Goal: Information Seeking & Learning: Learn about a topic

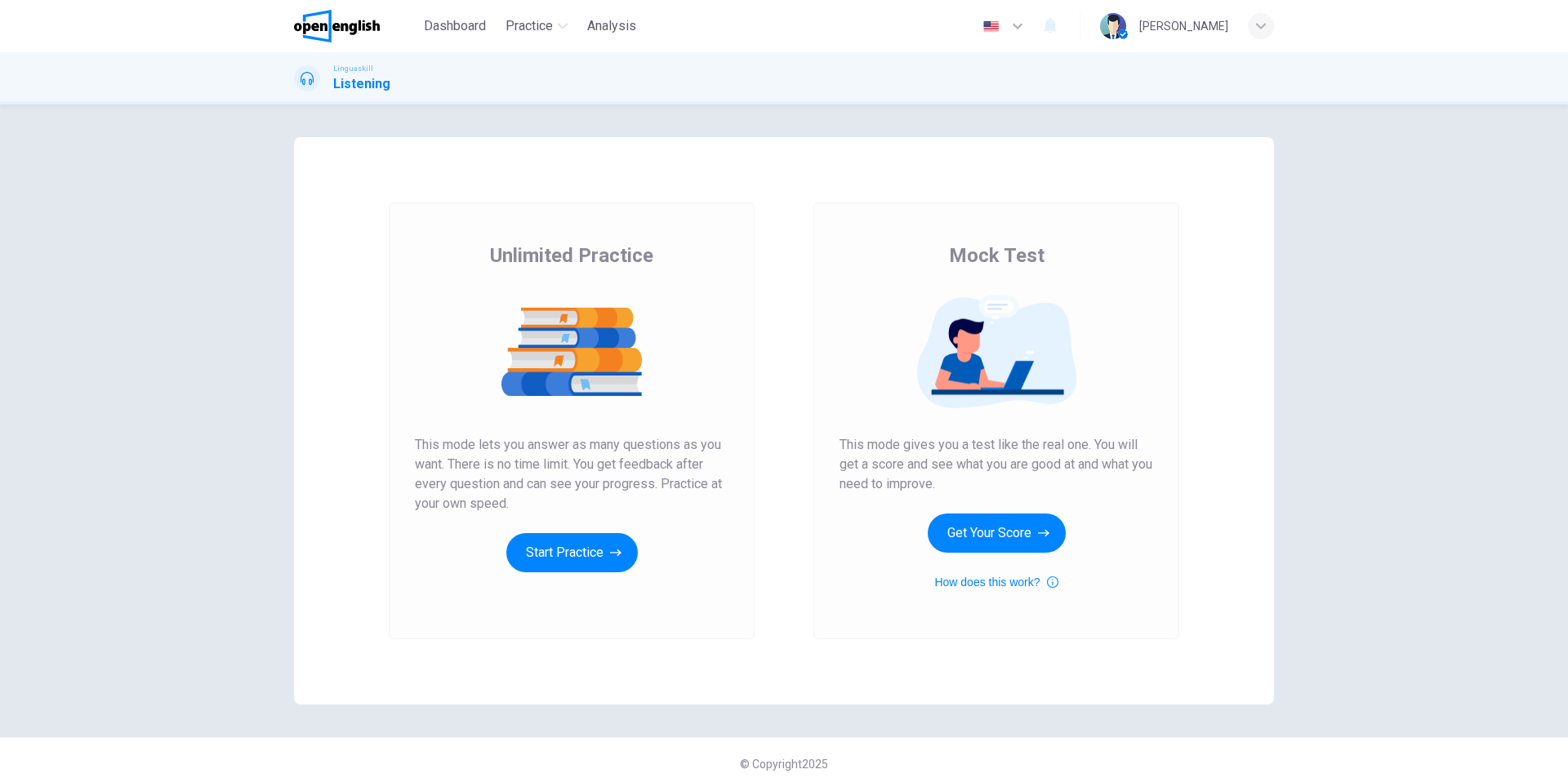
drag, startPoint x: 424, startPoint y: 451, endPoint x: 614, endPoint y: 489, distance: 193.8
click at [614, 489] on span "This mode lets you answer as many questions as you want. There is no time limit…" at bounding box center [571, 474] width 313 height 78
click at [610, 547] on icon "button" at bounding box center [616, 553] width 11 height 17
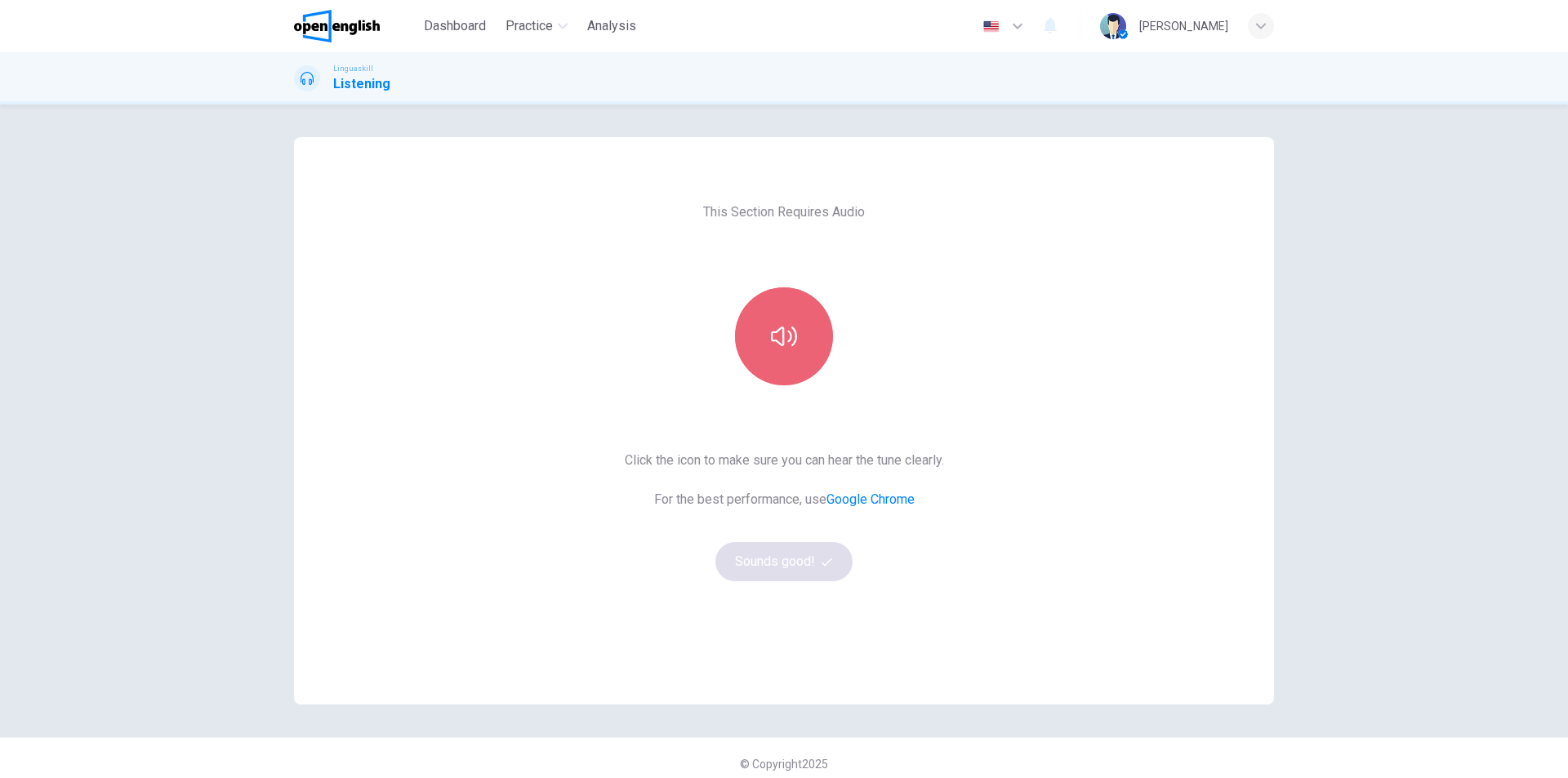
click at [784, 328] on icon "button" at bounding box center [784, 336] width 26 height 26
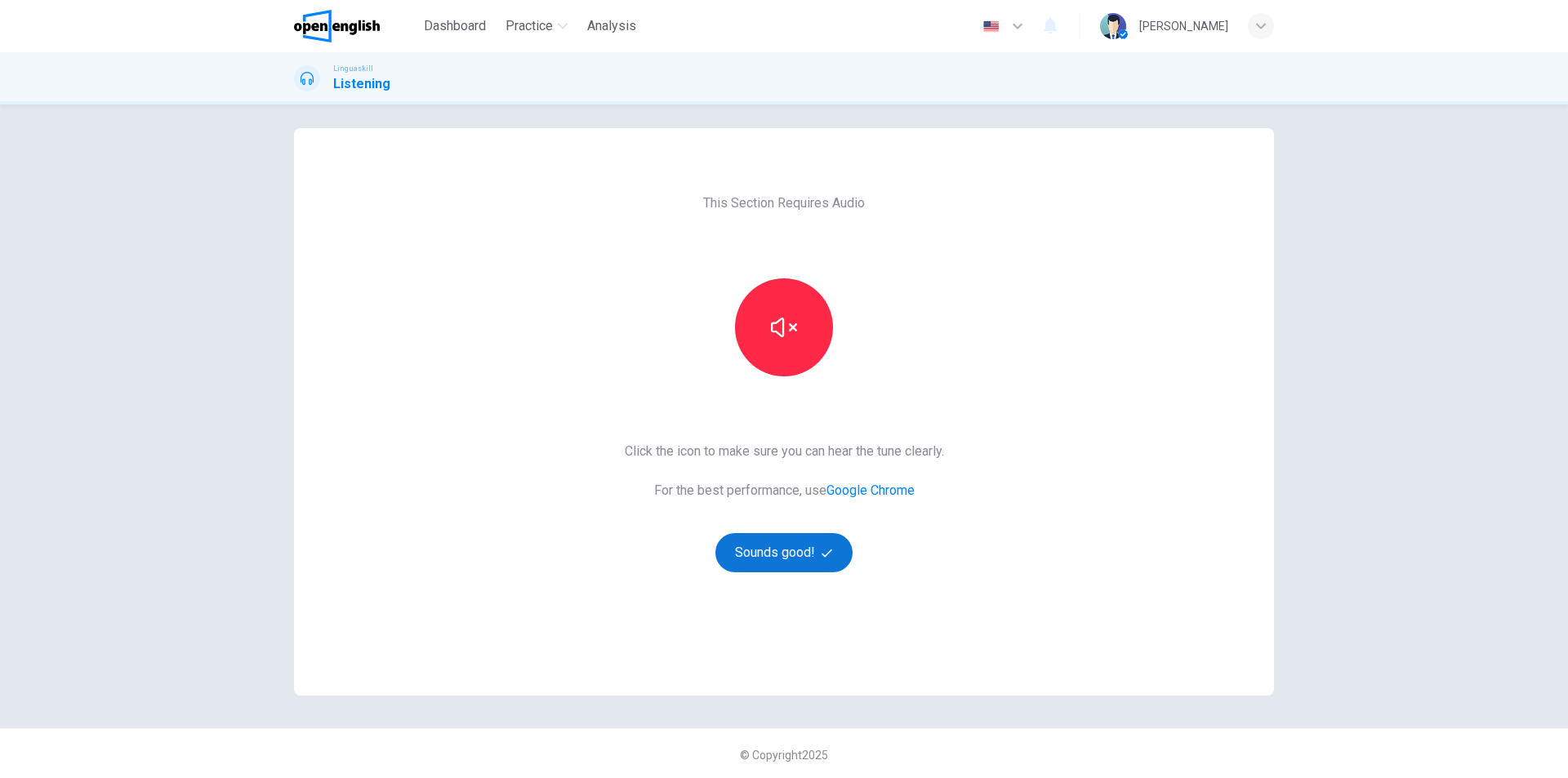
scroll to position [11, 0]
click at [803, 544] on button "Sounds good!" at bounding box center [783, 550] width 137 height 39
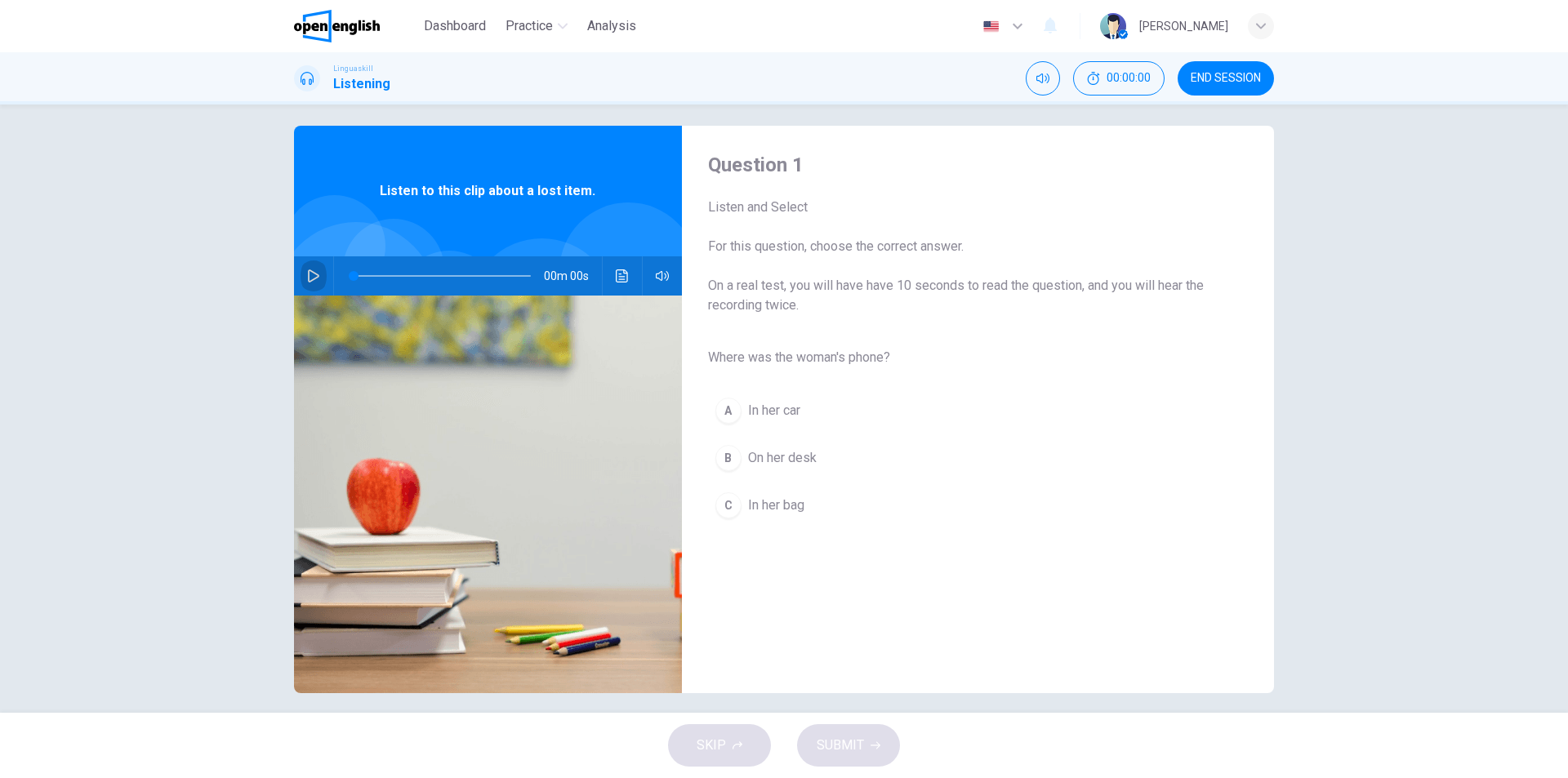
click at [307, 274] on icon "button" at bounding box center [313, 276] width 13 height 13
type input "*"
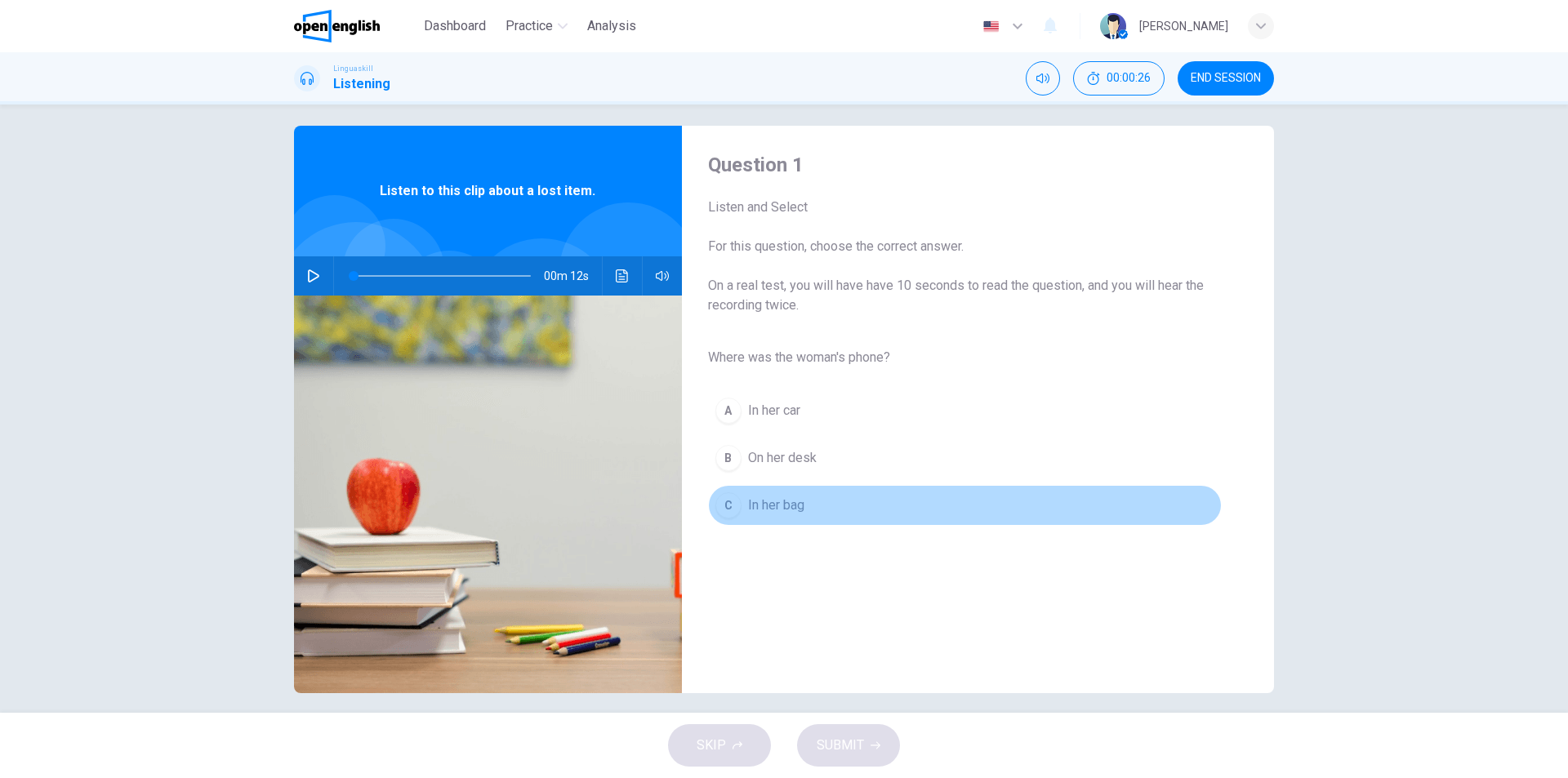
click at [779, 505] on span "In her bag" at bounding box center [776, 505] width 57 height 20
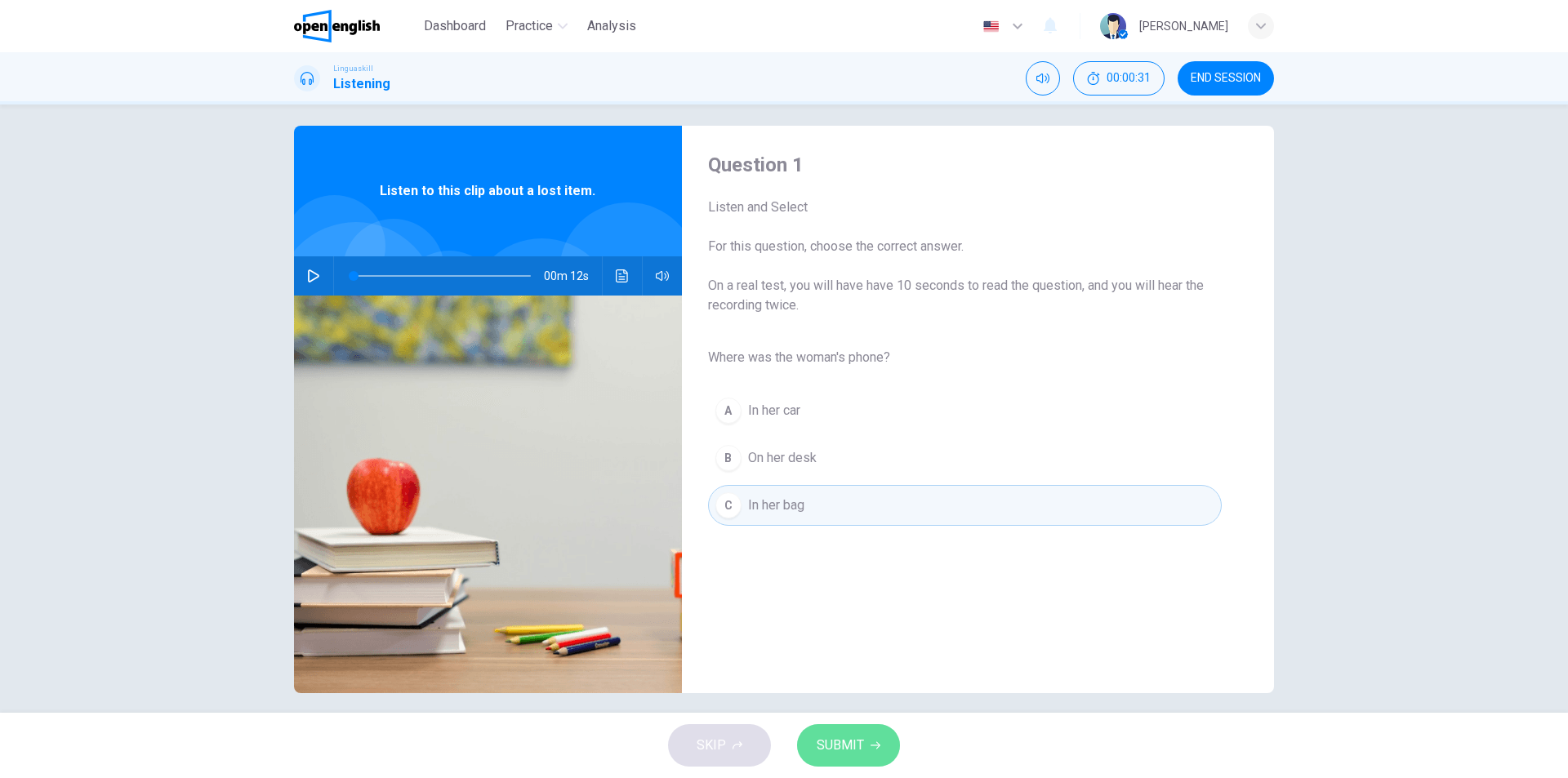
click at [879, 745] on icon "button" at bounding box center [875, 745] width 10 height 7
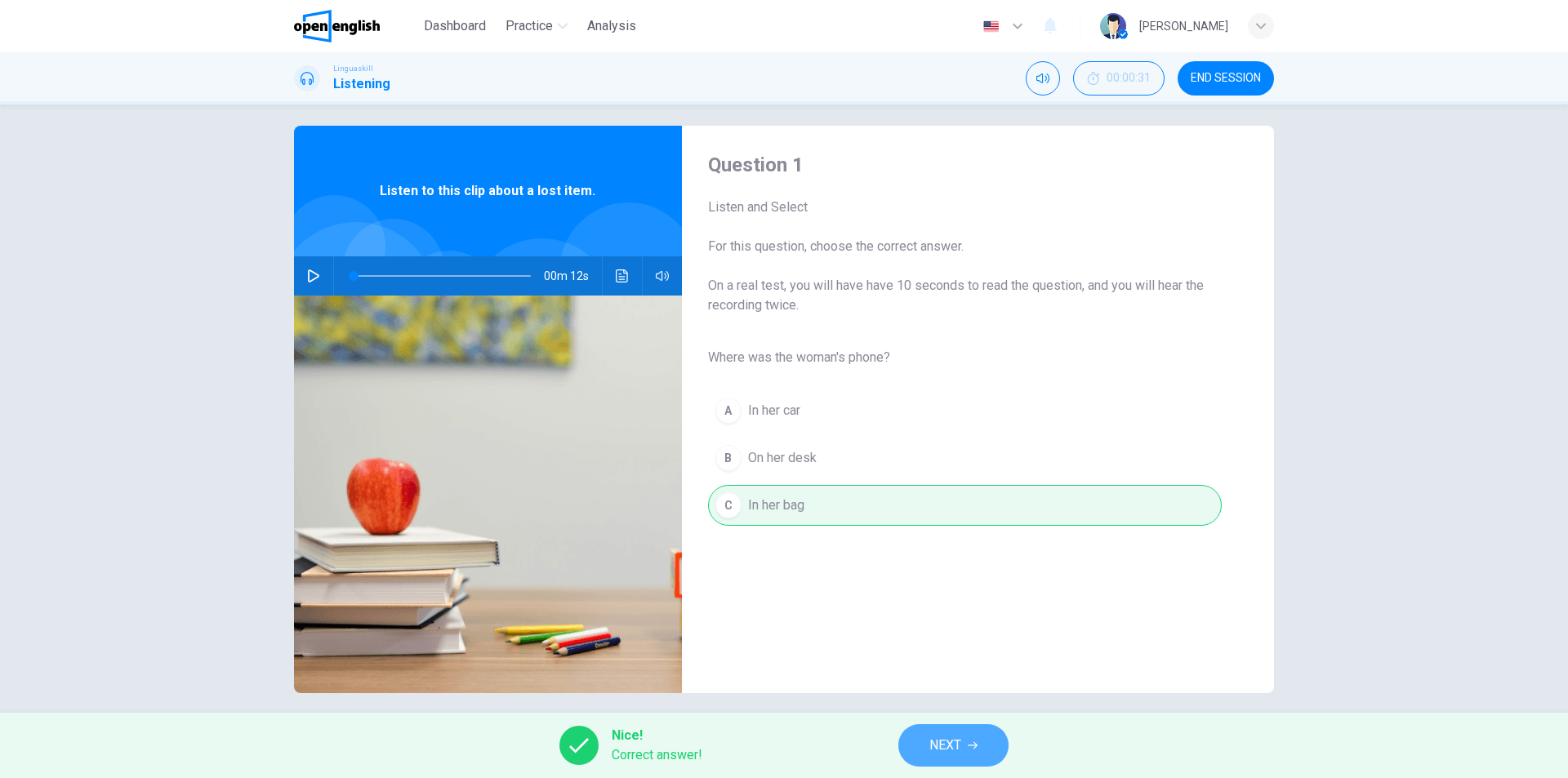
click at [972, 749] on icon "button" at bounding box center [972, 745] width 10 height 10
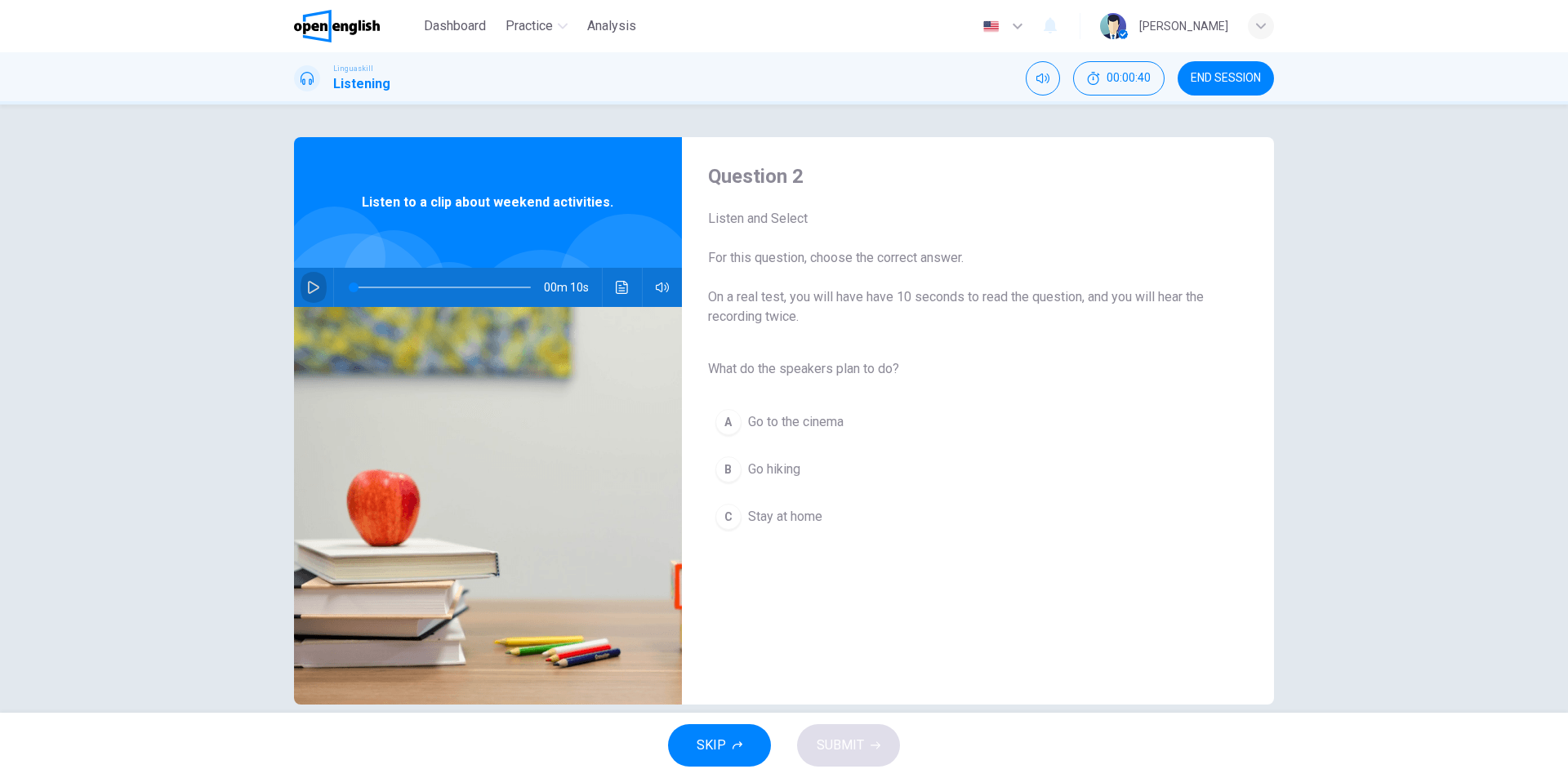
click at [309, 291] on icon "button" at bounding box center [313, 287] width 11 height 13
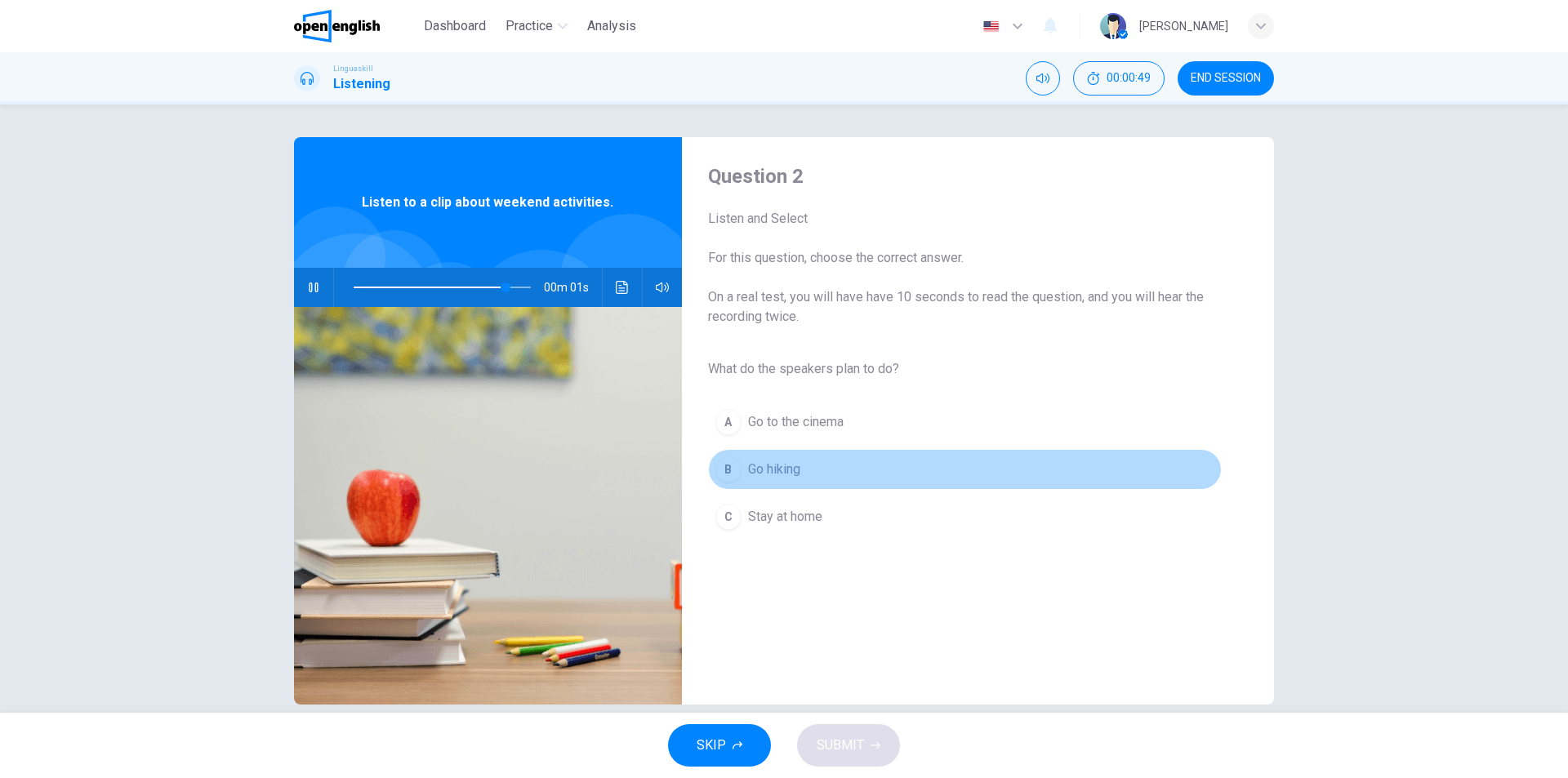
click at [779, 463] on span "Go hiking" at bounding box center [774, 468] width 52 height 20
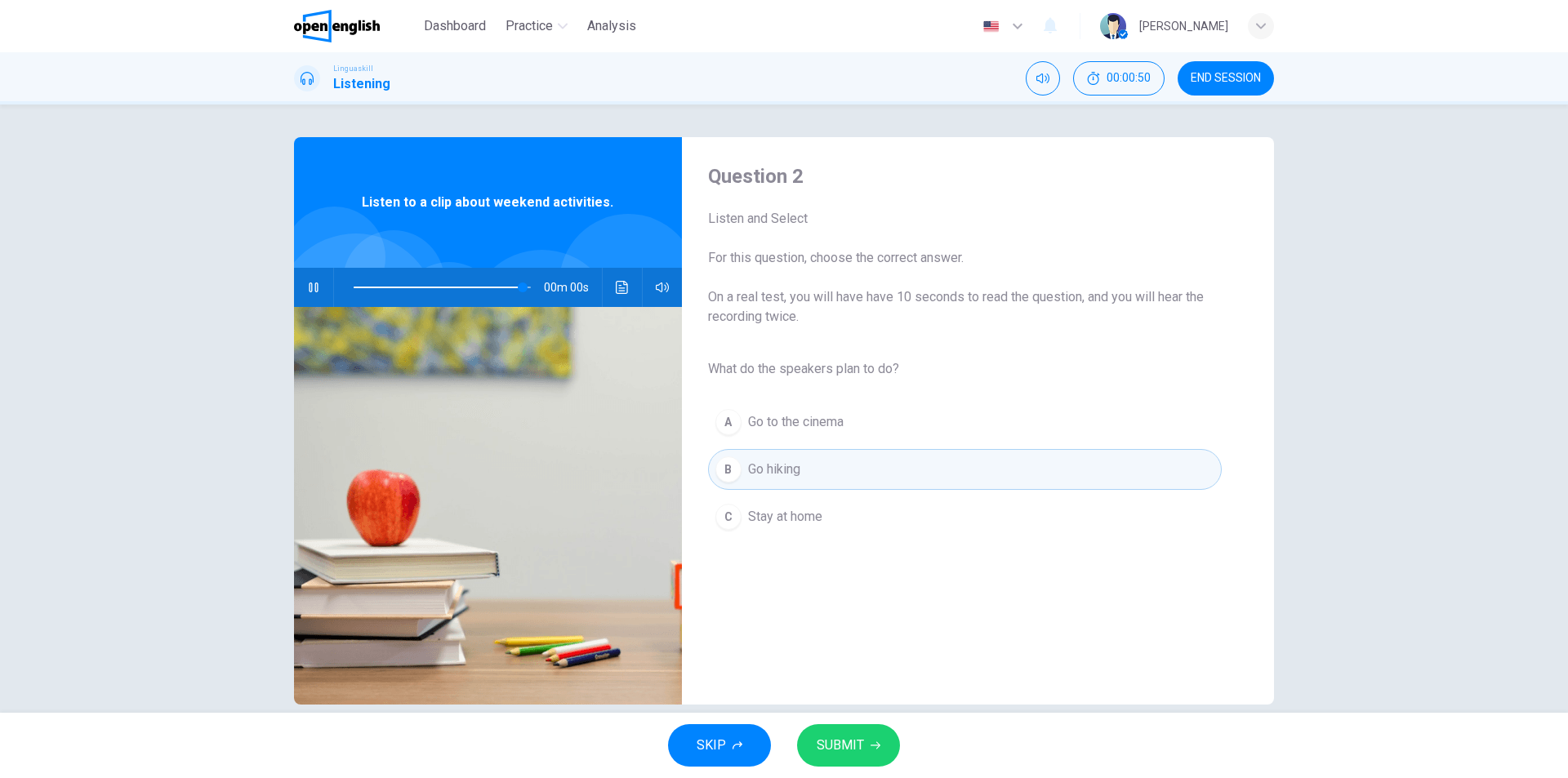
type input "*"
click at [863, 752] on span "SUBMIT" at bounding box center [840, 745] width 47 height 23
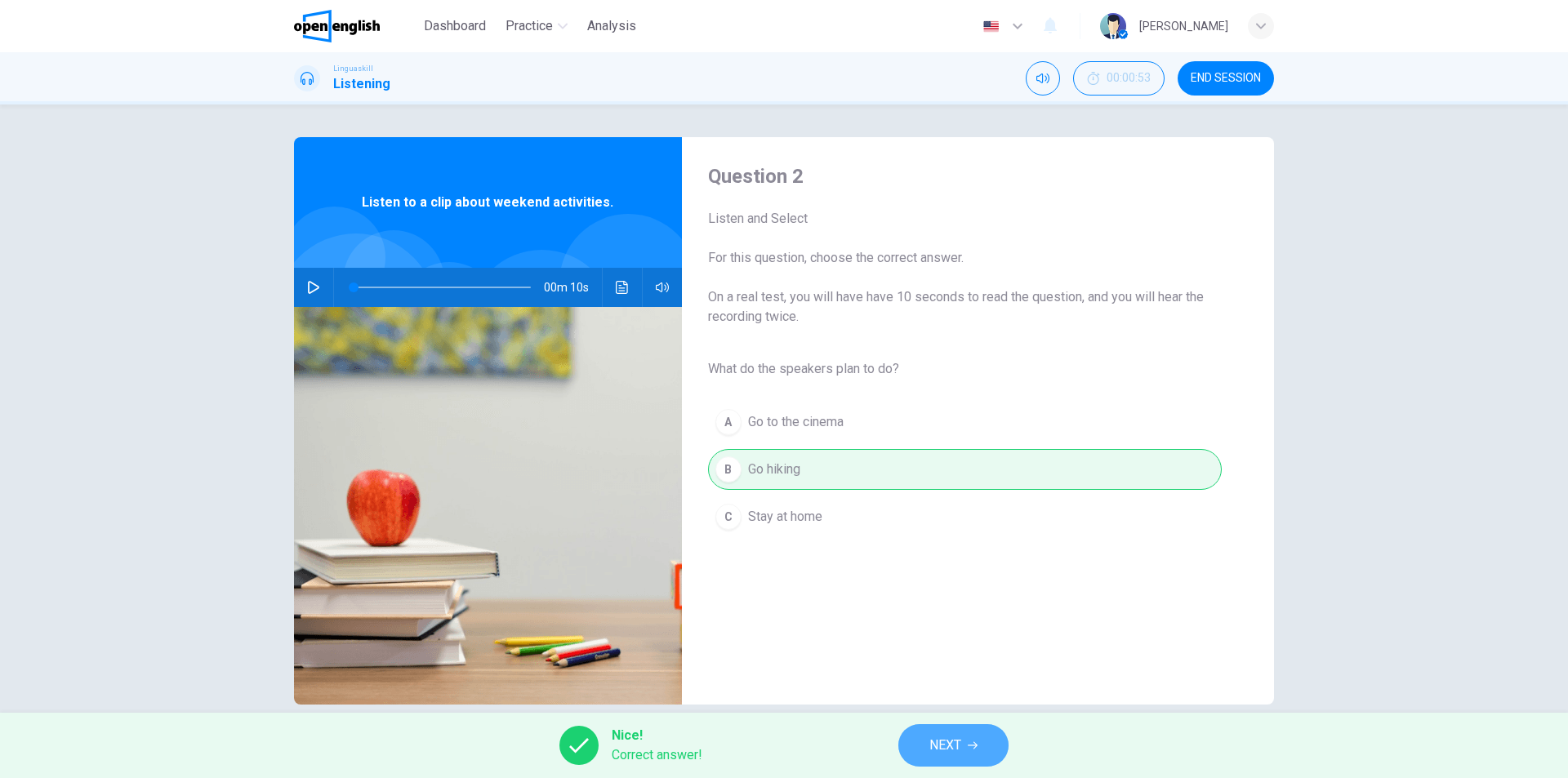
click at [966, 732] on button "NEXT" at bounding box center [953, 745] width 111 height 43
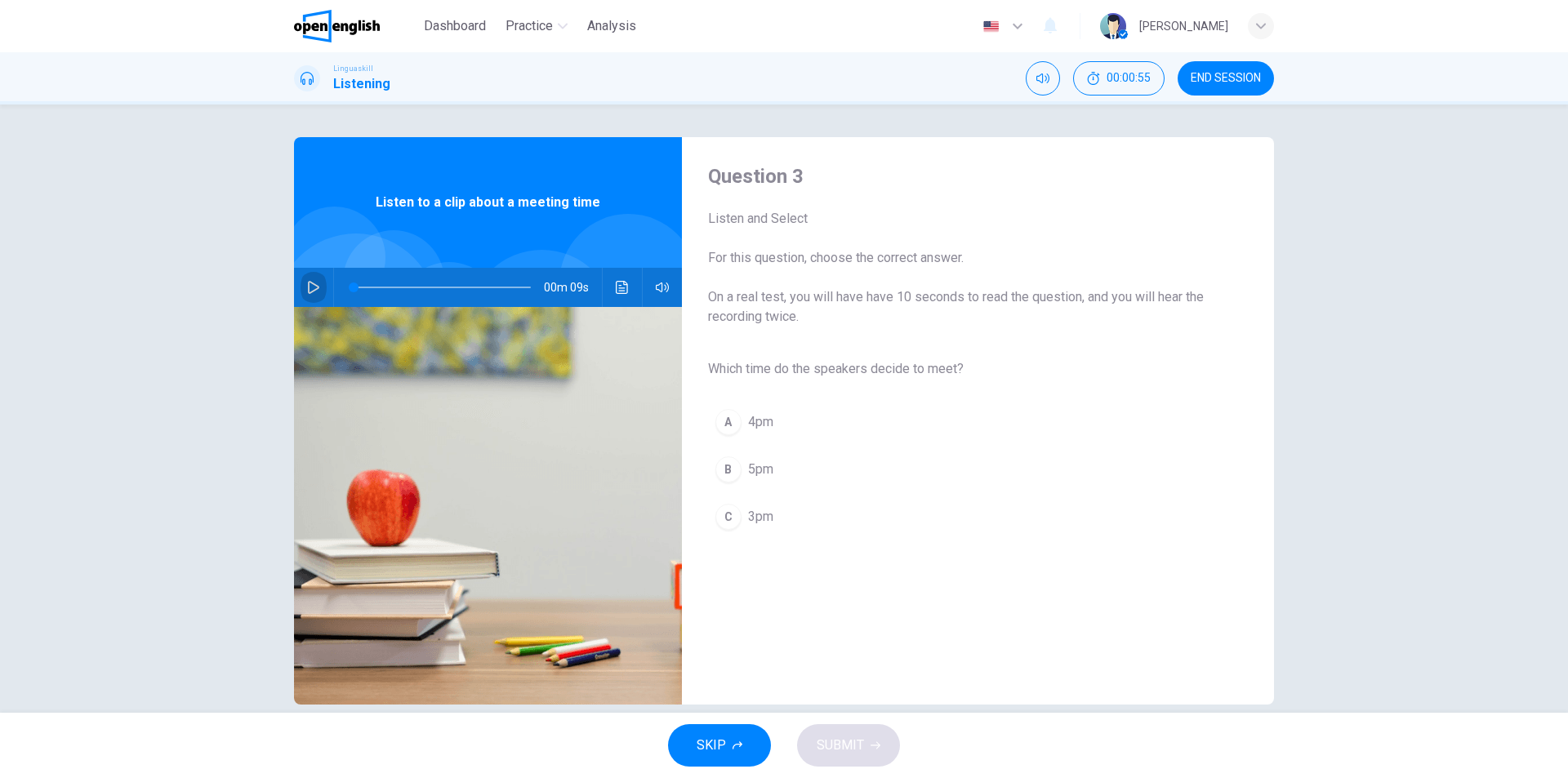
click at [311, 284] on icon "button" at bounding box center [313, 287] width 11 height 13
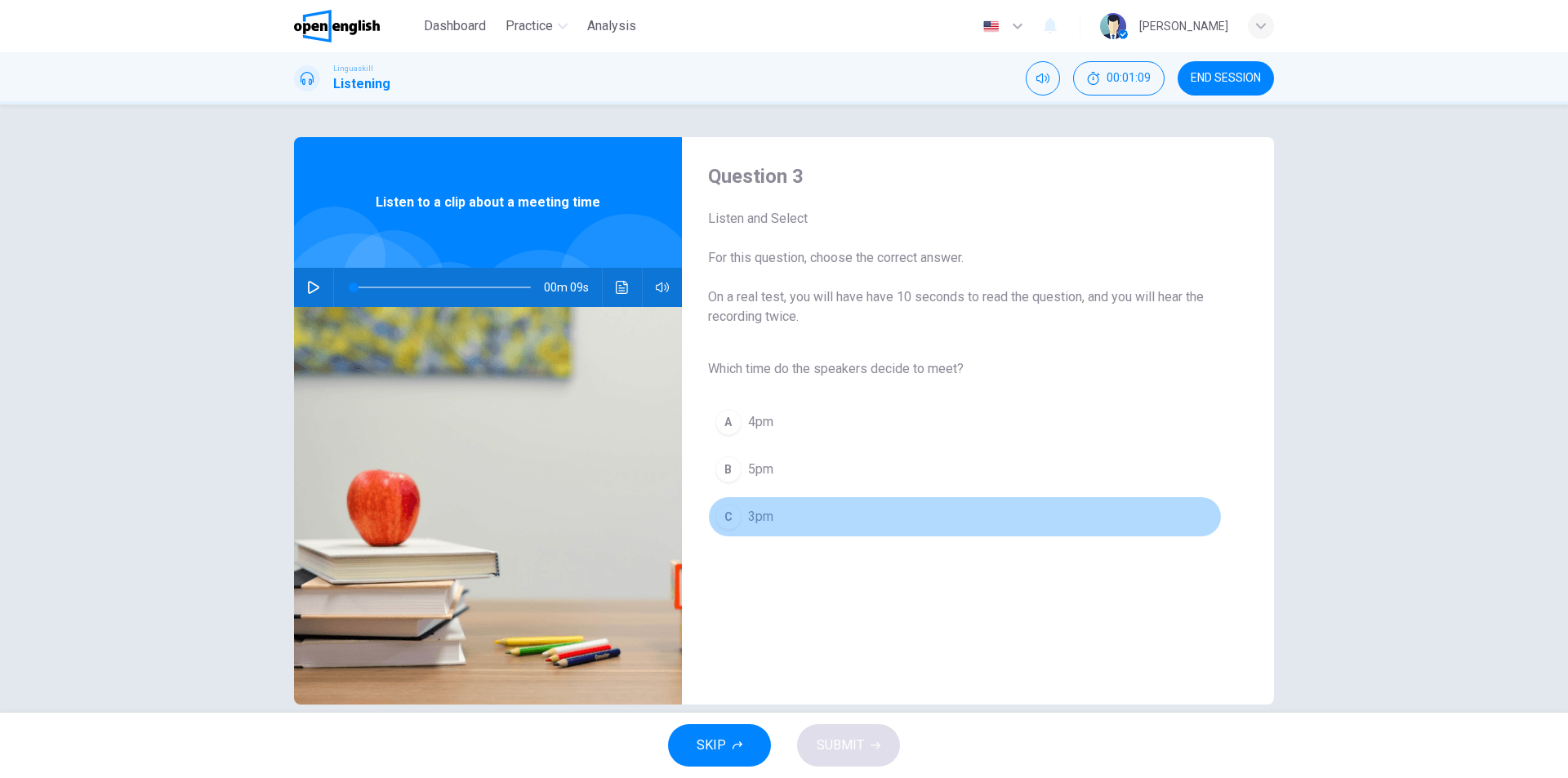
click at [765, 516] on span "3pm" at bounding box center [760, 516] width 25 height 20
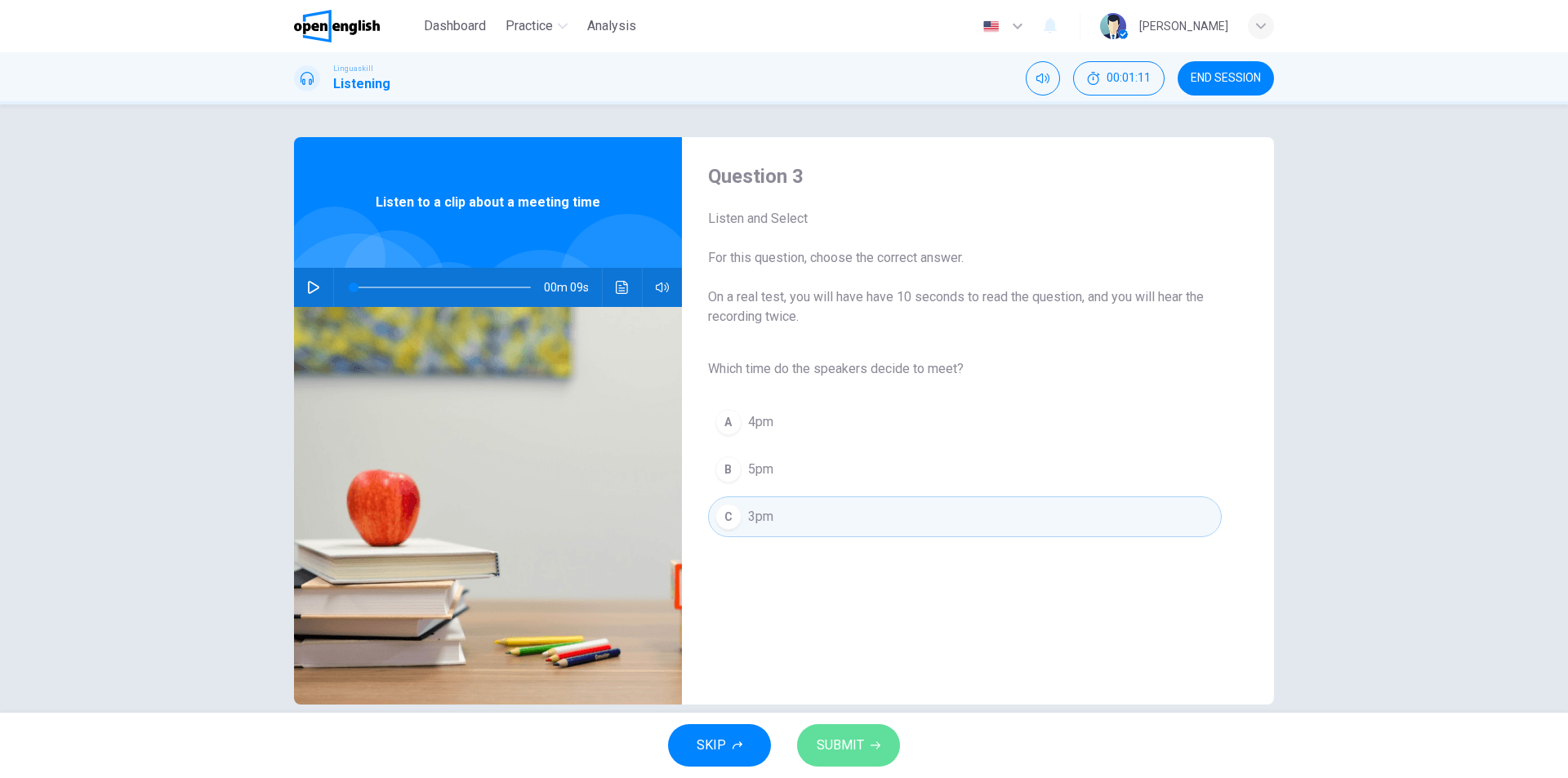
click at [862, 748] on span "SUBMIT" at bounding box center [840, 745] width 47 height 23
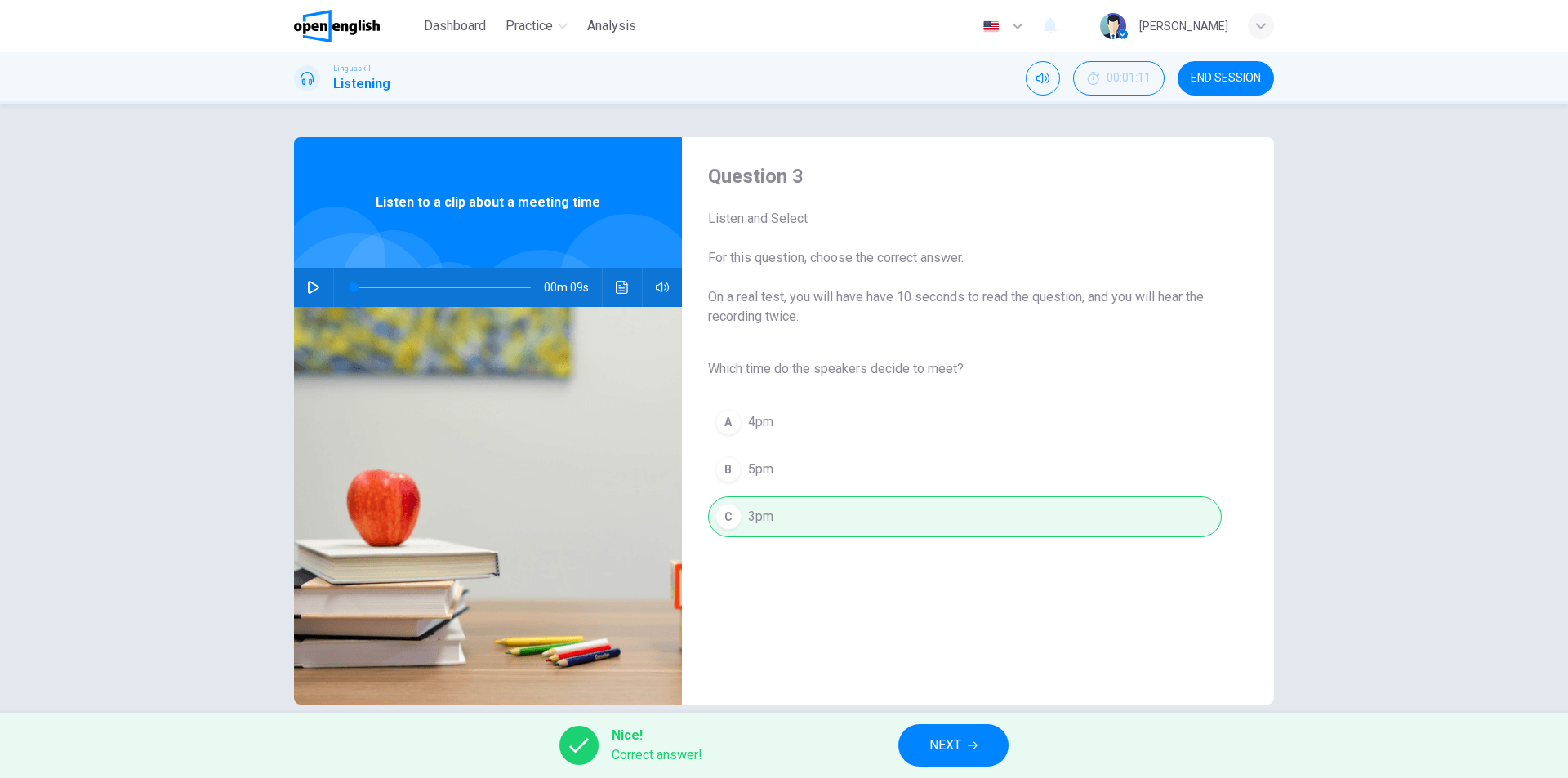
click at [981, 733] on button "NEXT" at bounding box center [953, 745] width 111 height 43
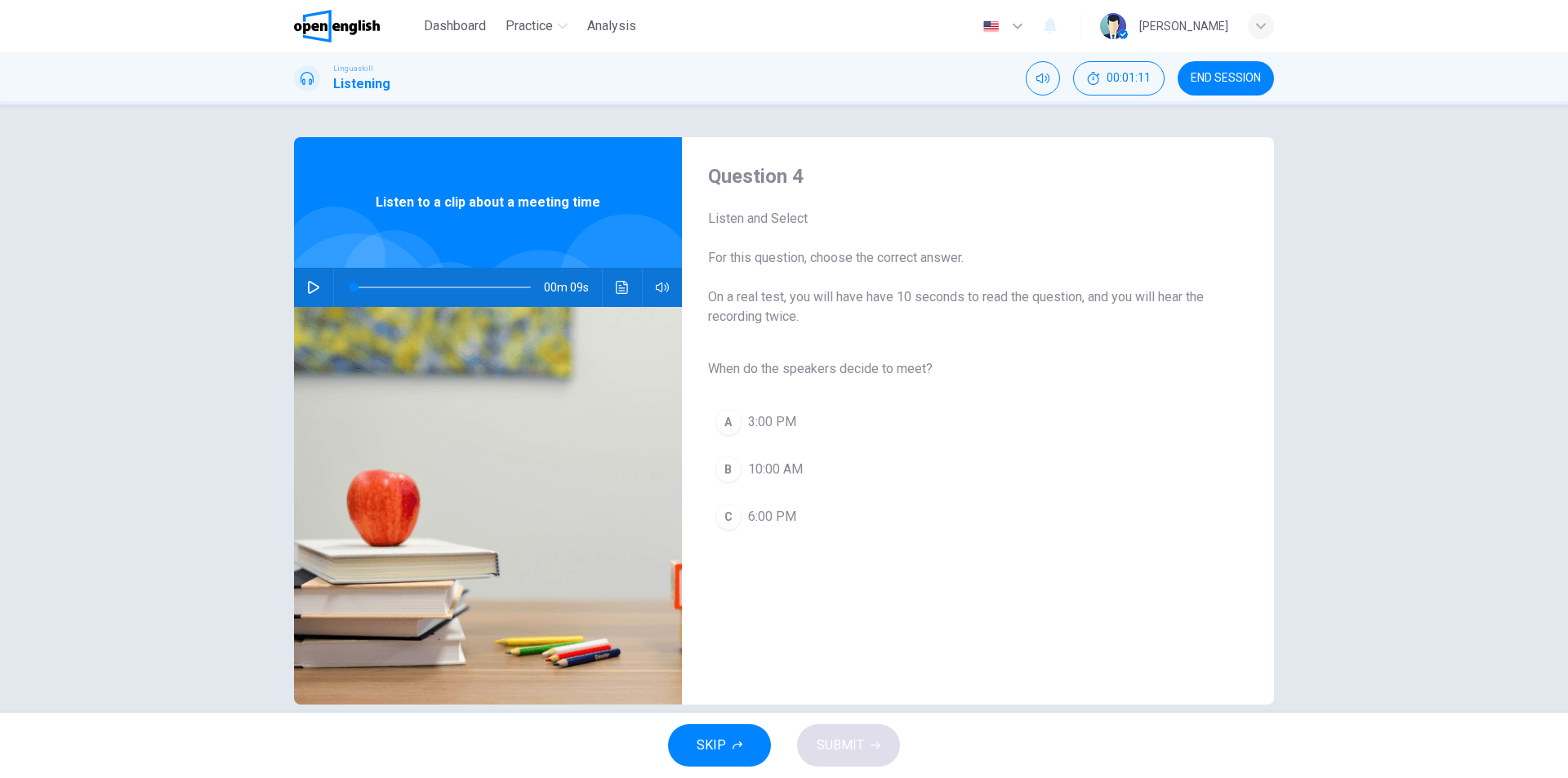
click at [981, 733] on div "SKIP SUBMIT" at bounding box center [784, 745] width 1568 height 65
click at [307, 281] on icon "button" at bounding box center [313, 287] width 13 height 13
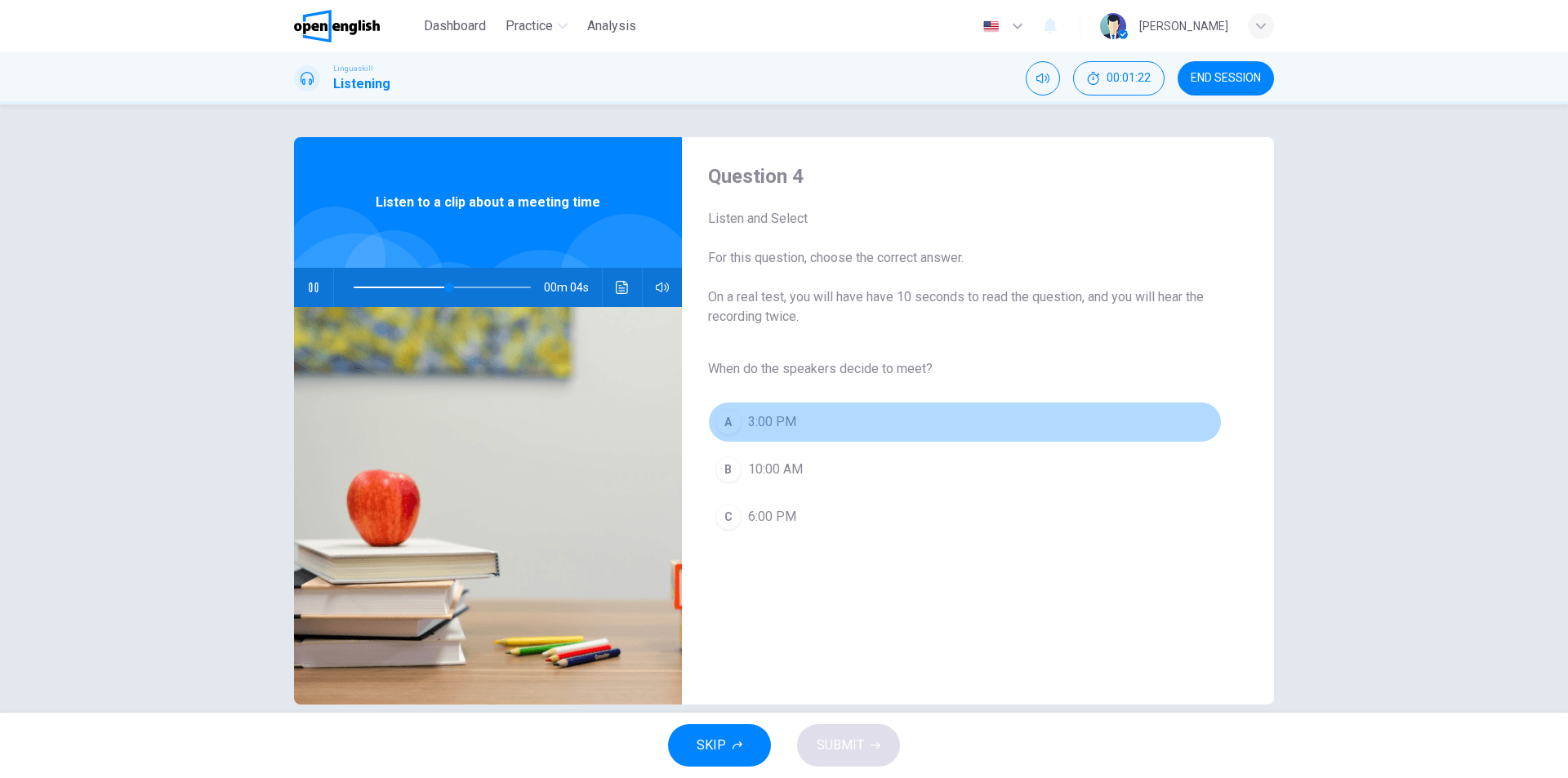
click at [775, 428] on span "3:00 PM" at bounding box center [772, 421] width 48 height 20
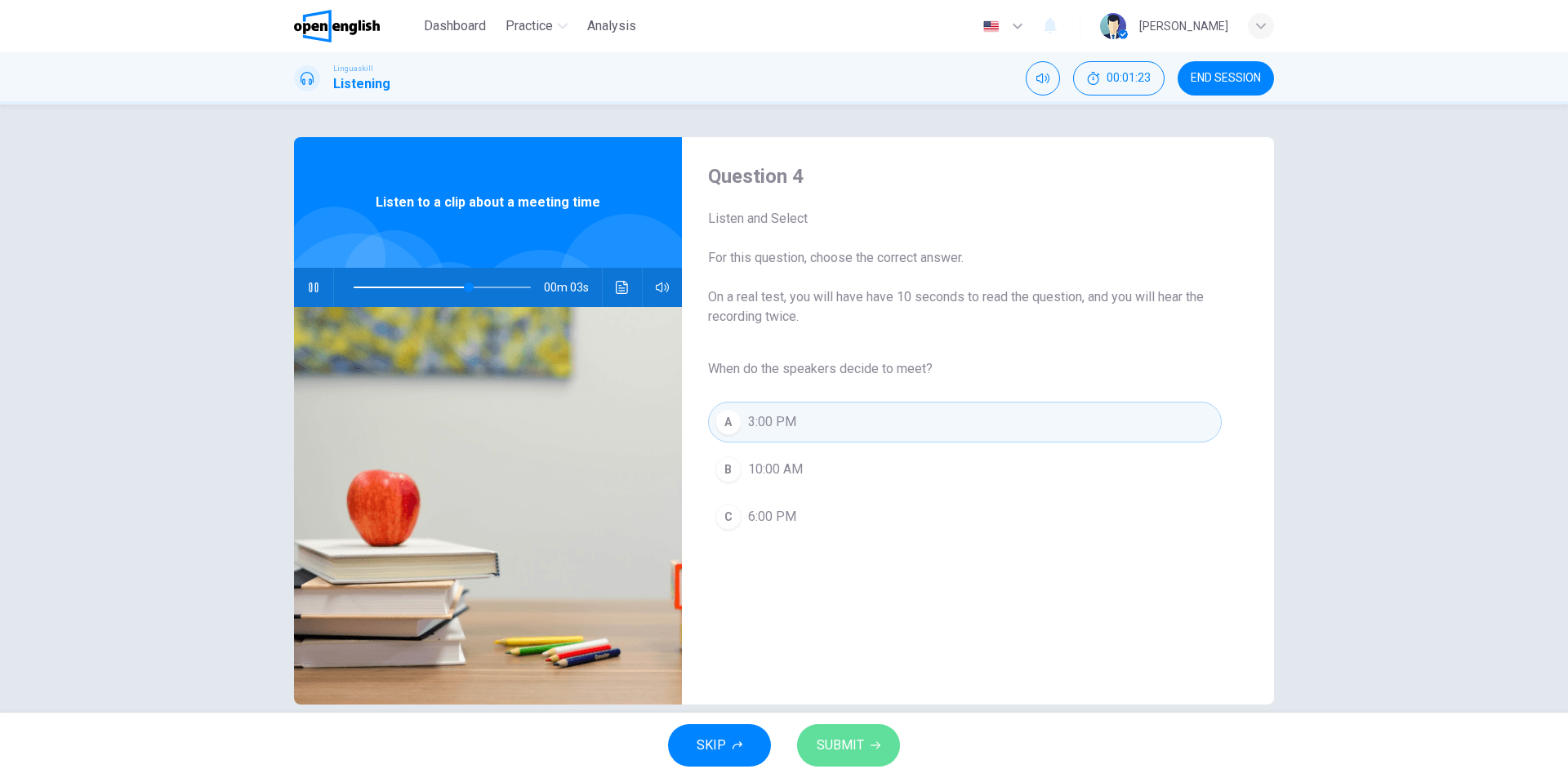
click at [851, 749] on span "SUBMIT" at bounding box center [840, 745] width 47 height 23
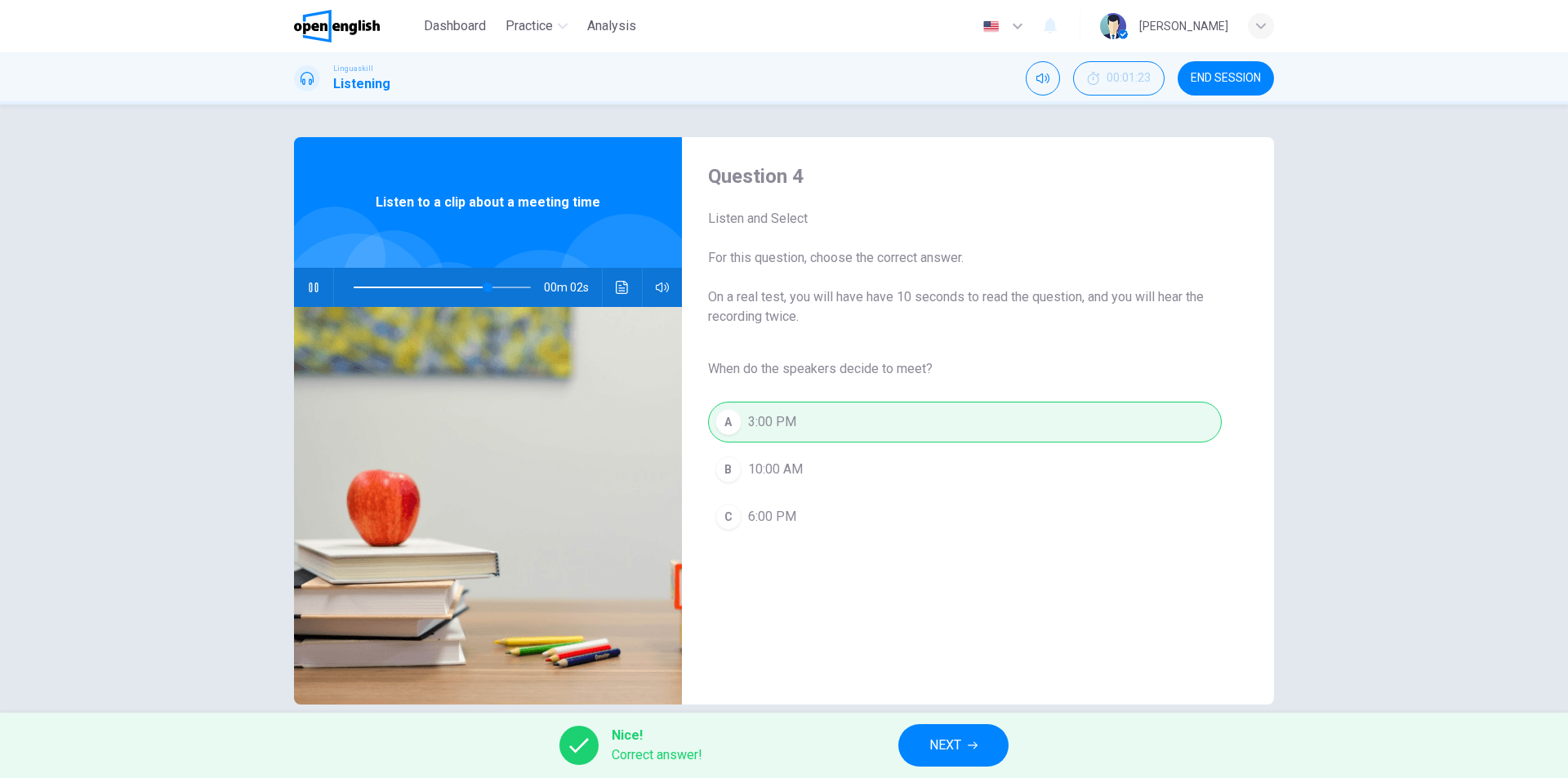
type input "**"
click at [962, 740] on button "NEXT" at bounding box center [953, 745] width 111 height 43
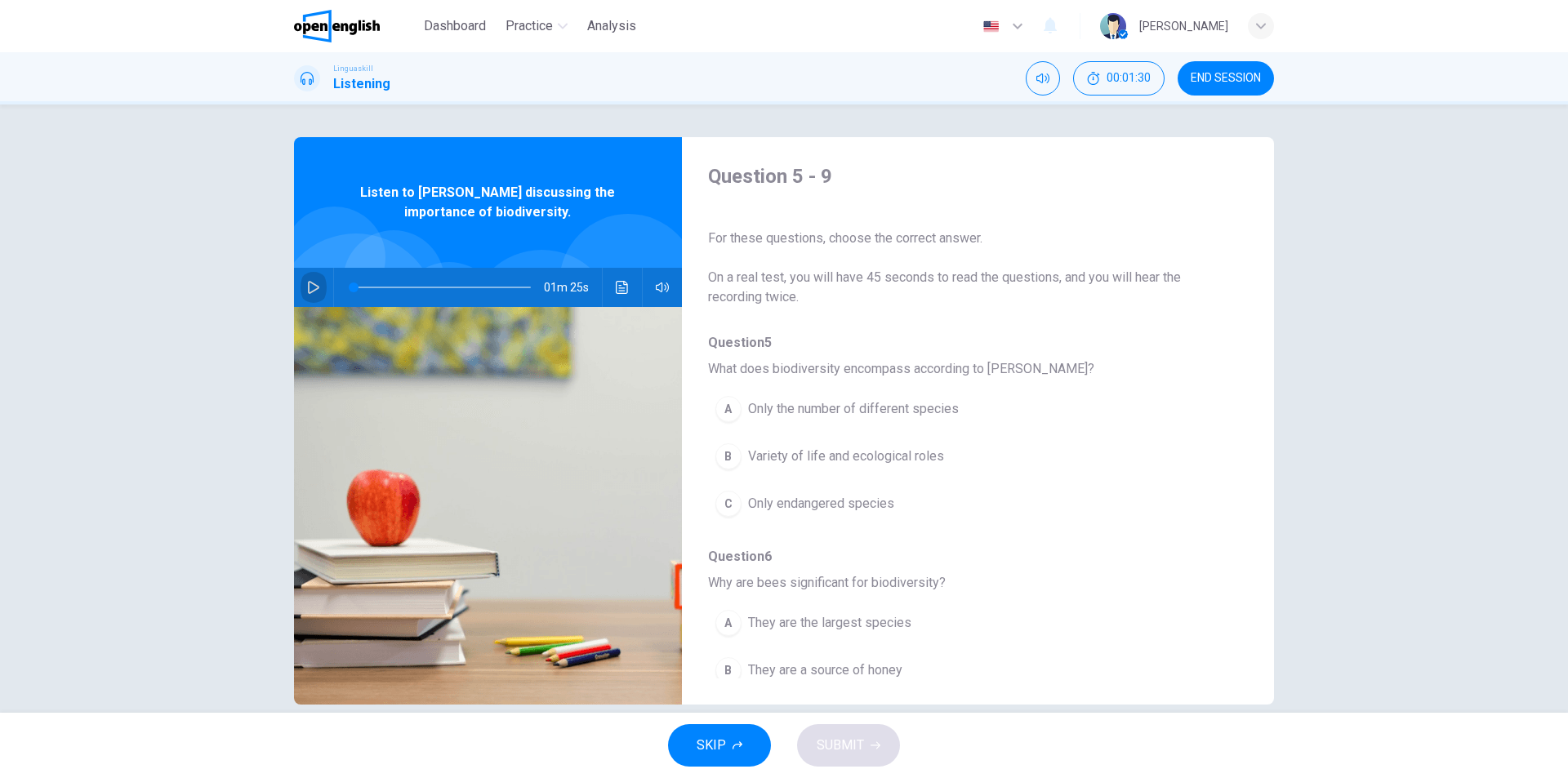
click at [308, 288] on icon "button" at bounding box center [313, 287] width 11 height 13
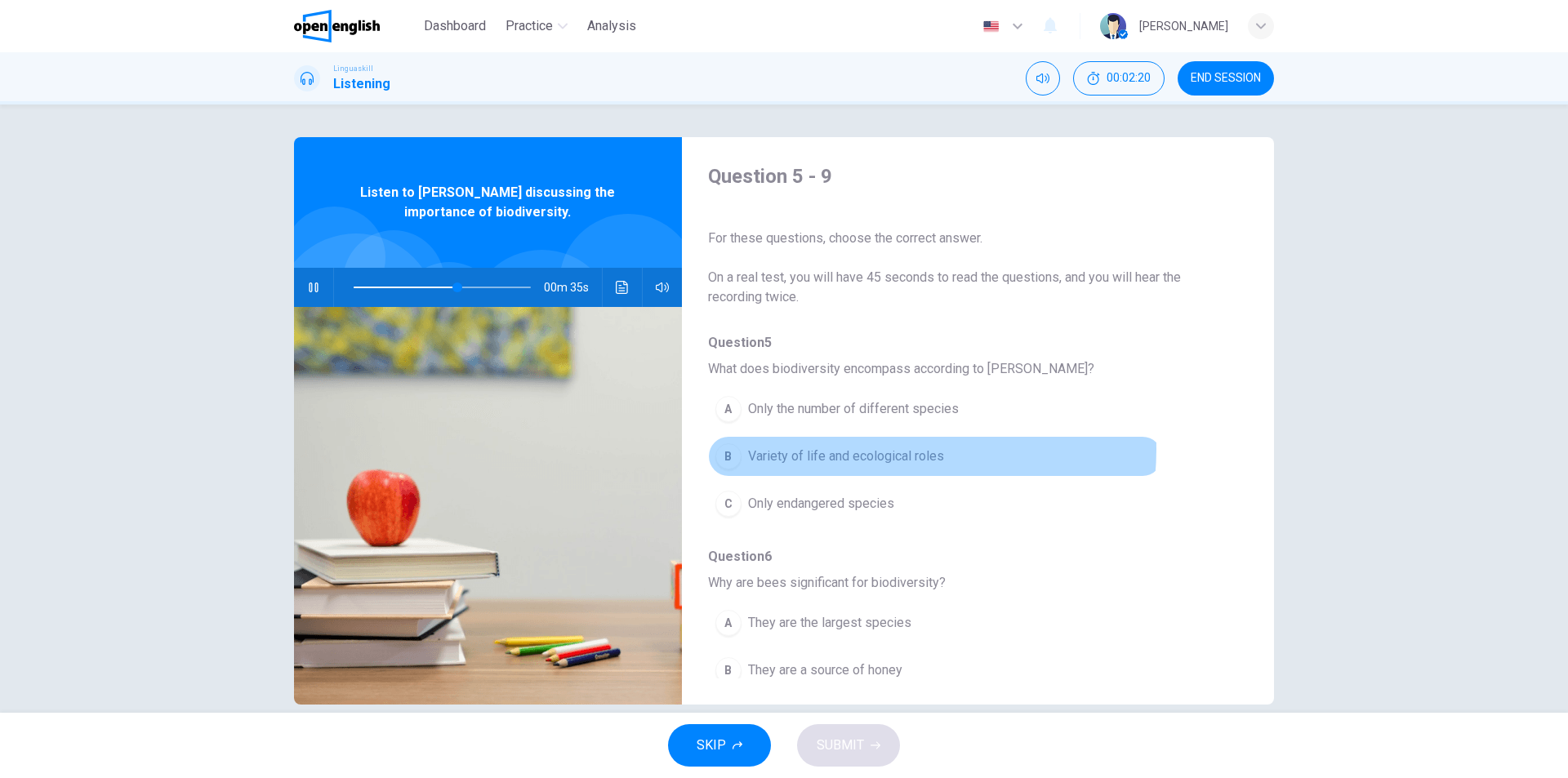
click at [877, 449] on span "Variety of life and ecological roles" at bounding box center [845, 455] width 196 height 20
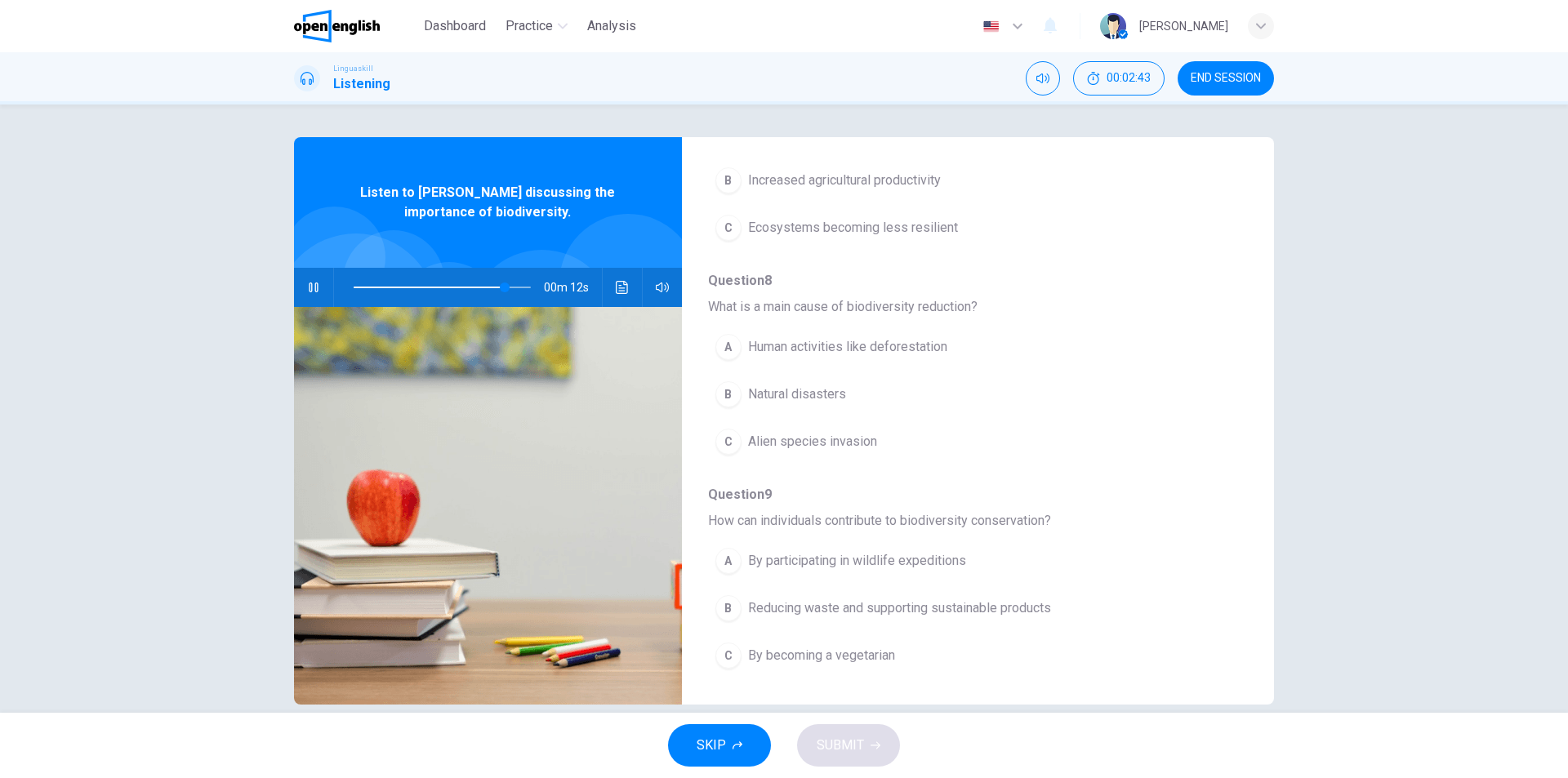
scroll to position [705, 0]
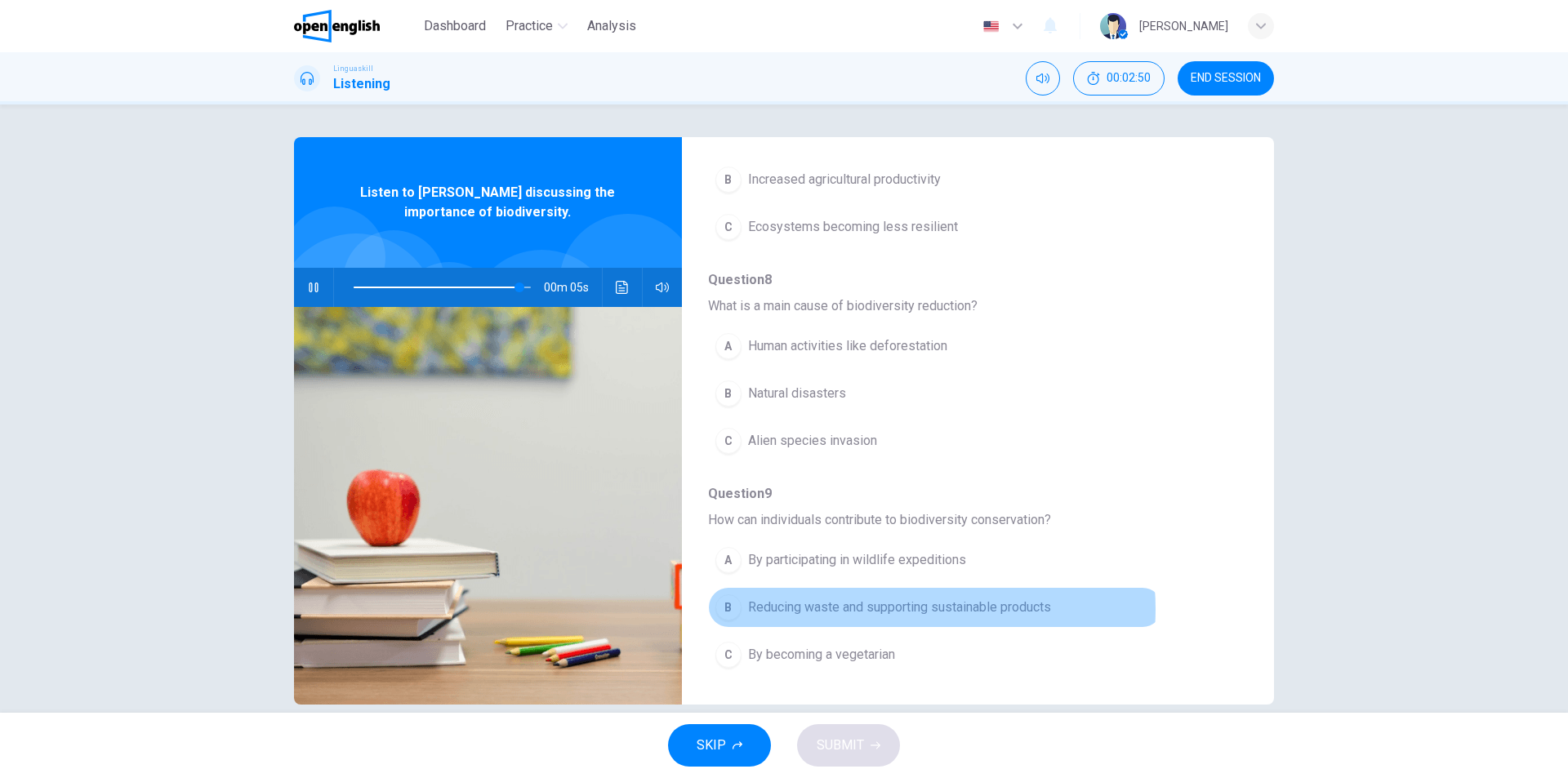
click at [881, 609] on span "Reducing waste and supporting sustainable products" at bounding box center [899, 607] width 303 height 20
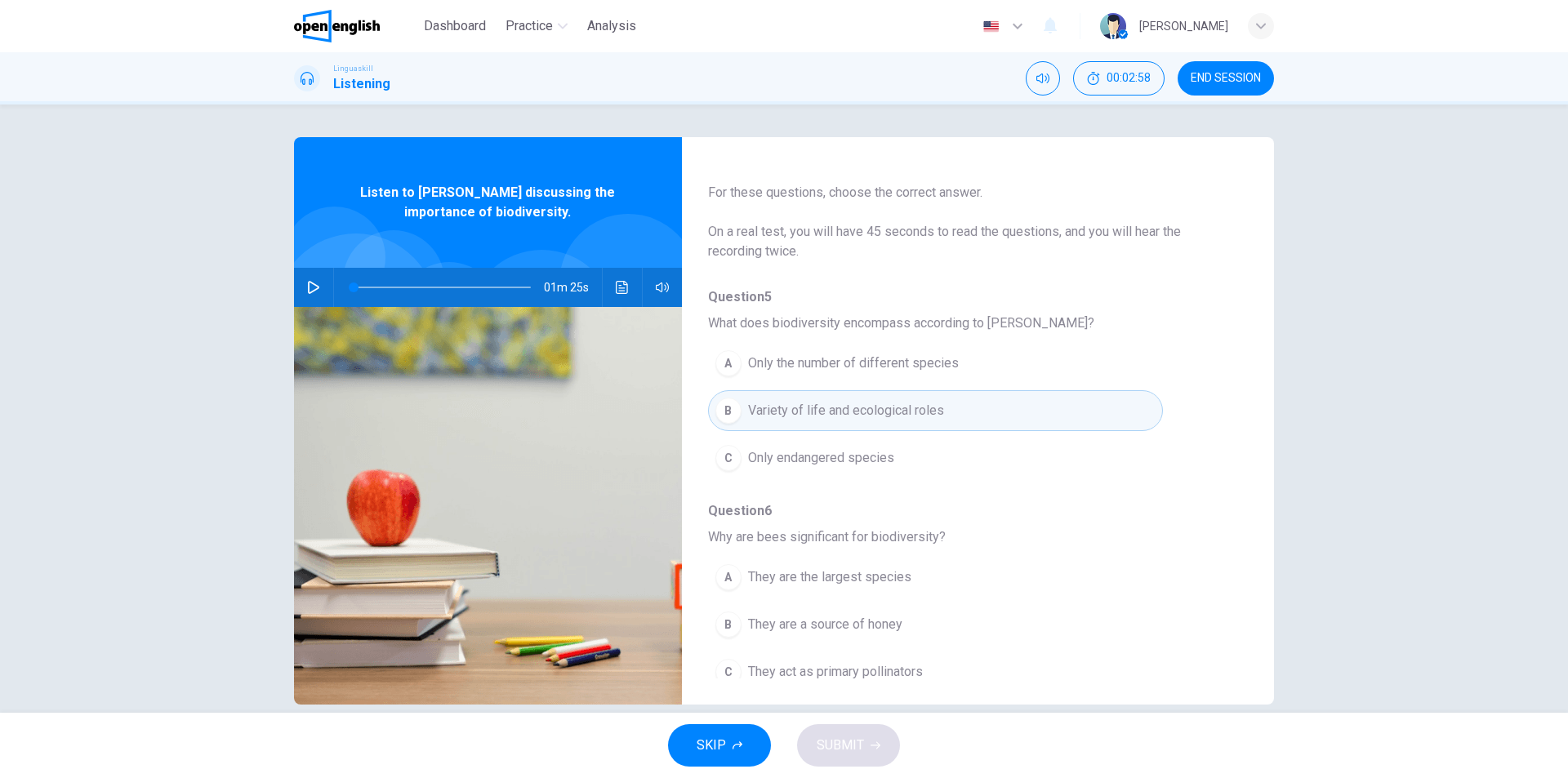
scroll to position [164, 0]
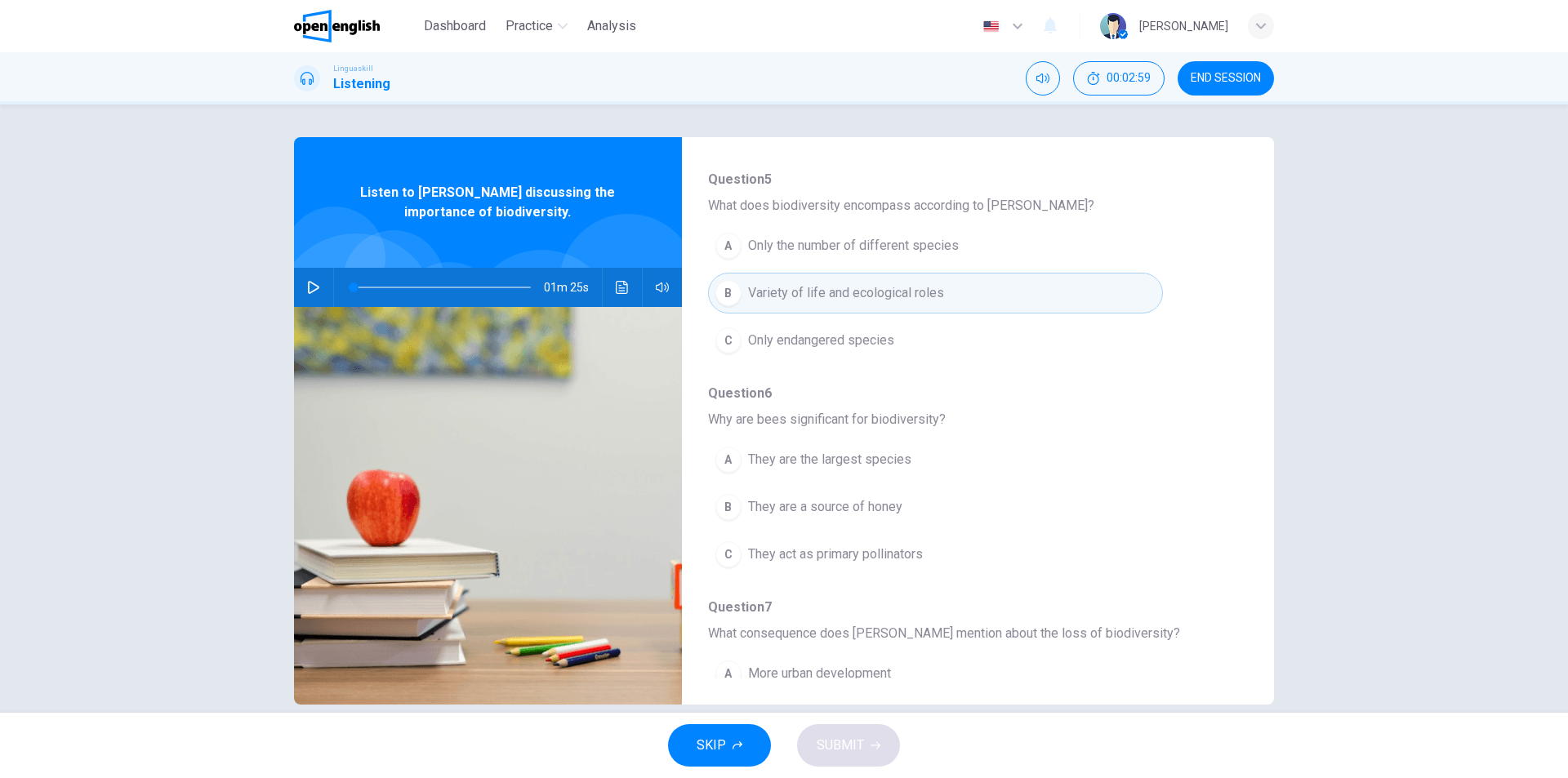
click at [311, 284] on icon "button" at bounding box center [313, 287] width 11 height 13
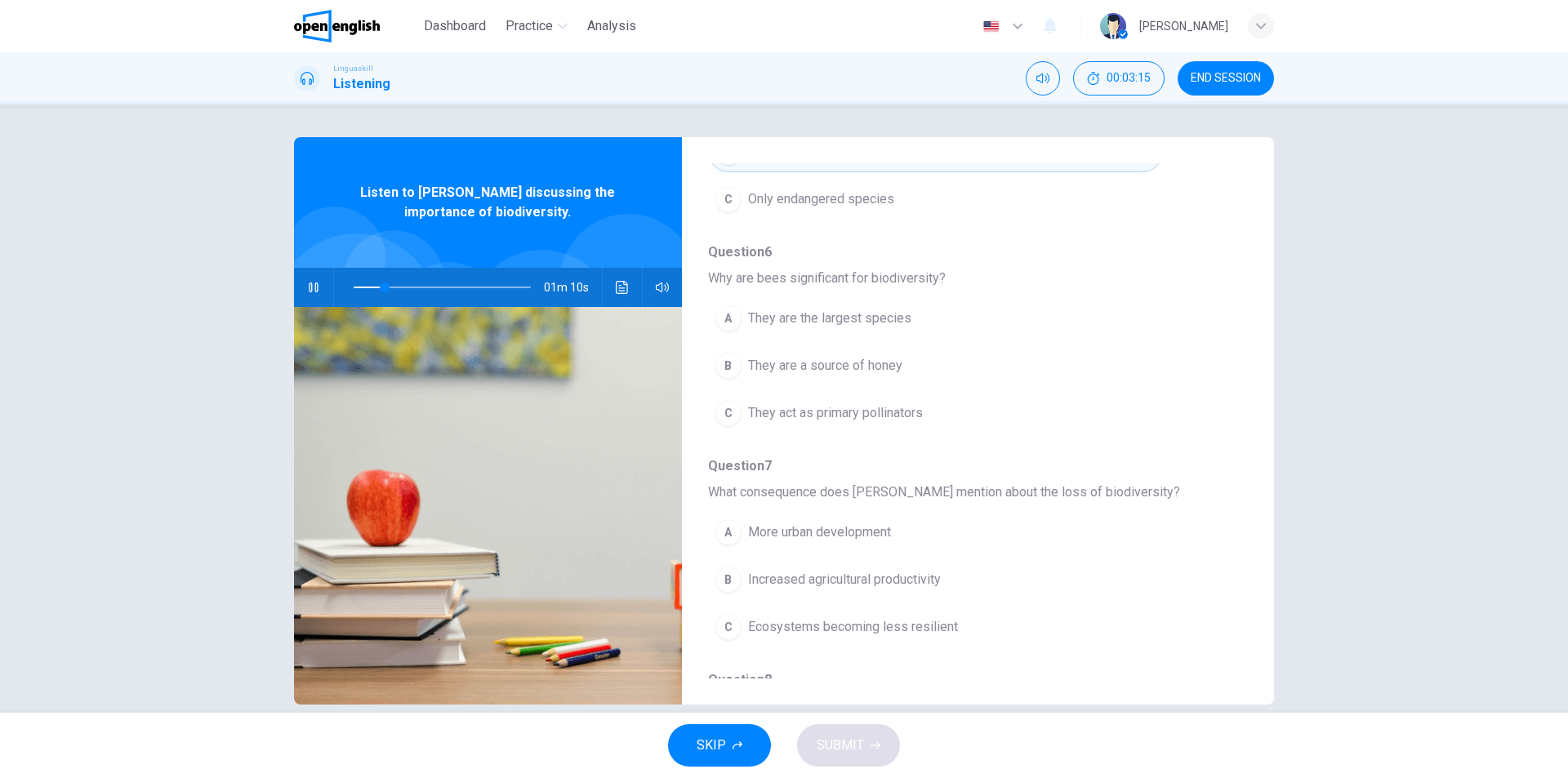
scroll to position [326, 0]
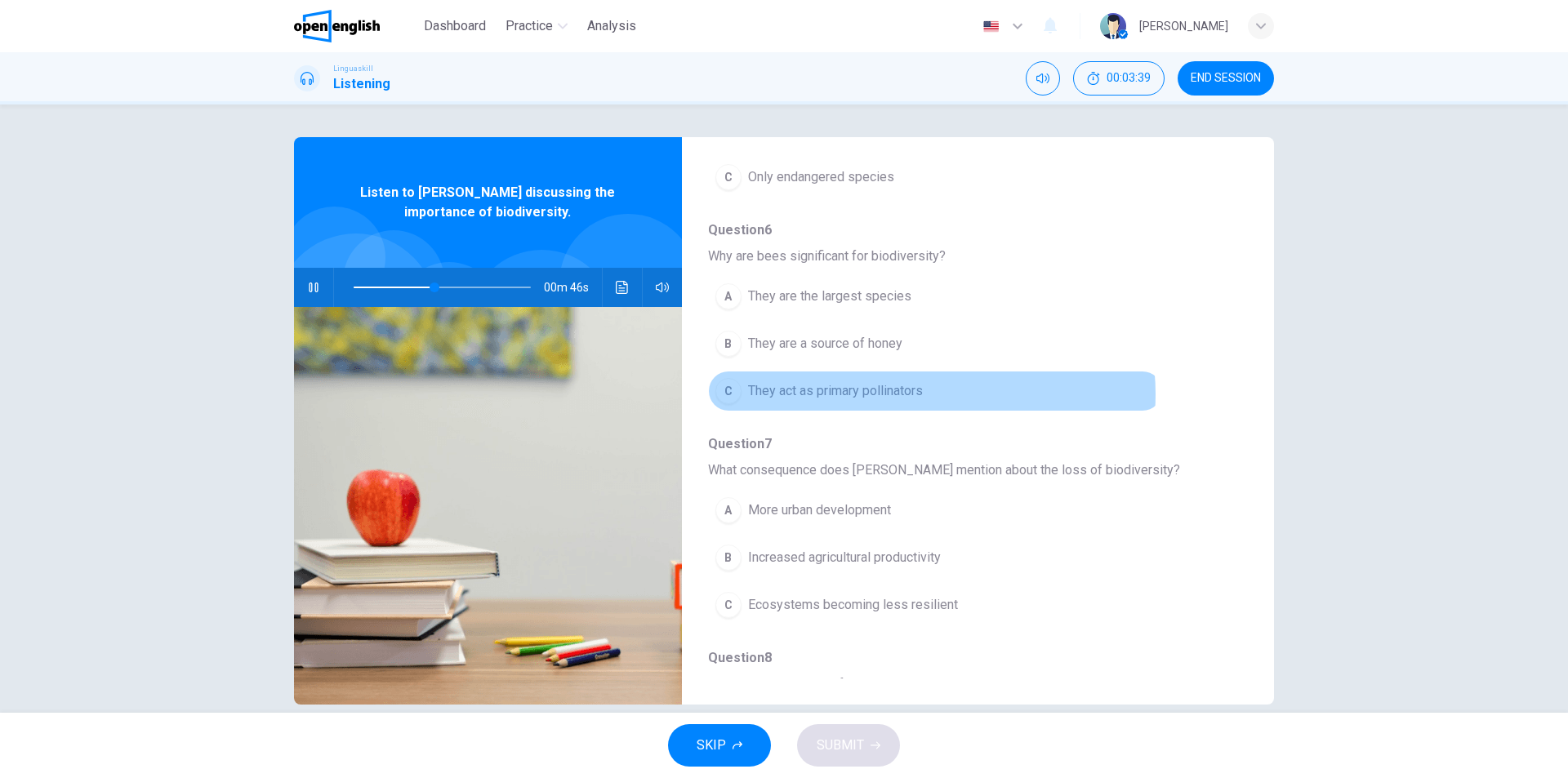
click at [898, 394] on span "They act as primary pollinators" at bounding box center [835, 390] width 175 height 20
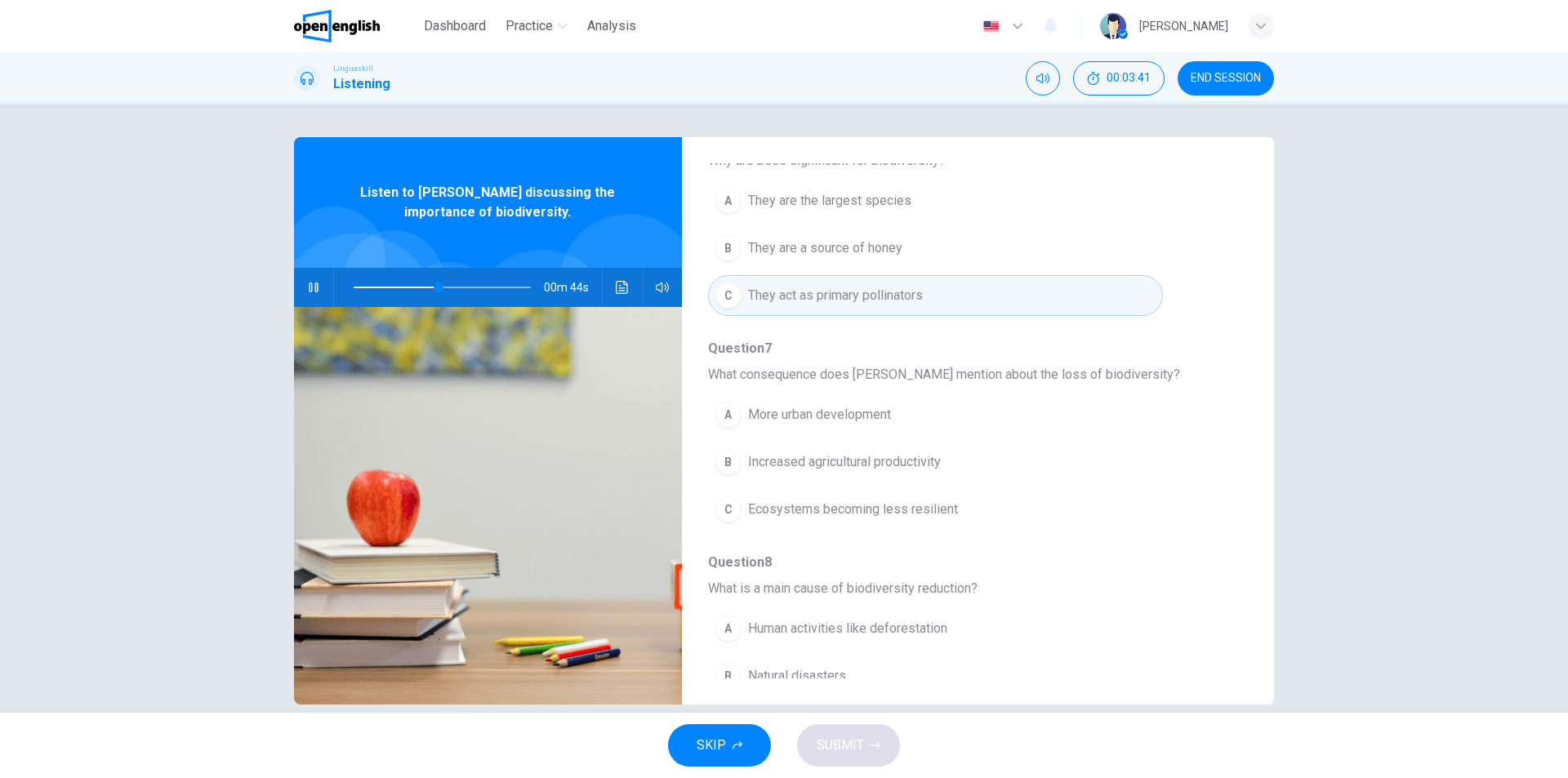
scroll to position [490, 0]
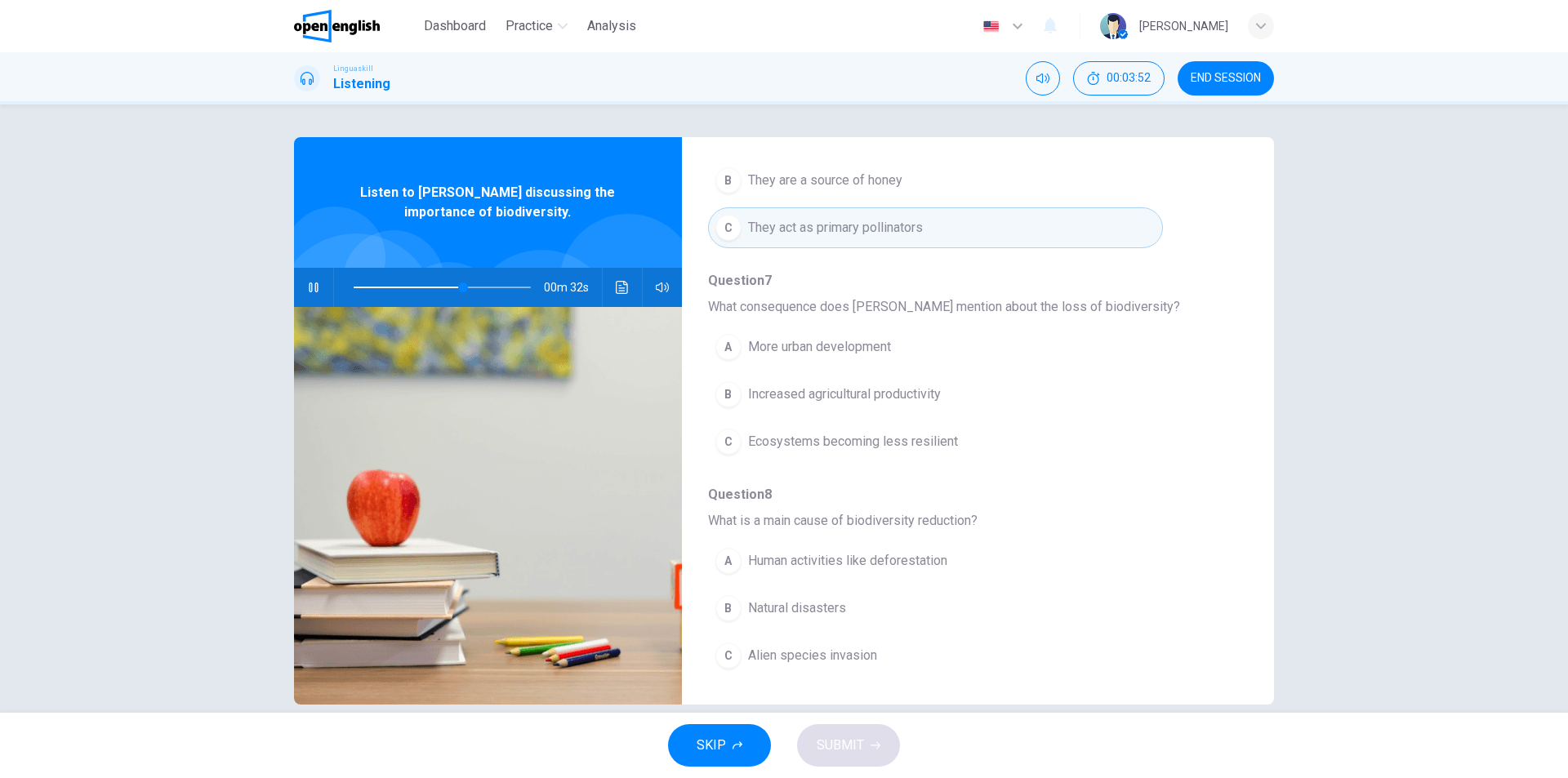
click at [883, 442] on span "Ecosystems becoming less resilient" at bounding box center [853, 441] width 210 height 20
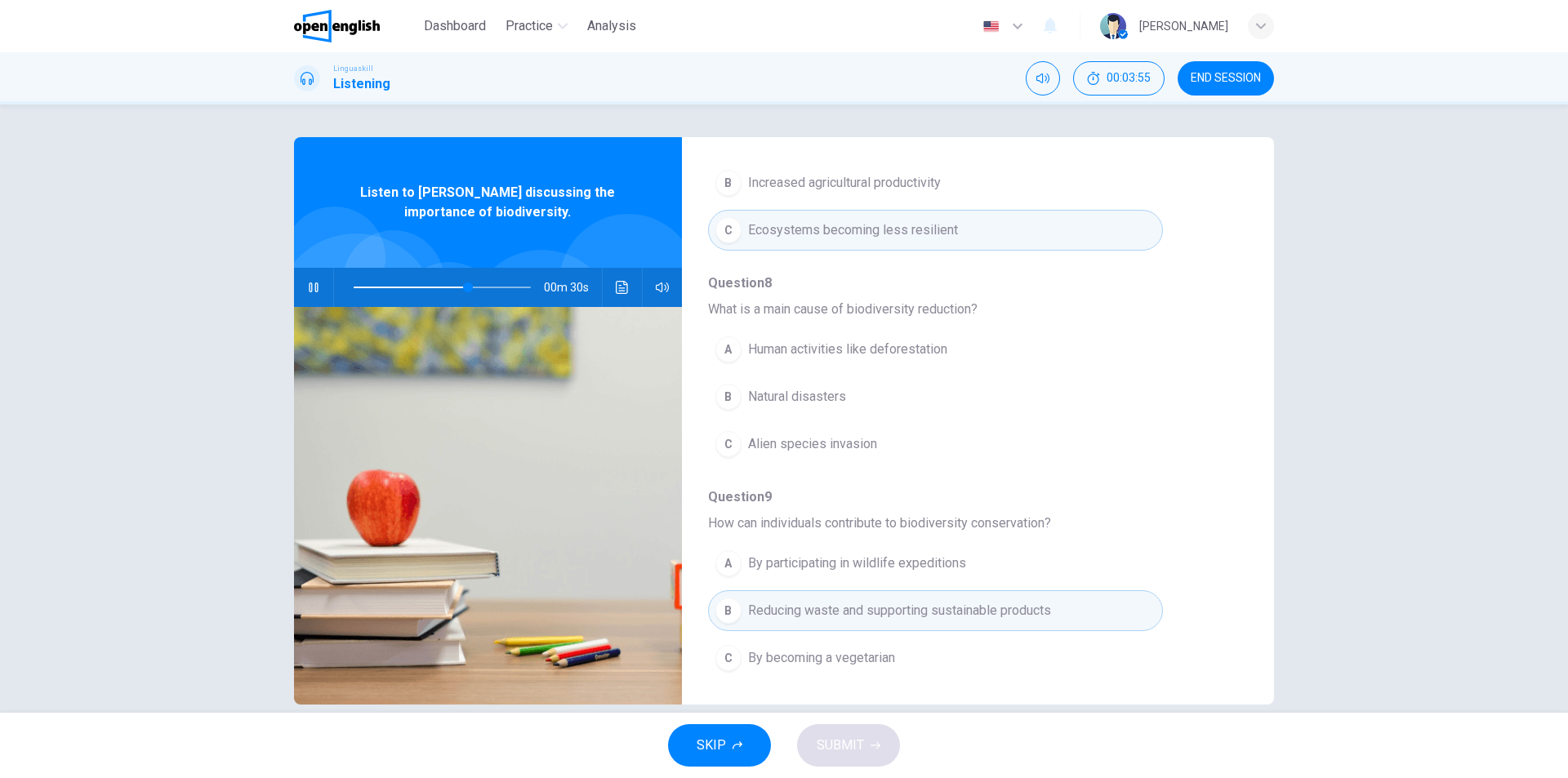
scroll to position [705, 0]
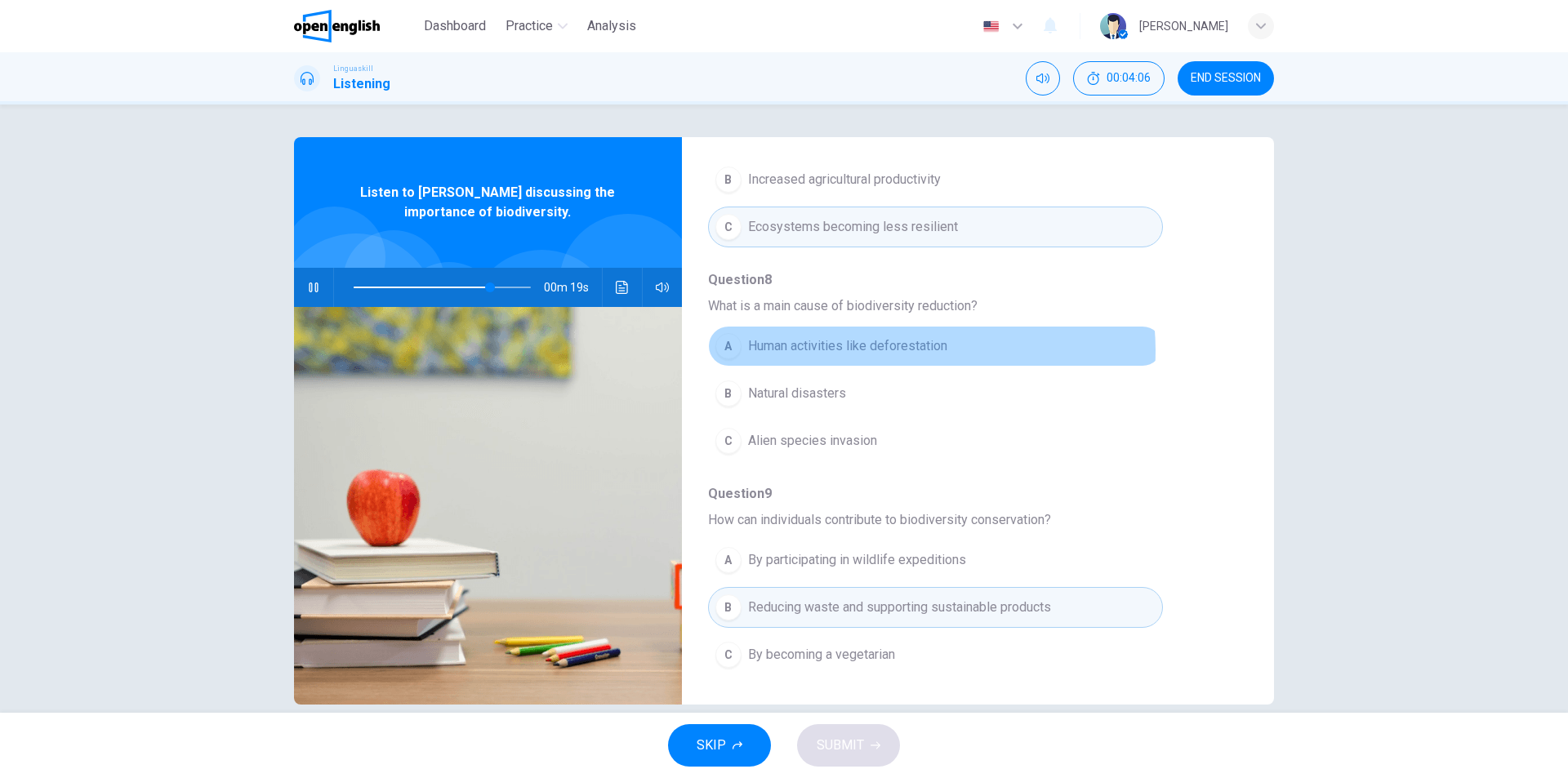
click at [903, 350] on span "Human activities like deforestation" at bounding box center [847, 346] width 199 height 20
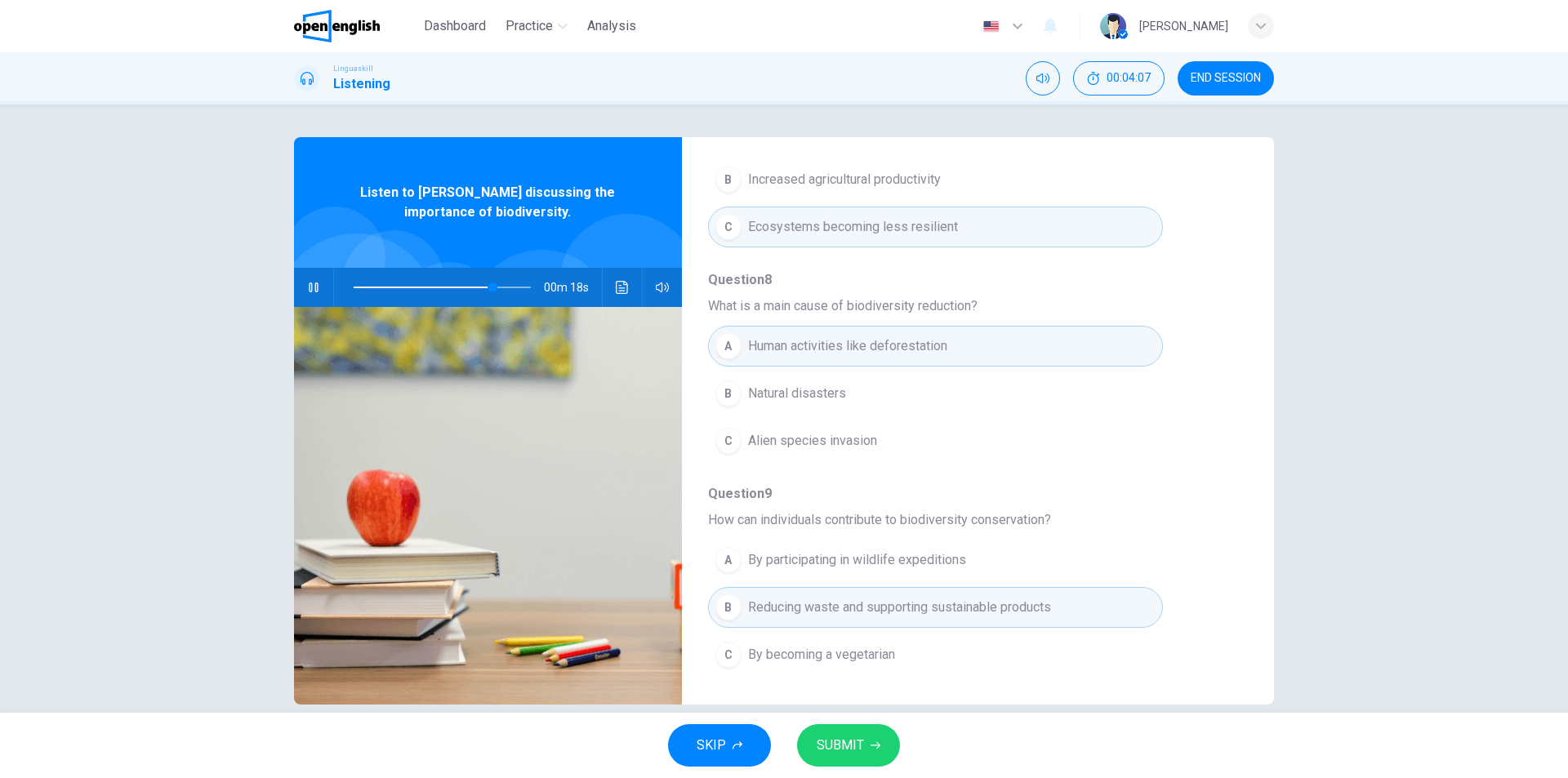
click at [857, 743] on span "SUBMIT" at bounding box center [840, 745] width 47 height 23
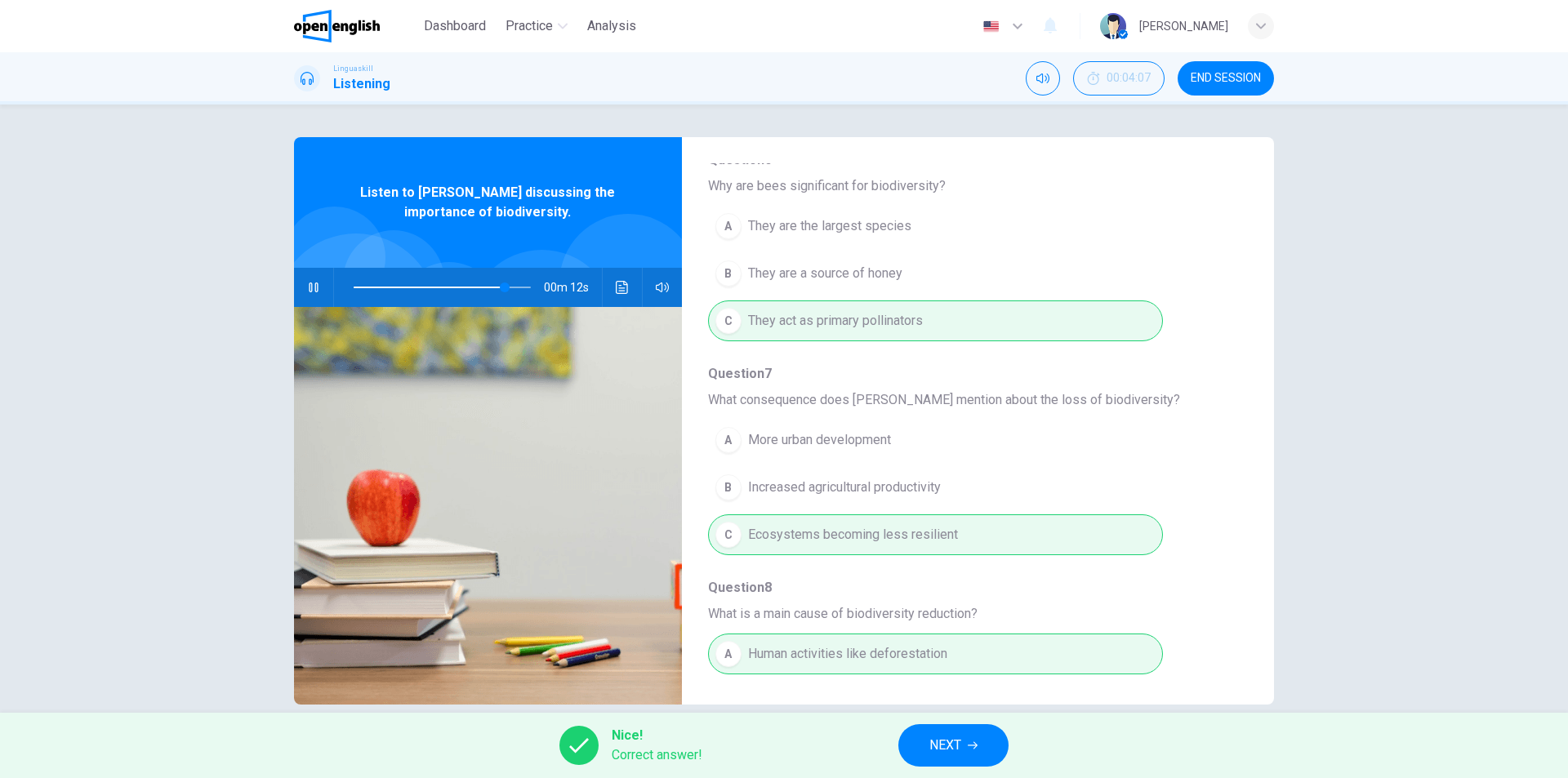
scroll to position [297, 0]
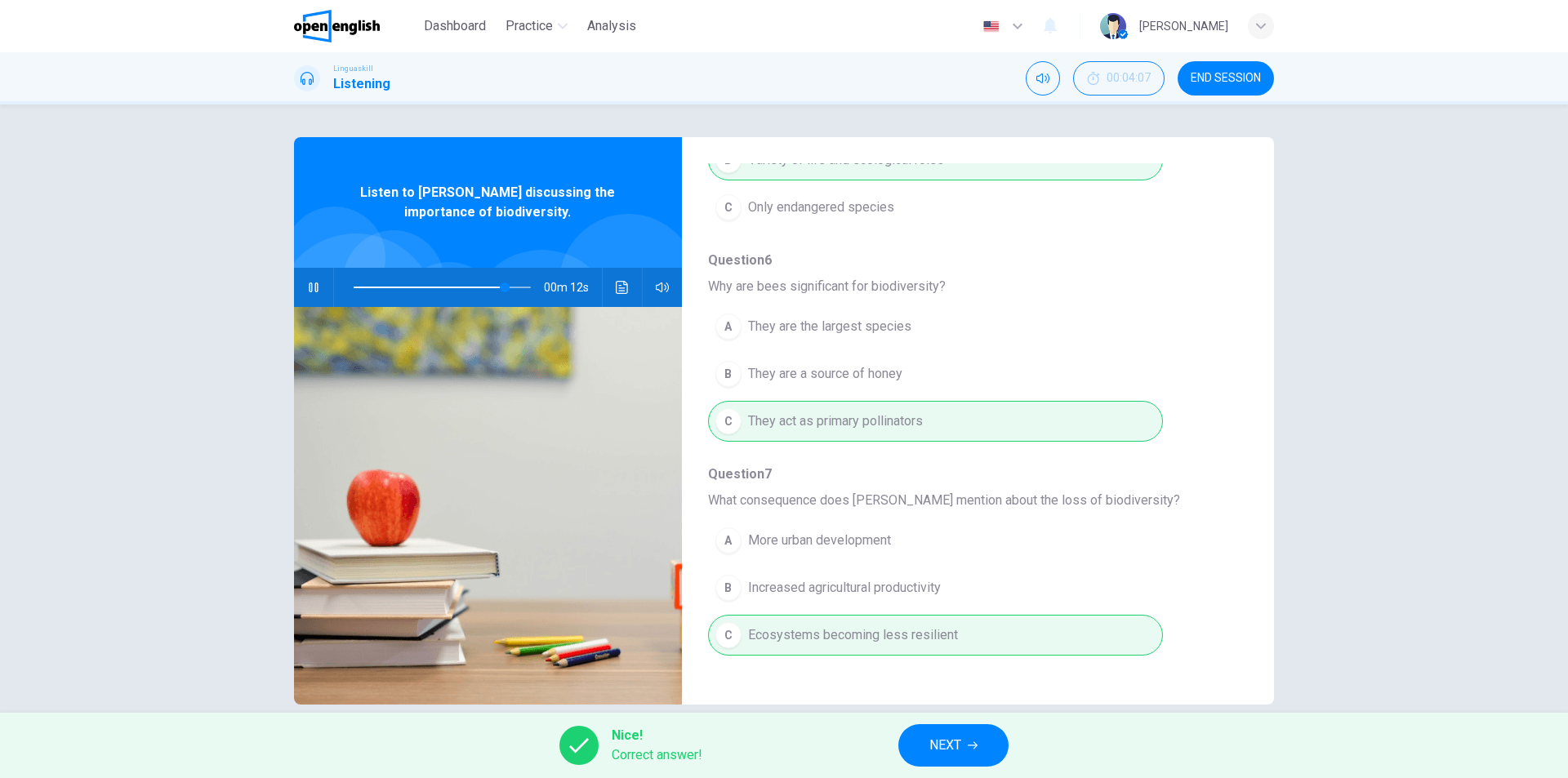
type input "**"
click at [987, 753] on button "NEXT" at bounding box center [953, 745] width 111 height 43
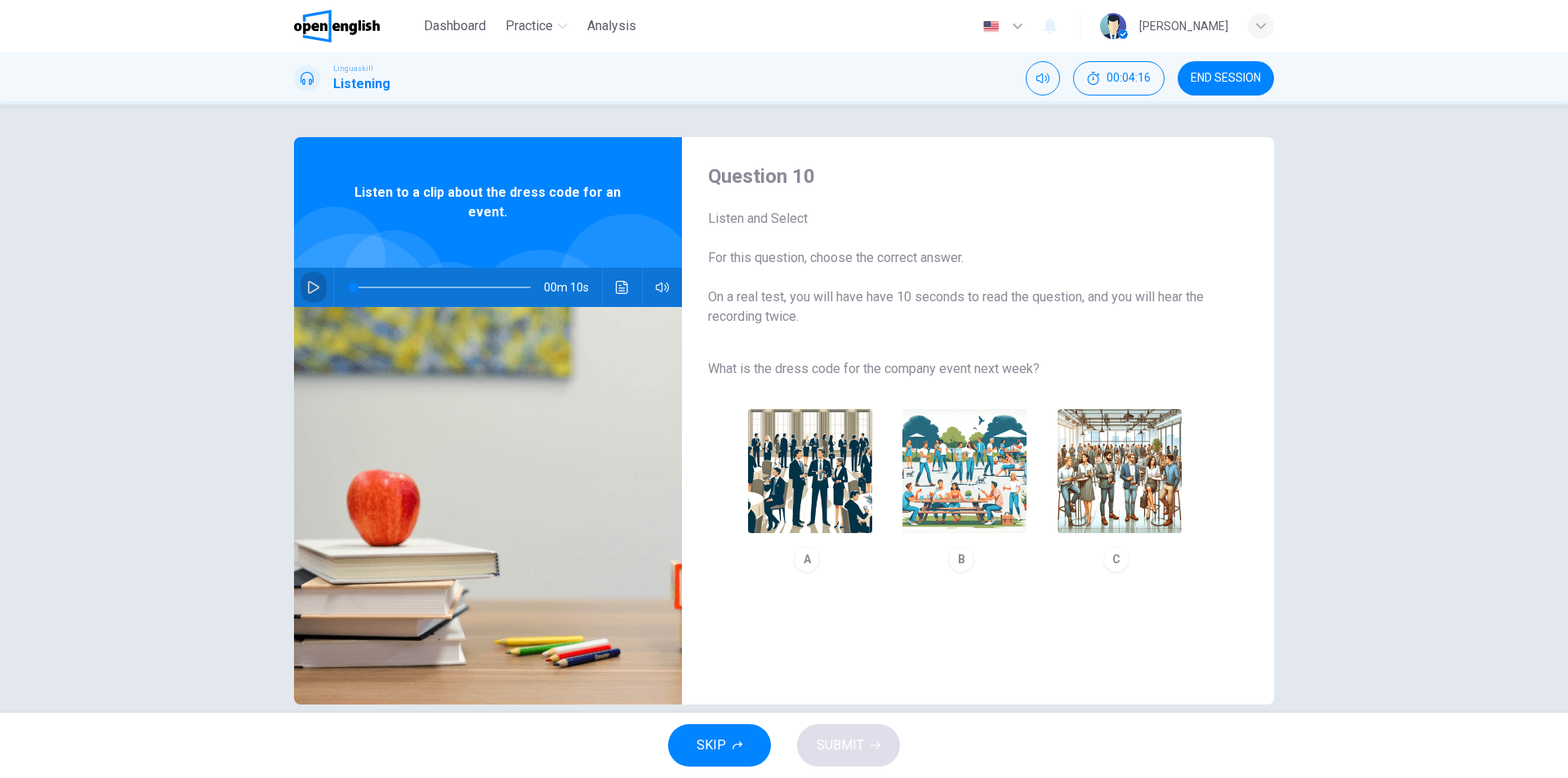
click at [312, 282] on icon "button" at bounding box center [313, 287] width 13 height 13
type input "*"
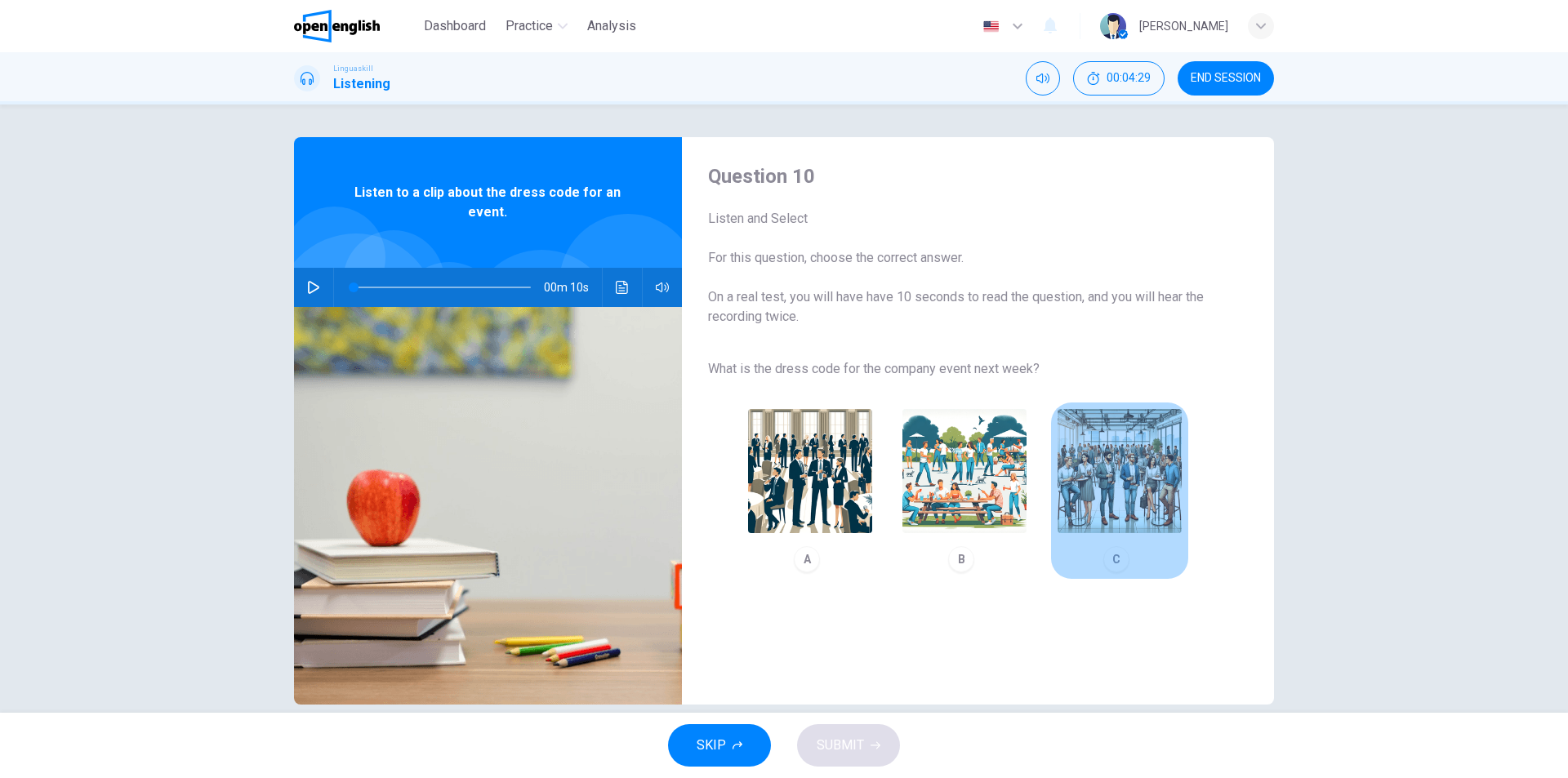
click at [1116, 507] on img "button" at bounding box center [1119, 470] width 124 height 124
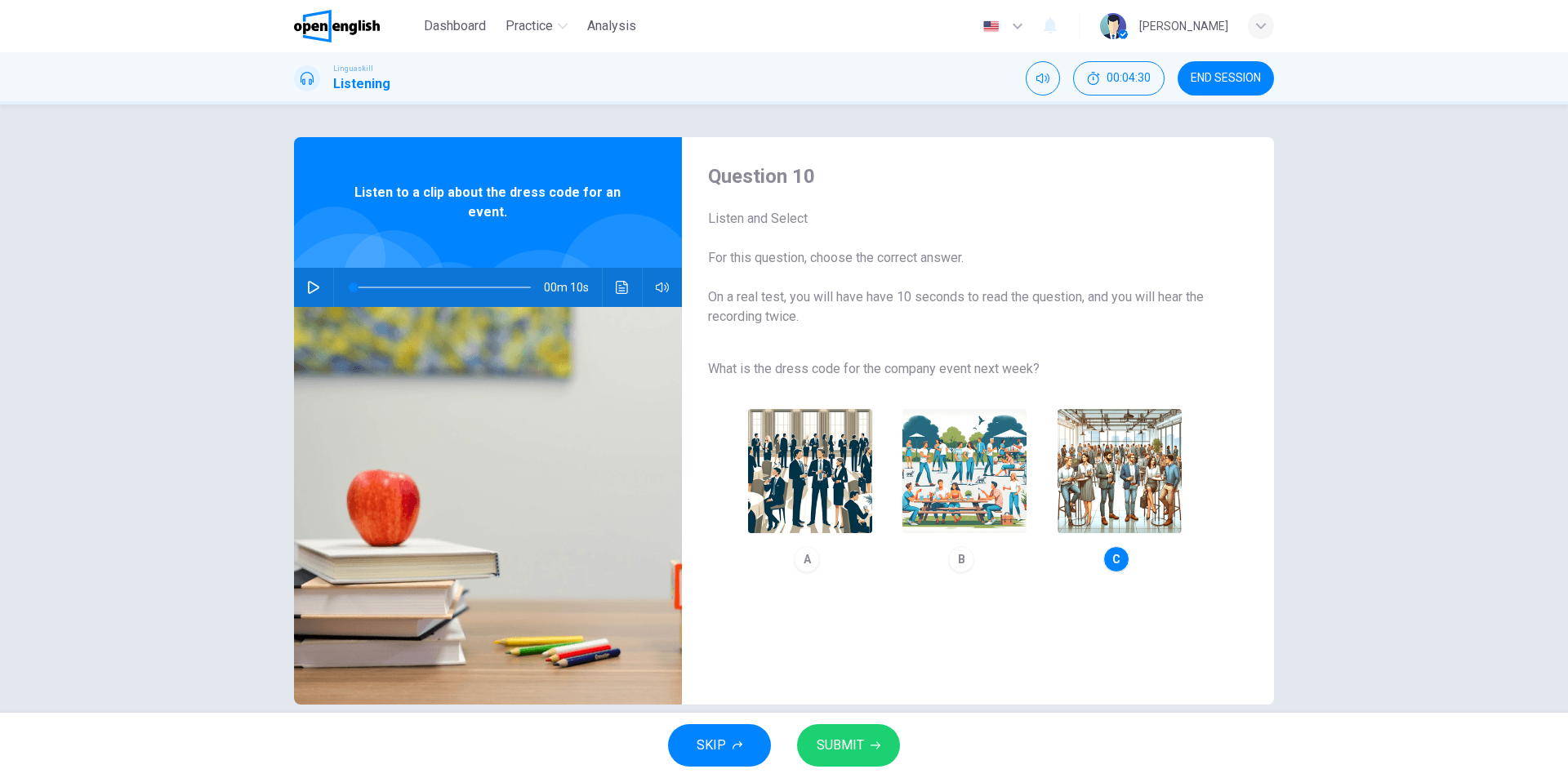
click at [849, 748] on span "SUBMIT" at bounding box center [840, 745] width 47 height 23
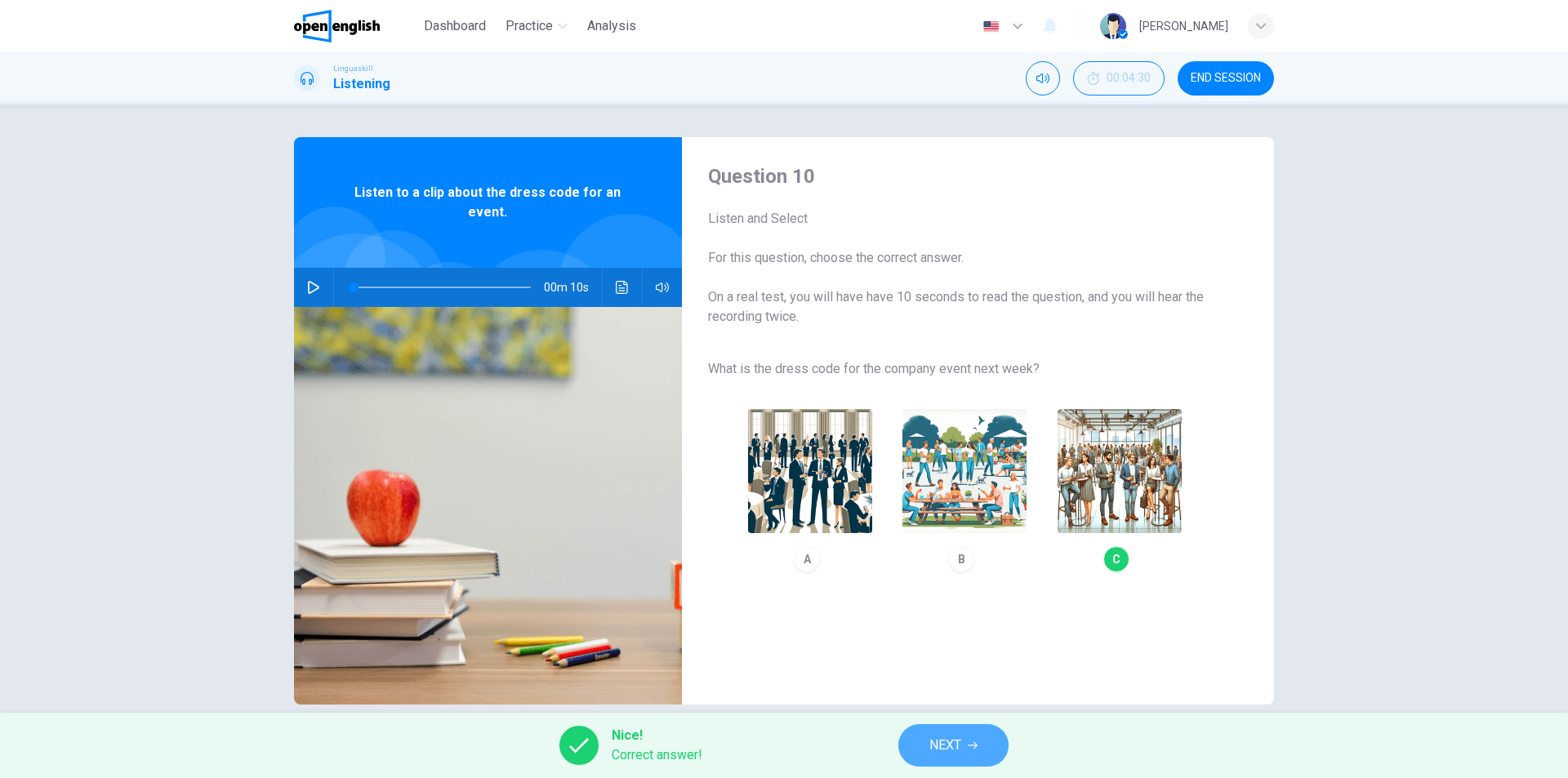
click at [967, 732] on button "NEXT" at bounding box center [953, 745] width 111 height 43
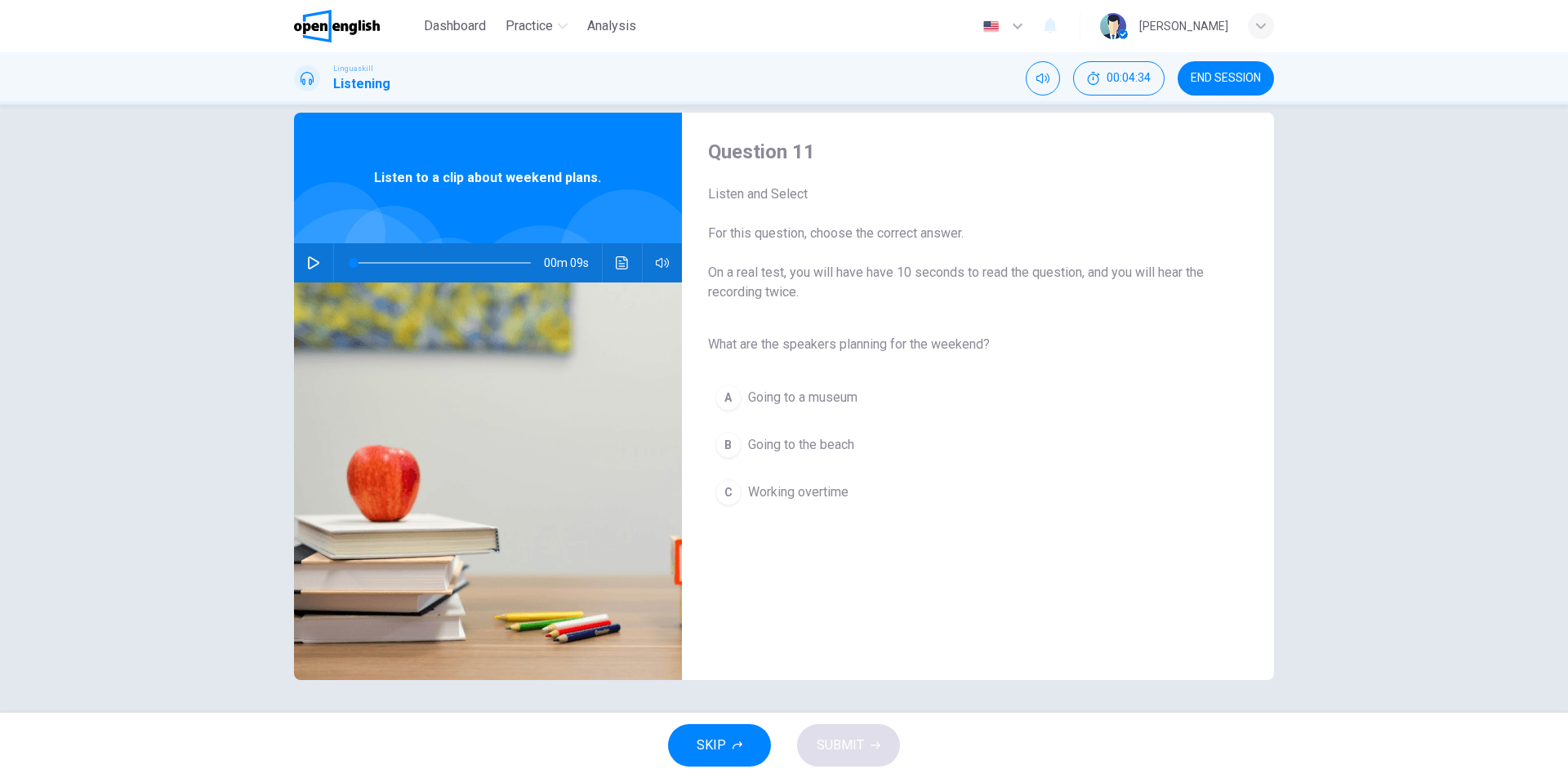
scroll to position [0, 0]
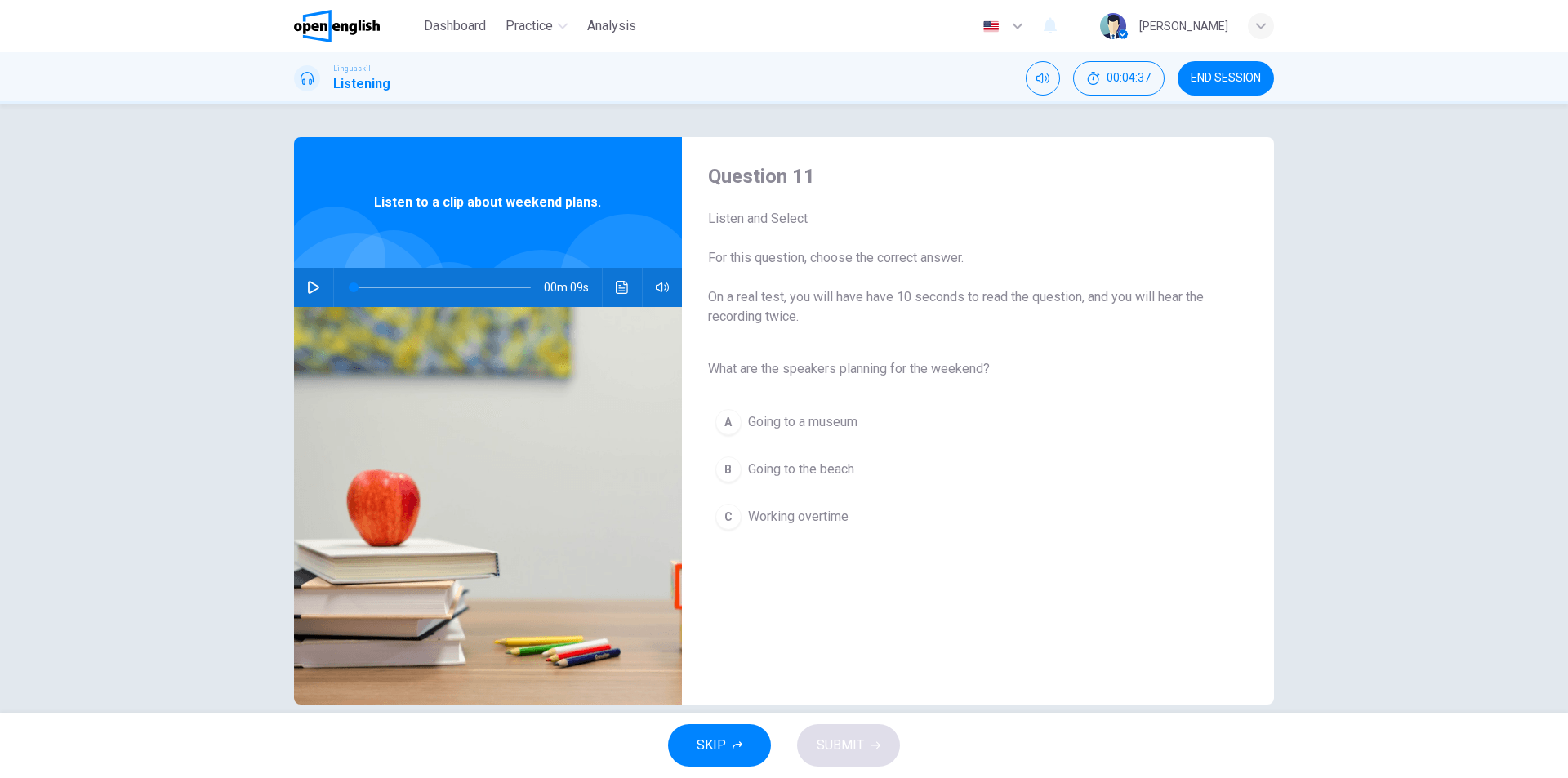
click at [307, 287] on icon "button" at bounding box center [313, 287] width 13 height 13
type input "*"
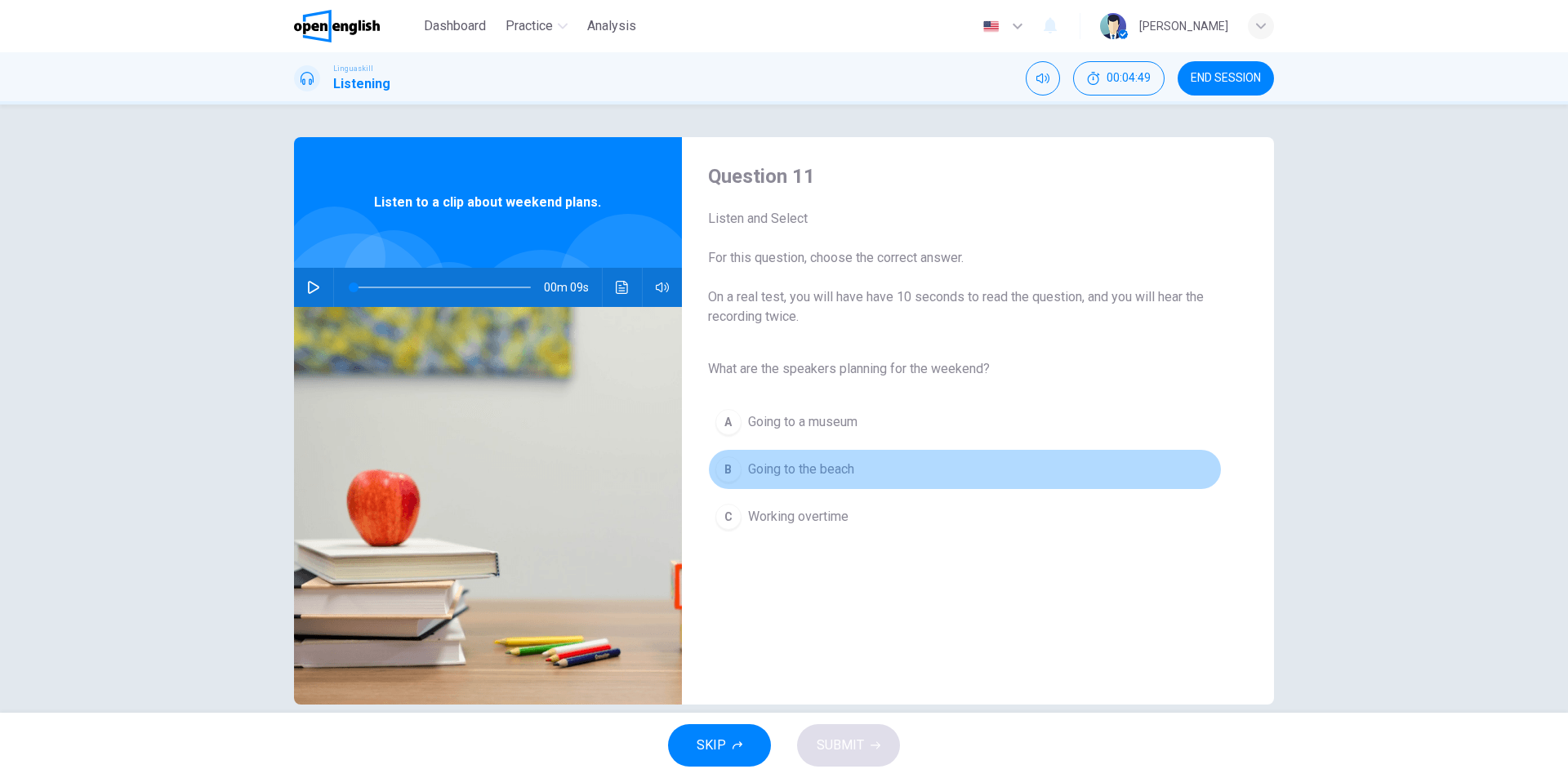
click at [832, 471] on span "Going to the beach" at bounding box center [801, 468] width 106 height 20
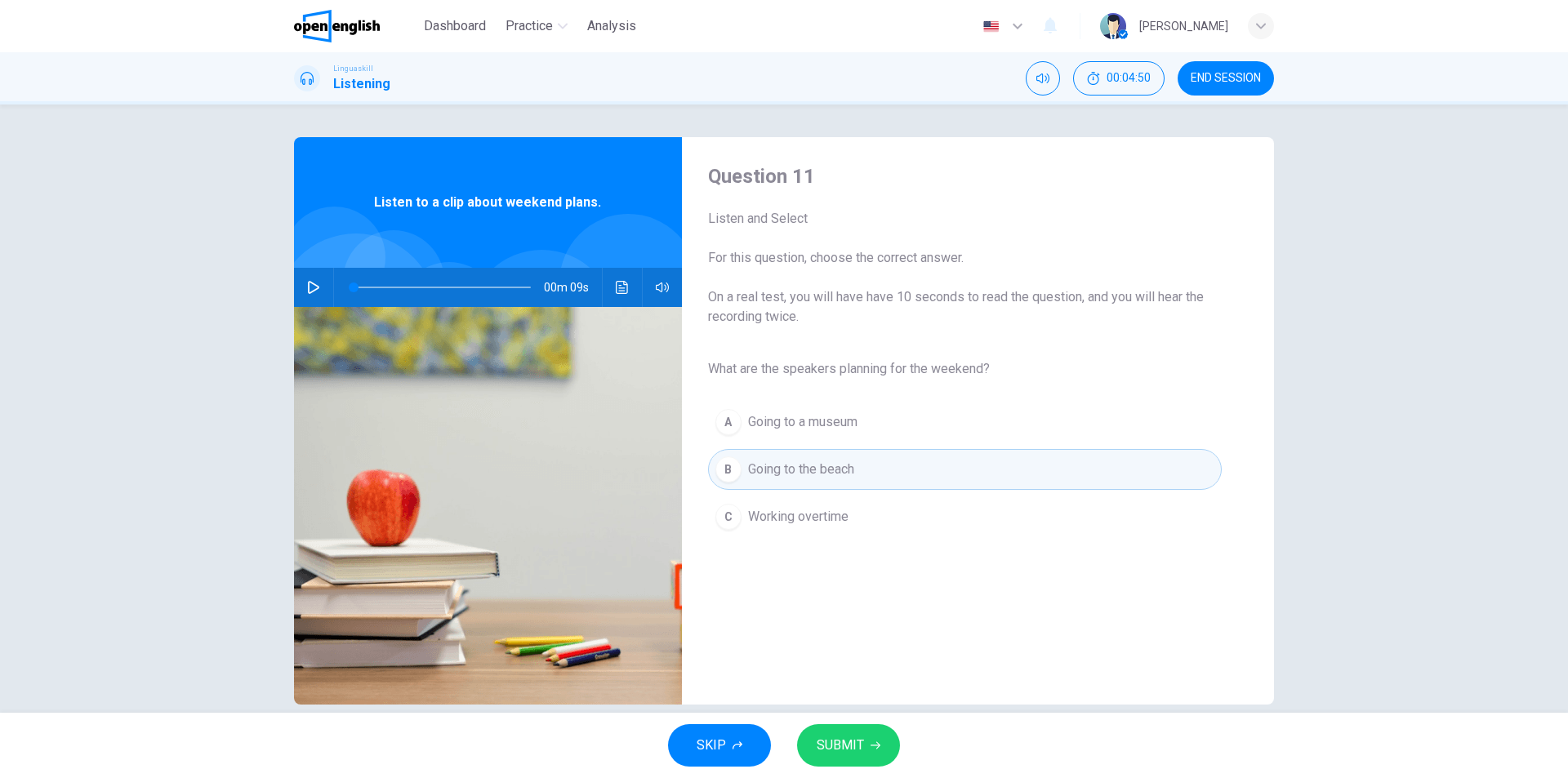
click at [866, 744] on button "SUBMIT" at bounding box center [848, 745] width 103 height 43
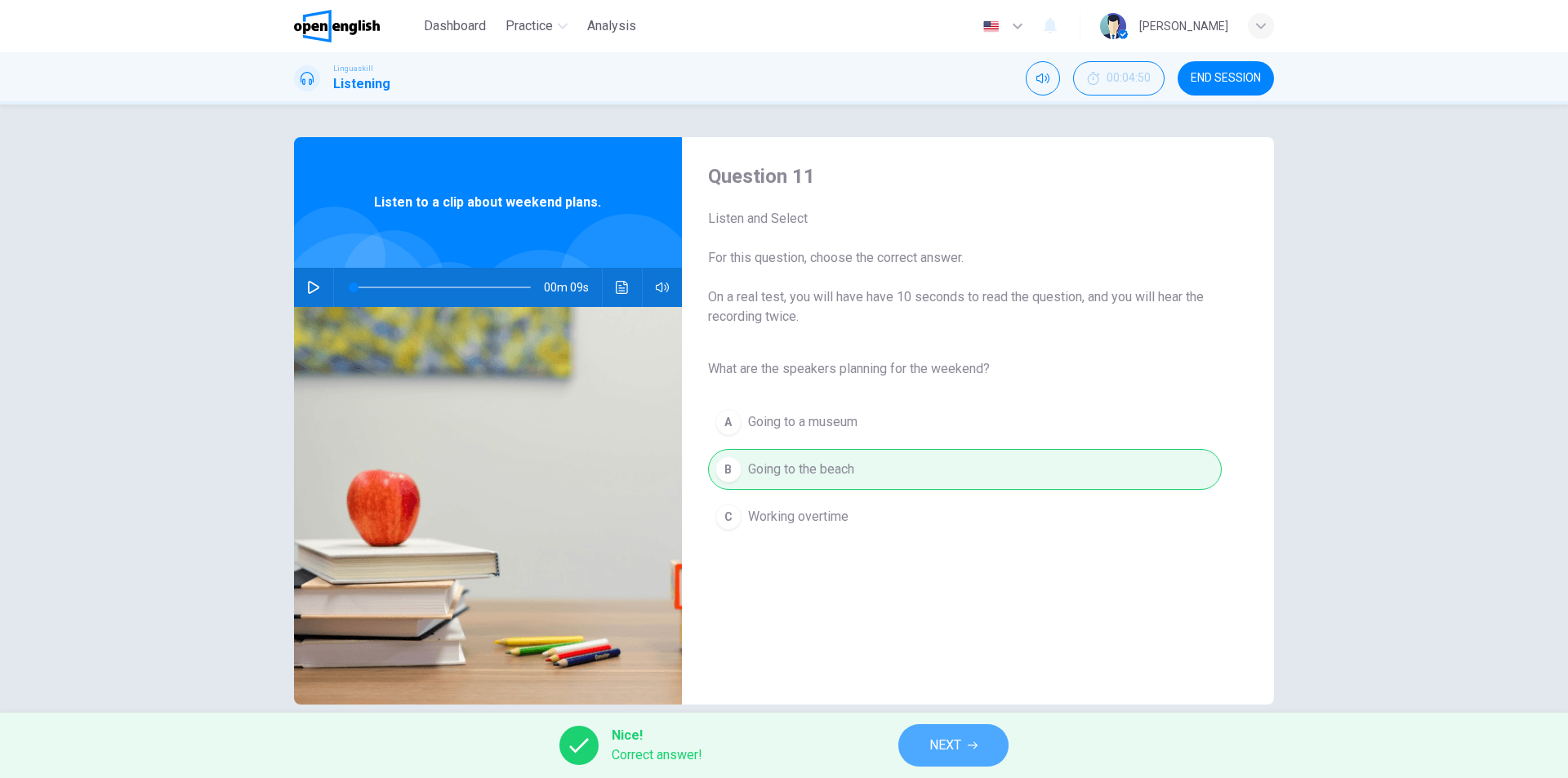
click at [983, 739] on button "NEXT" at bounding box center [953, 745] width 111 height 43
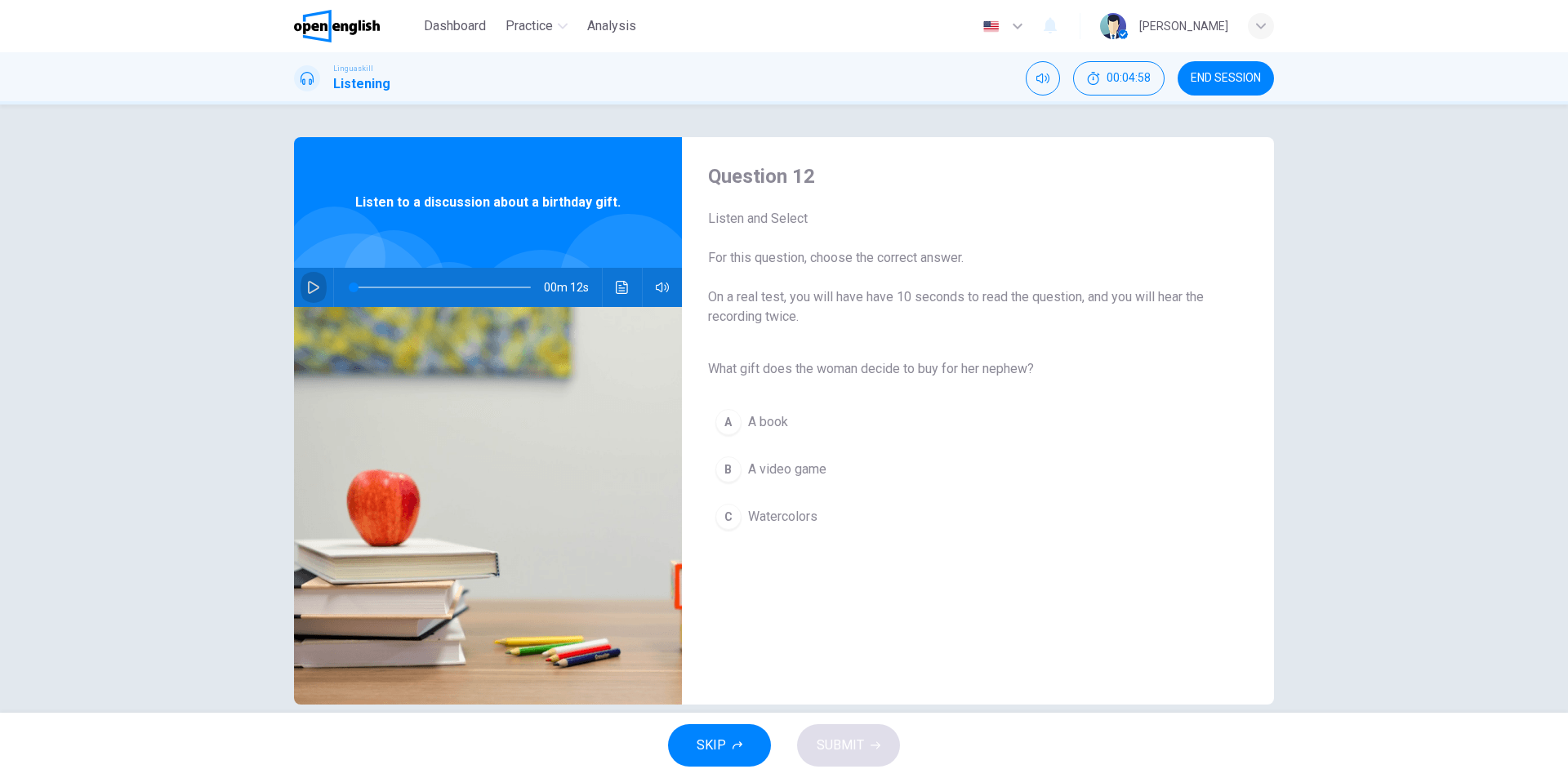
click at [317, 290] on button "button" at bounding box center [313, 287] width 26 height 39
click at [793, 510] on span "Watercolors" at bounding box center [782, 516] width 70 height 20
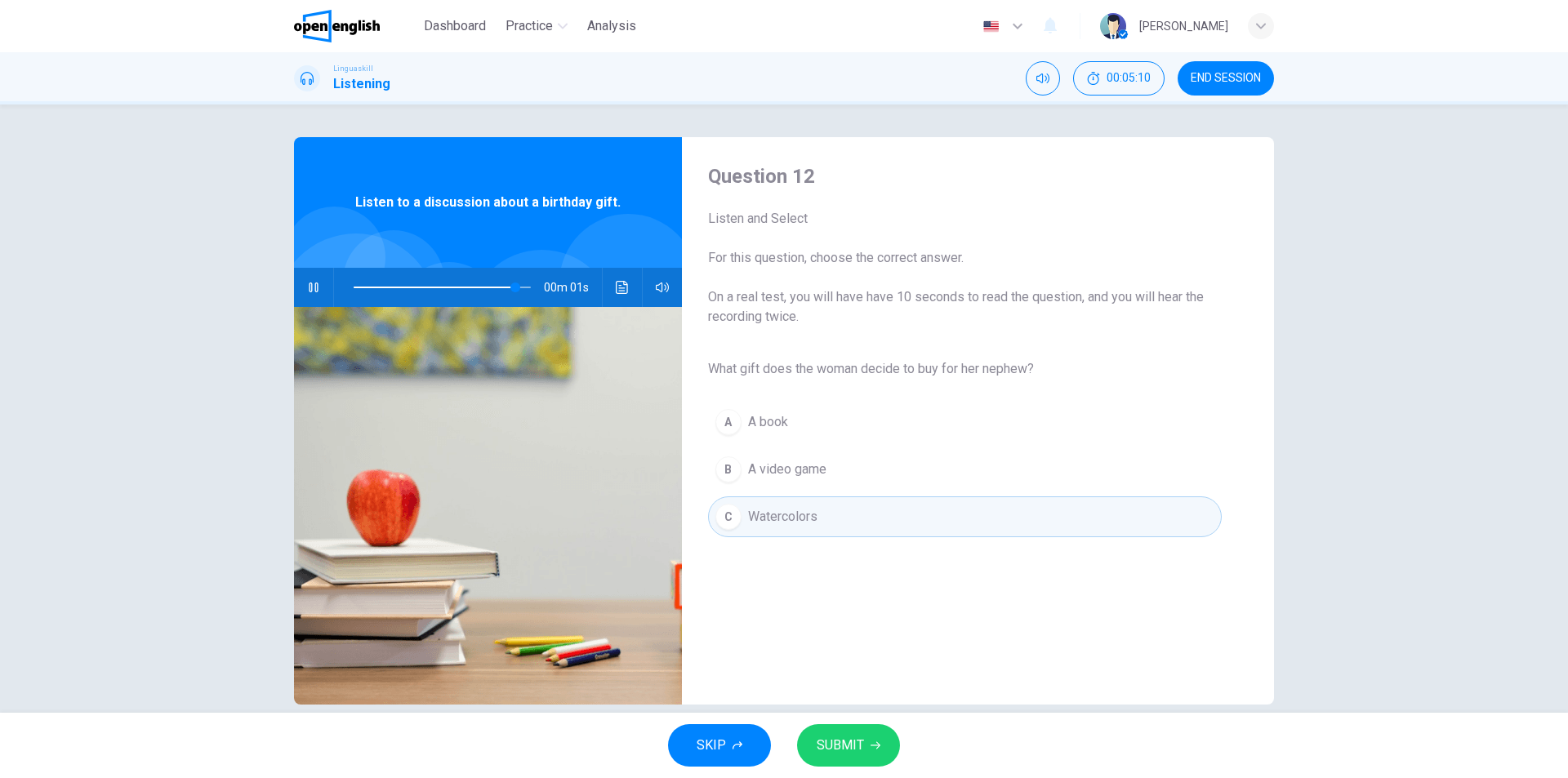
type input "*"
click at [875, 746] on icon "button" at bounding box center [875, 745] width 10 height 10
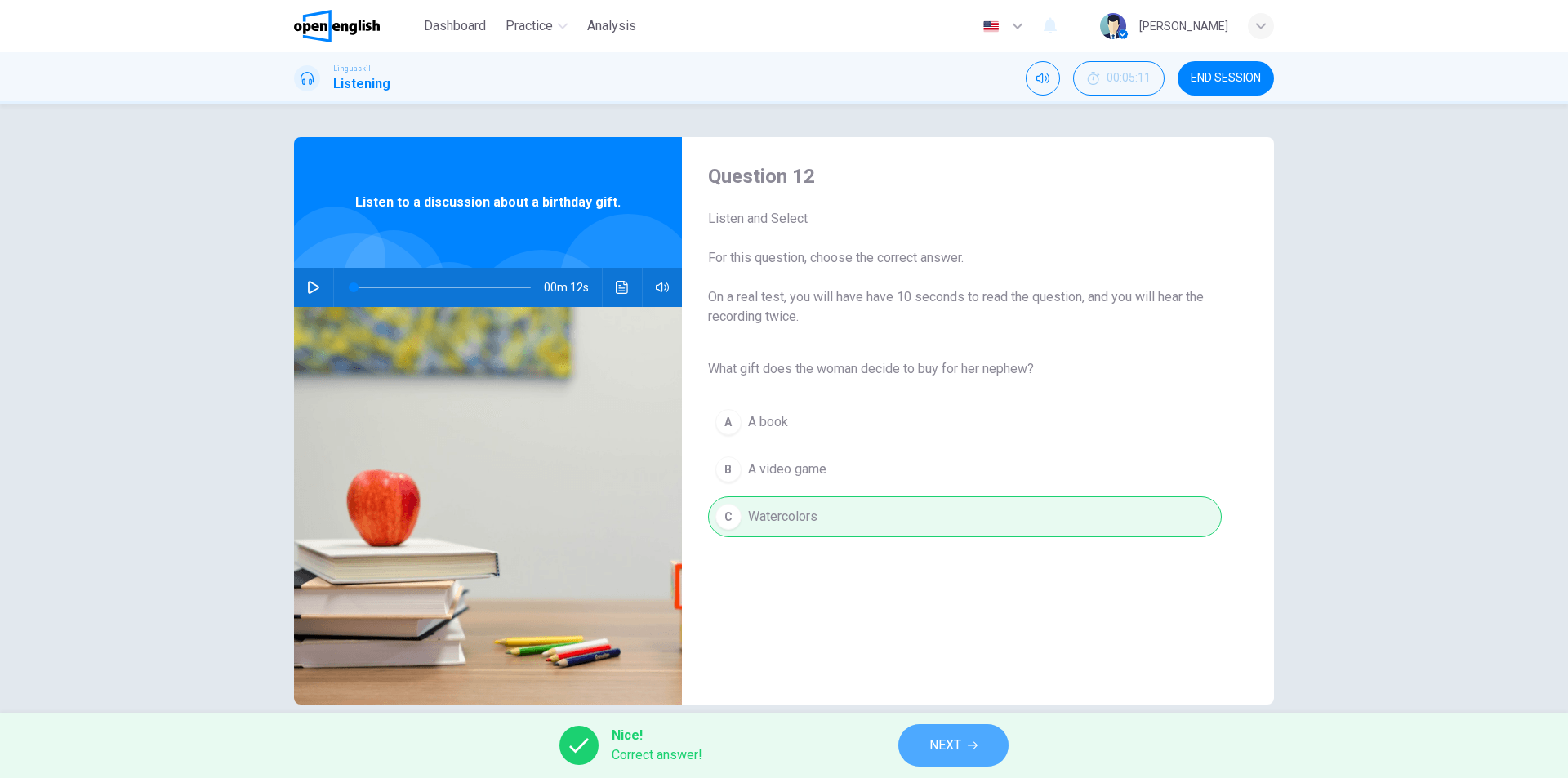
click at [967, 735] on button "NEXT" at bounding box center [953, 745] width 111 height 43
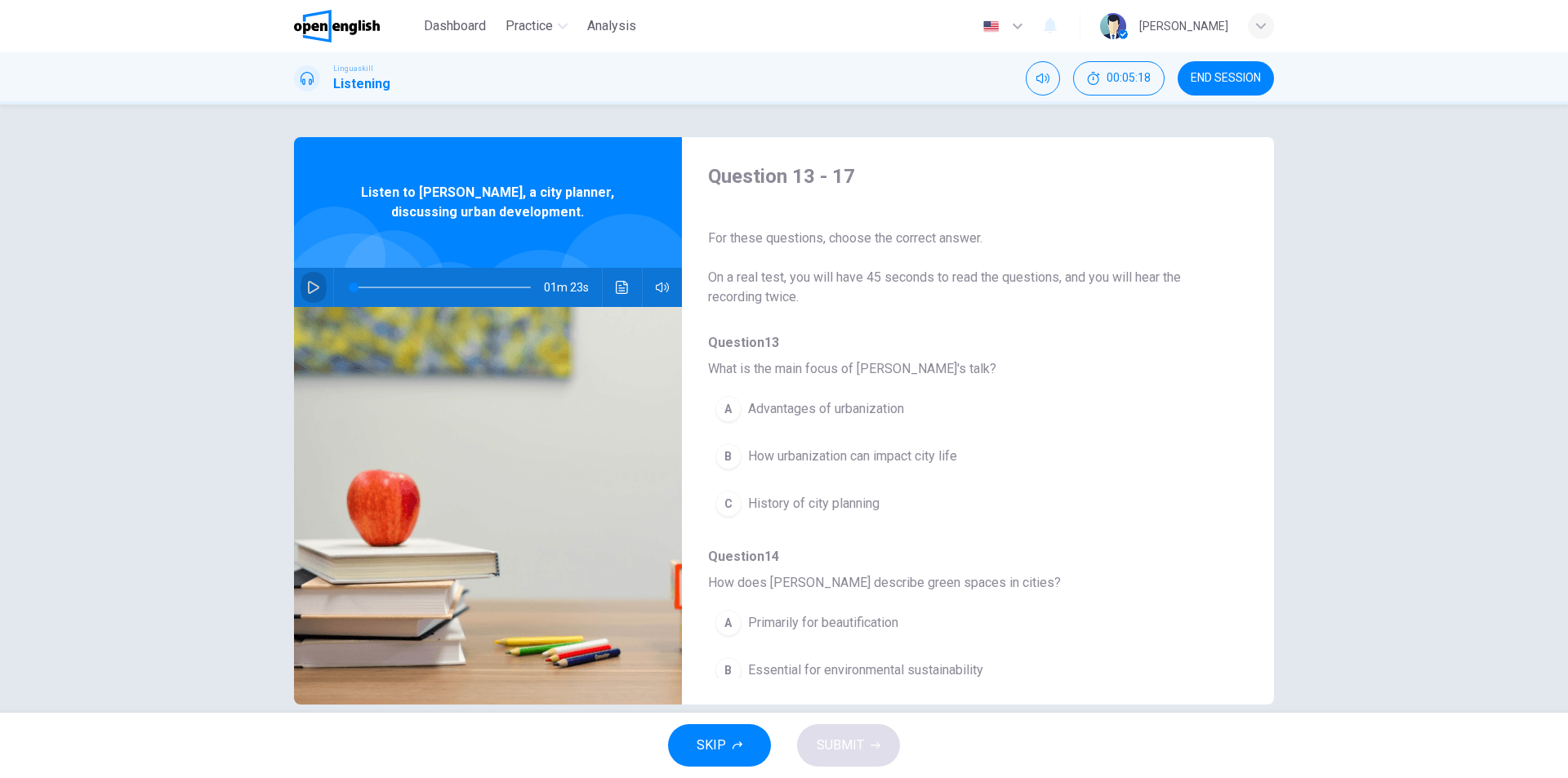
click at [308, 284] on icon "button" at bounding box center [313, 287] width 11 height 13
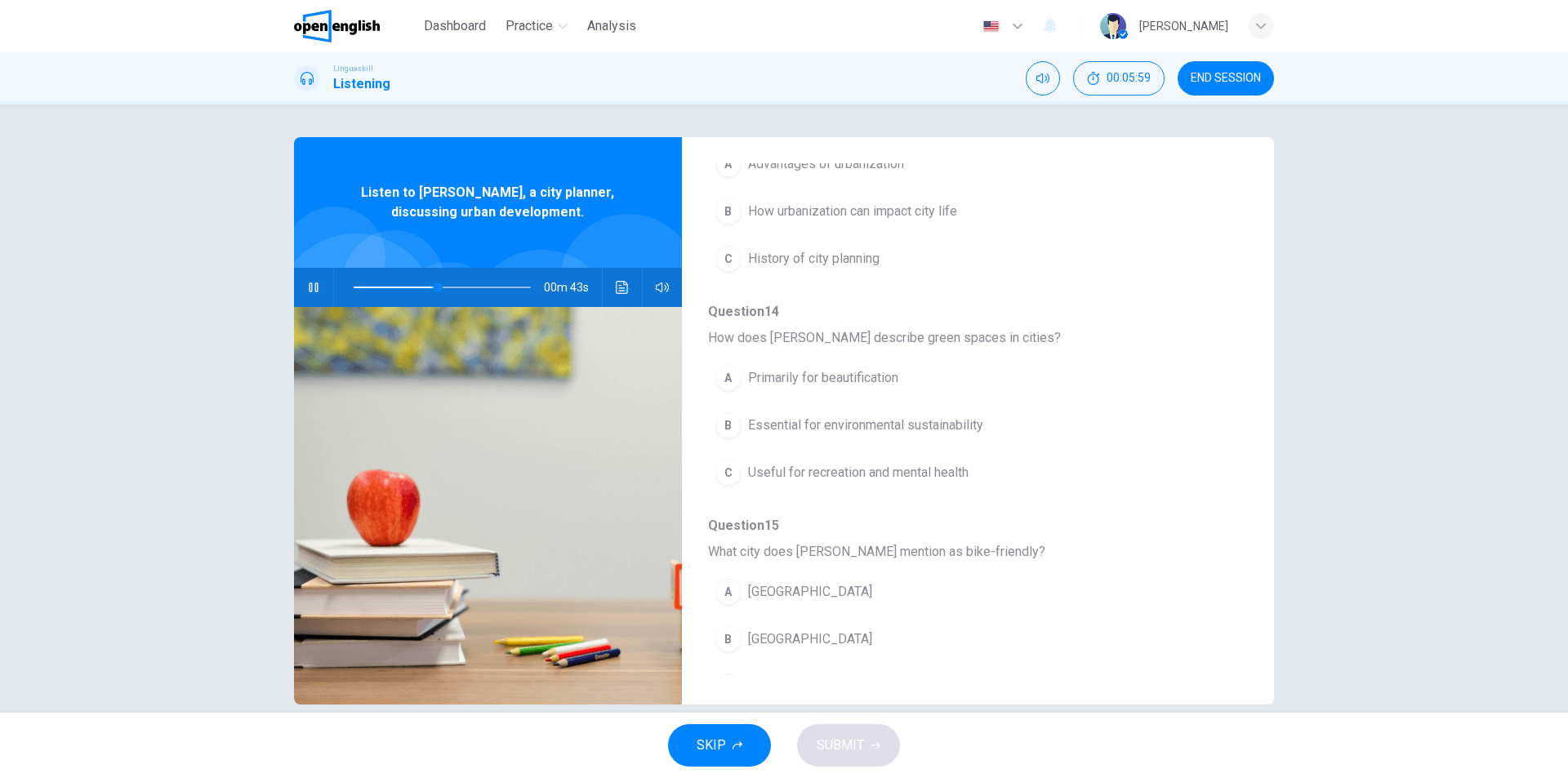
scroll to position [326, 0]
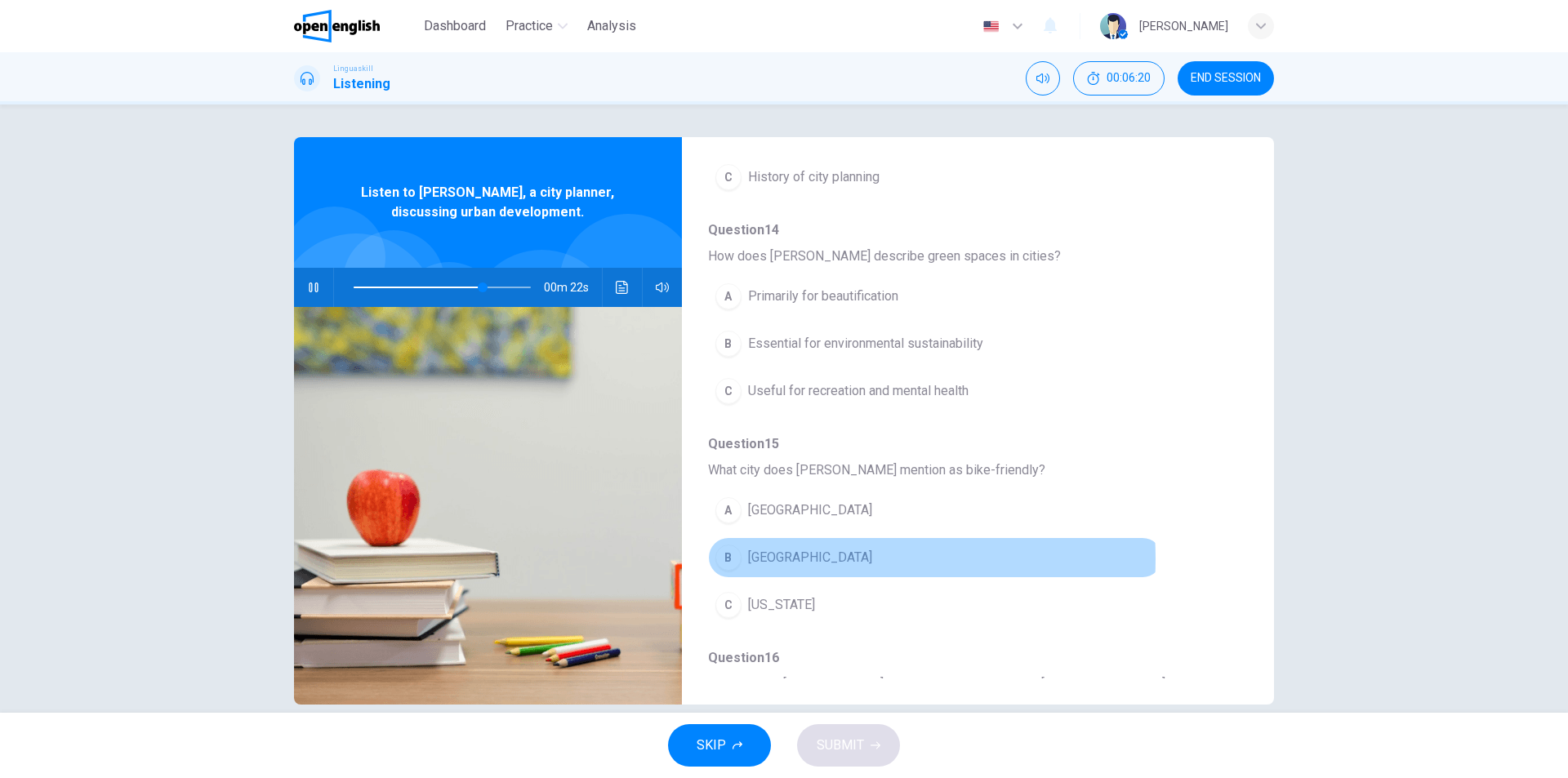
click at [800, 558] on span "[GEOGRAPHIC_DATA]" at bounding box center [809, 557] width 124 height 20
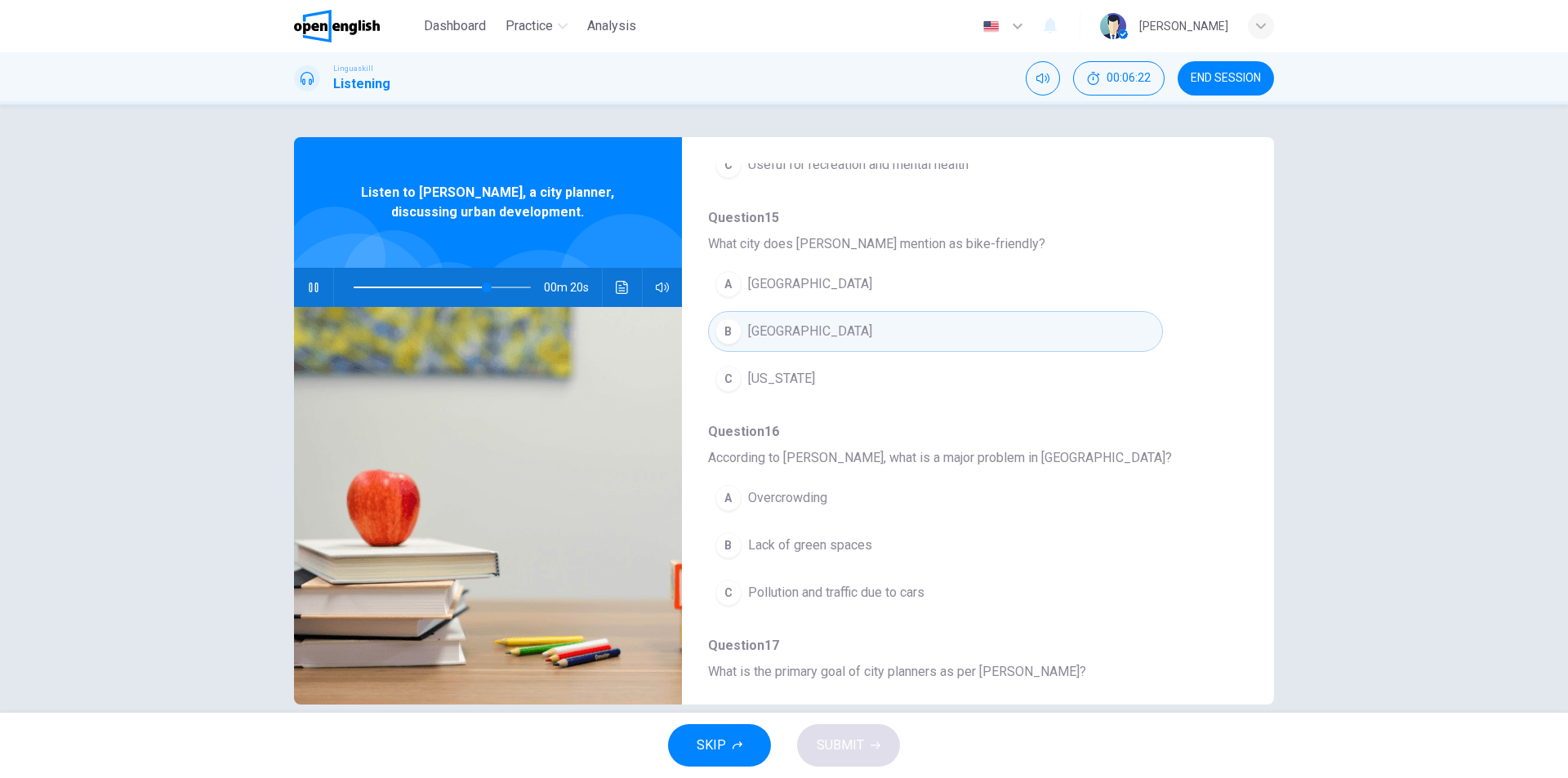
scroll to position [572, 0]
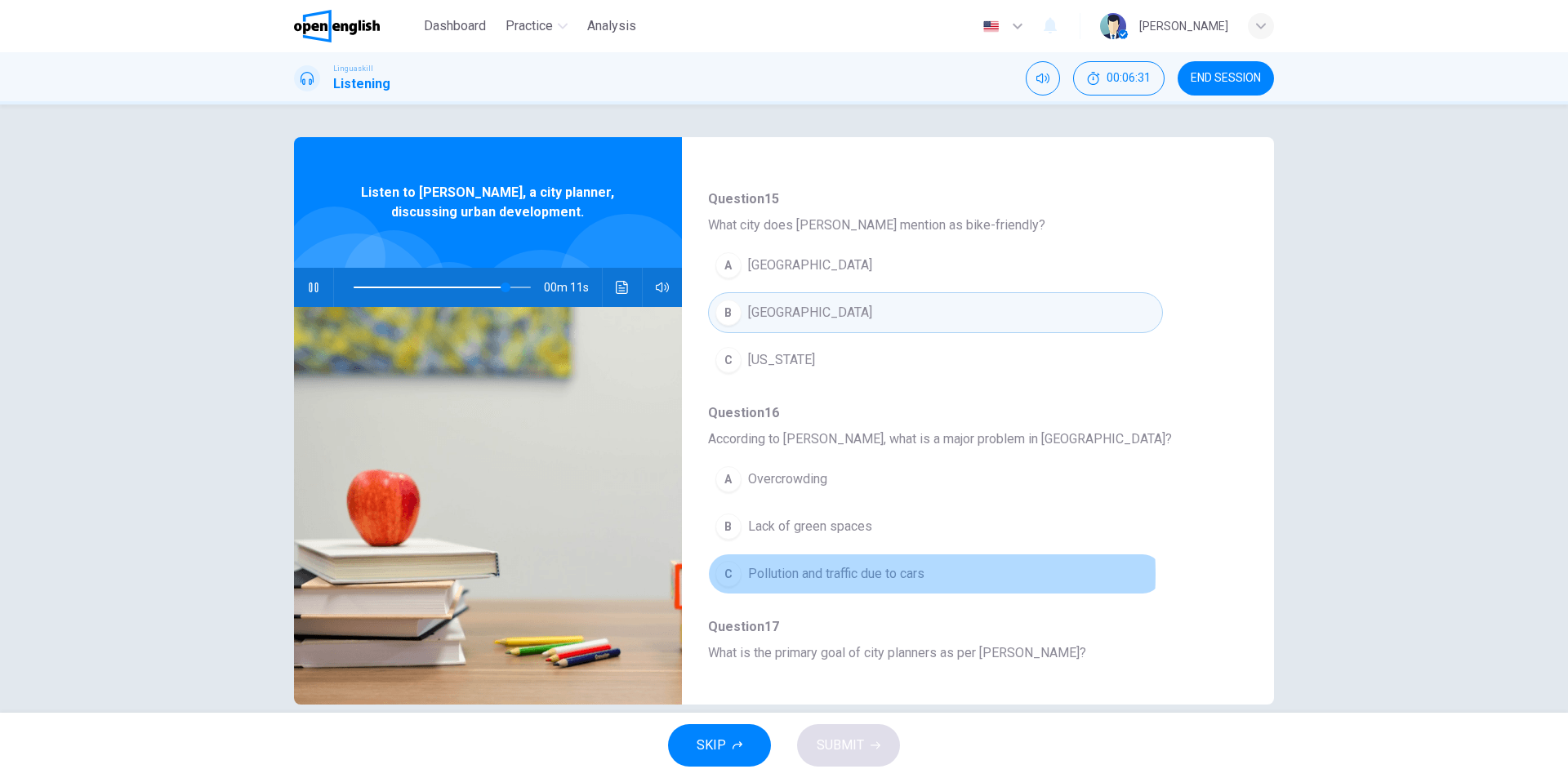
click at [822, 574] on span "Pollution and traffic due to cars" at bounding box center [836, 574] width 177 height 20
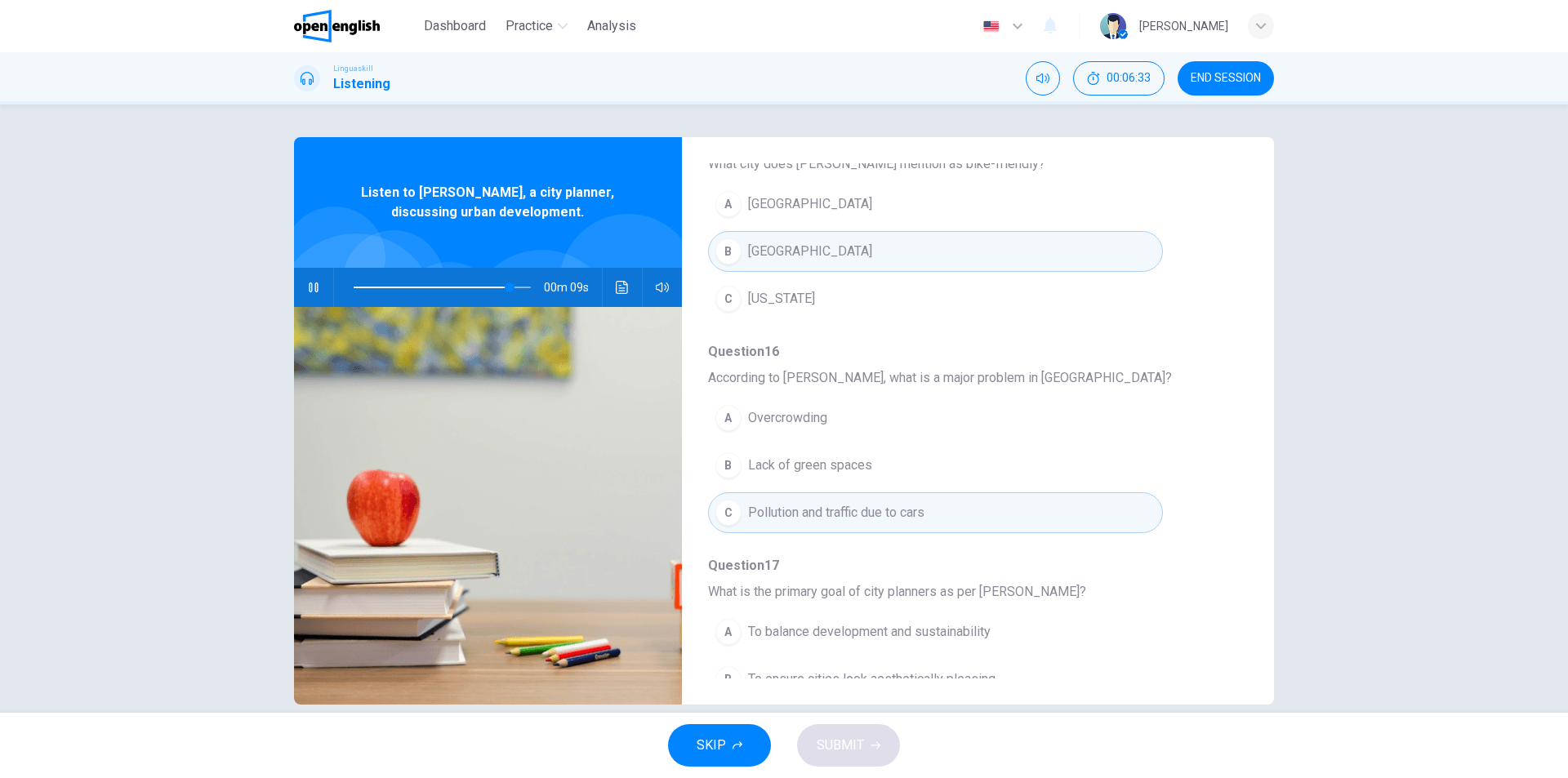
scroll to position [705, 0]
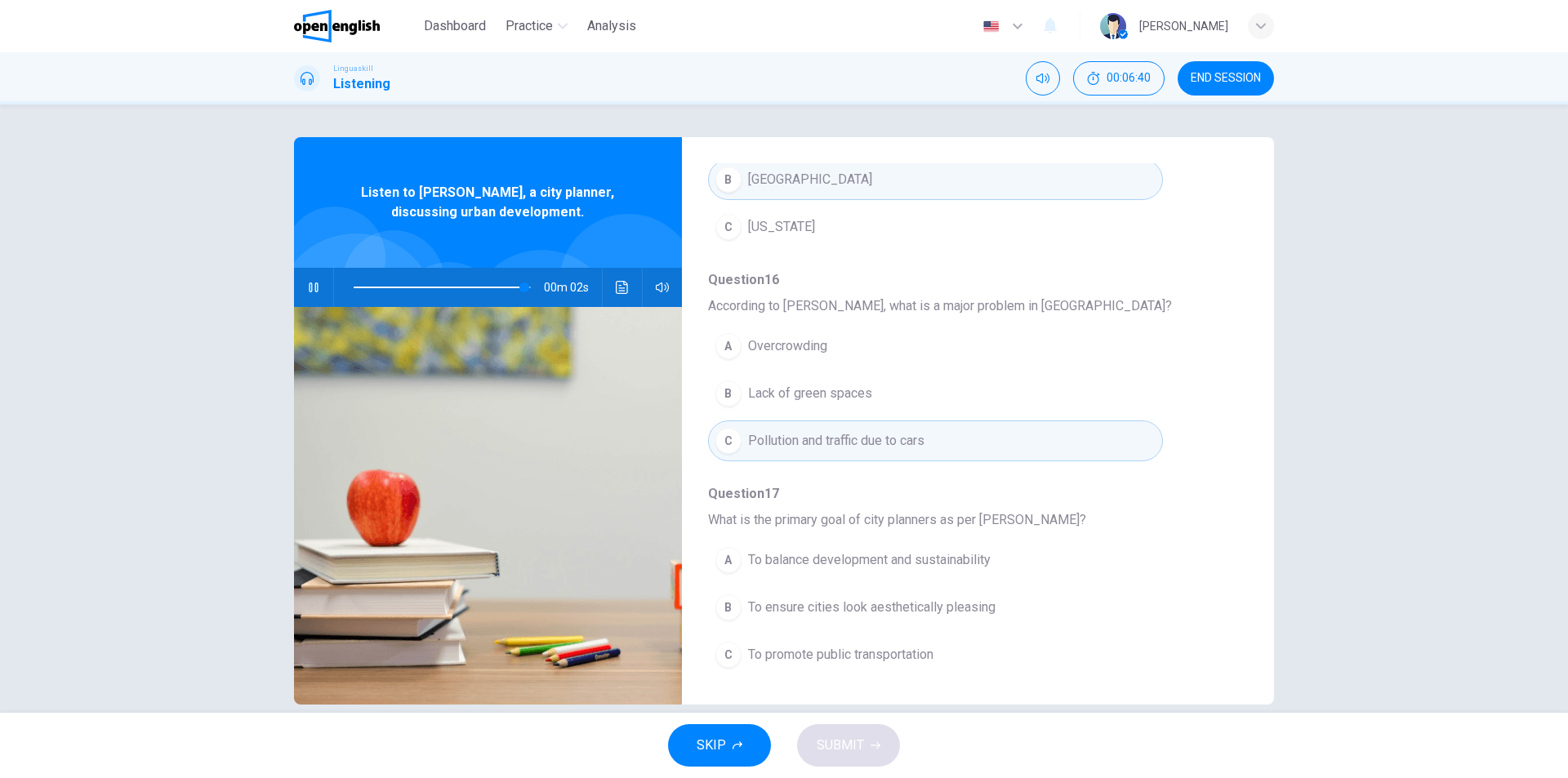
click at [944, 565] on span "To balance development and sustainability" at bounding box center [869, 560] width 243 height 20
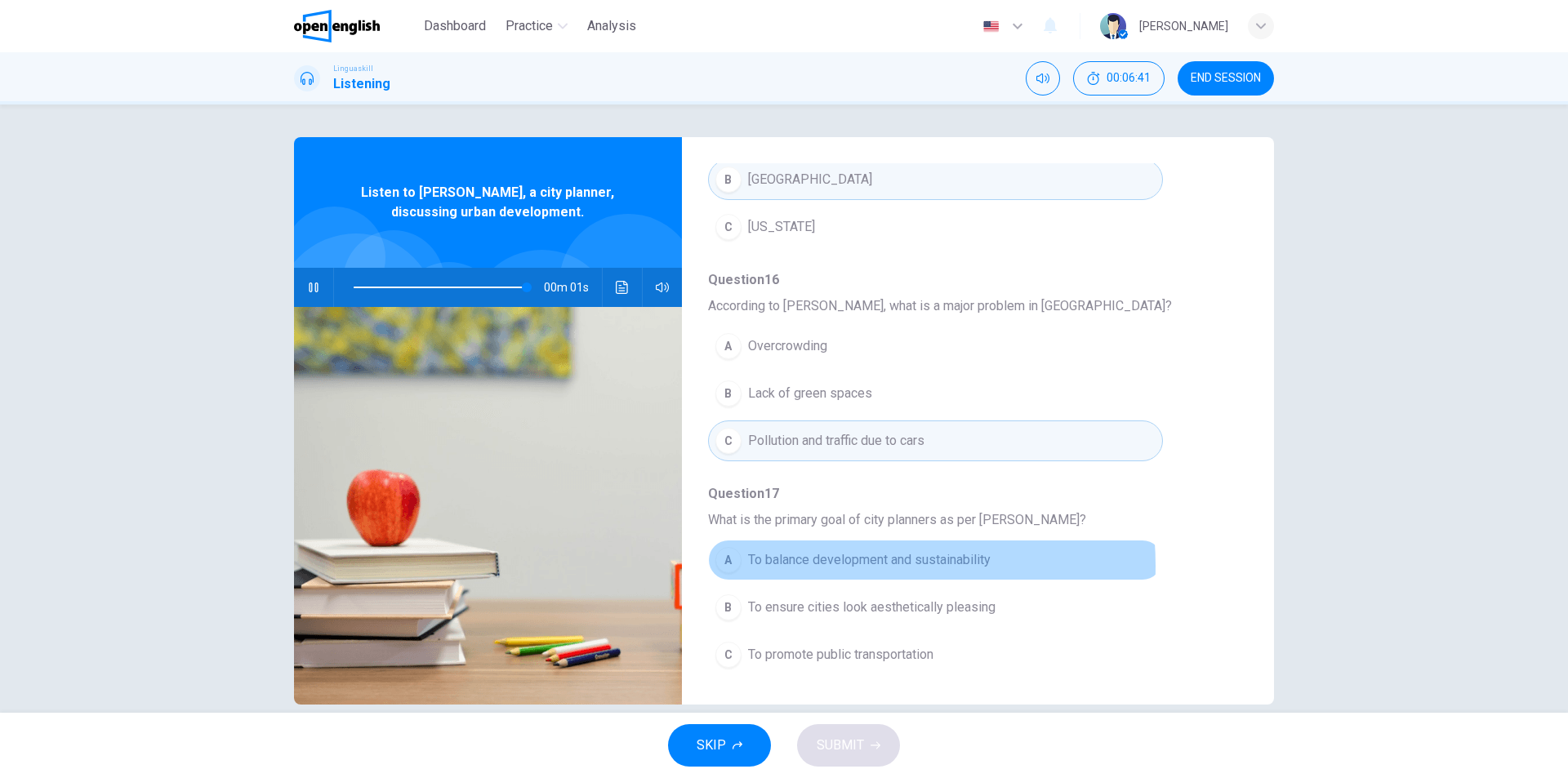
click at [816, 565] on span "To balance development and sustainability" at bounding box center [869, 560] width 243 height 20
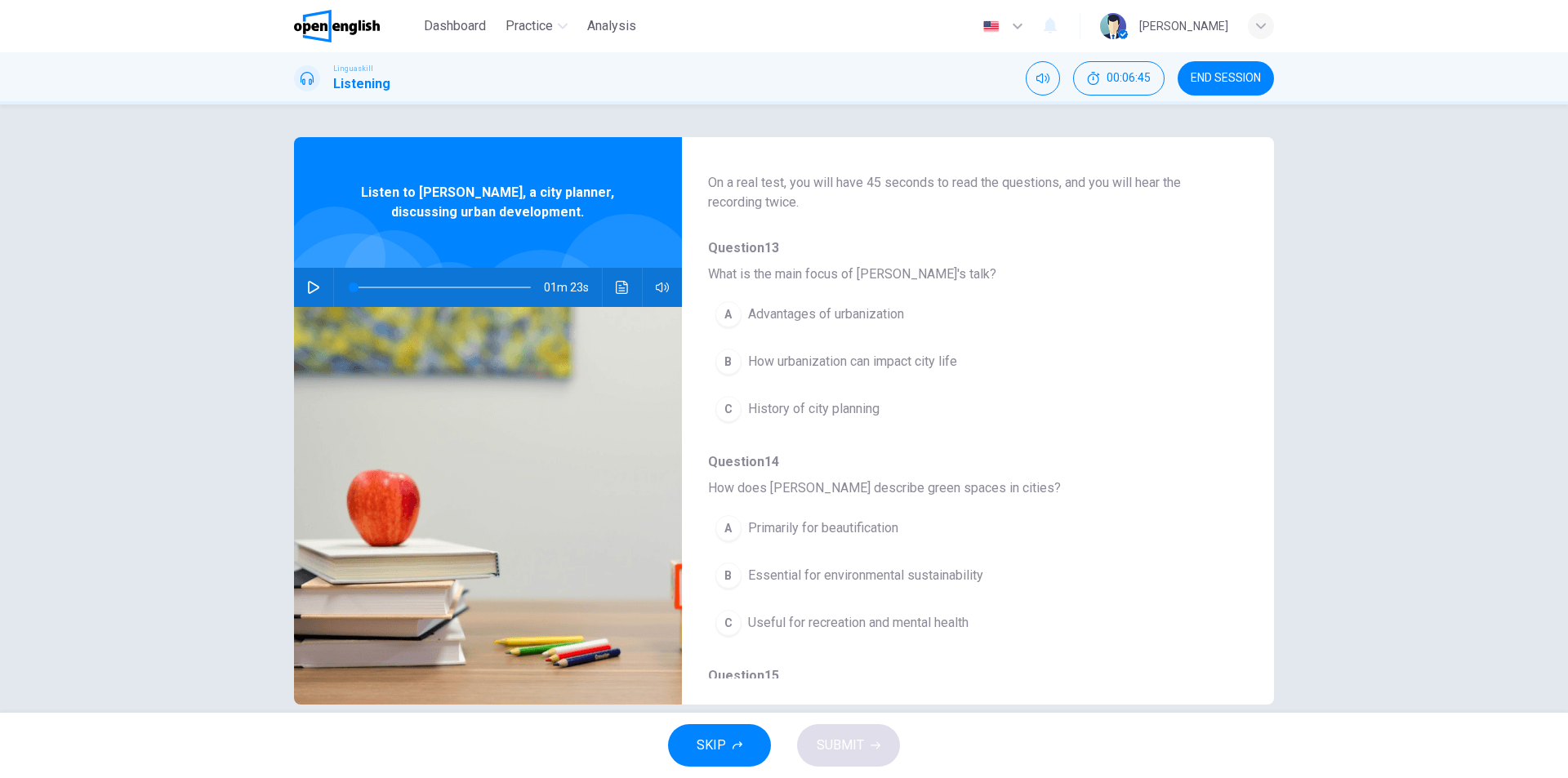
scroll to position [51, 0]
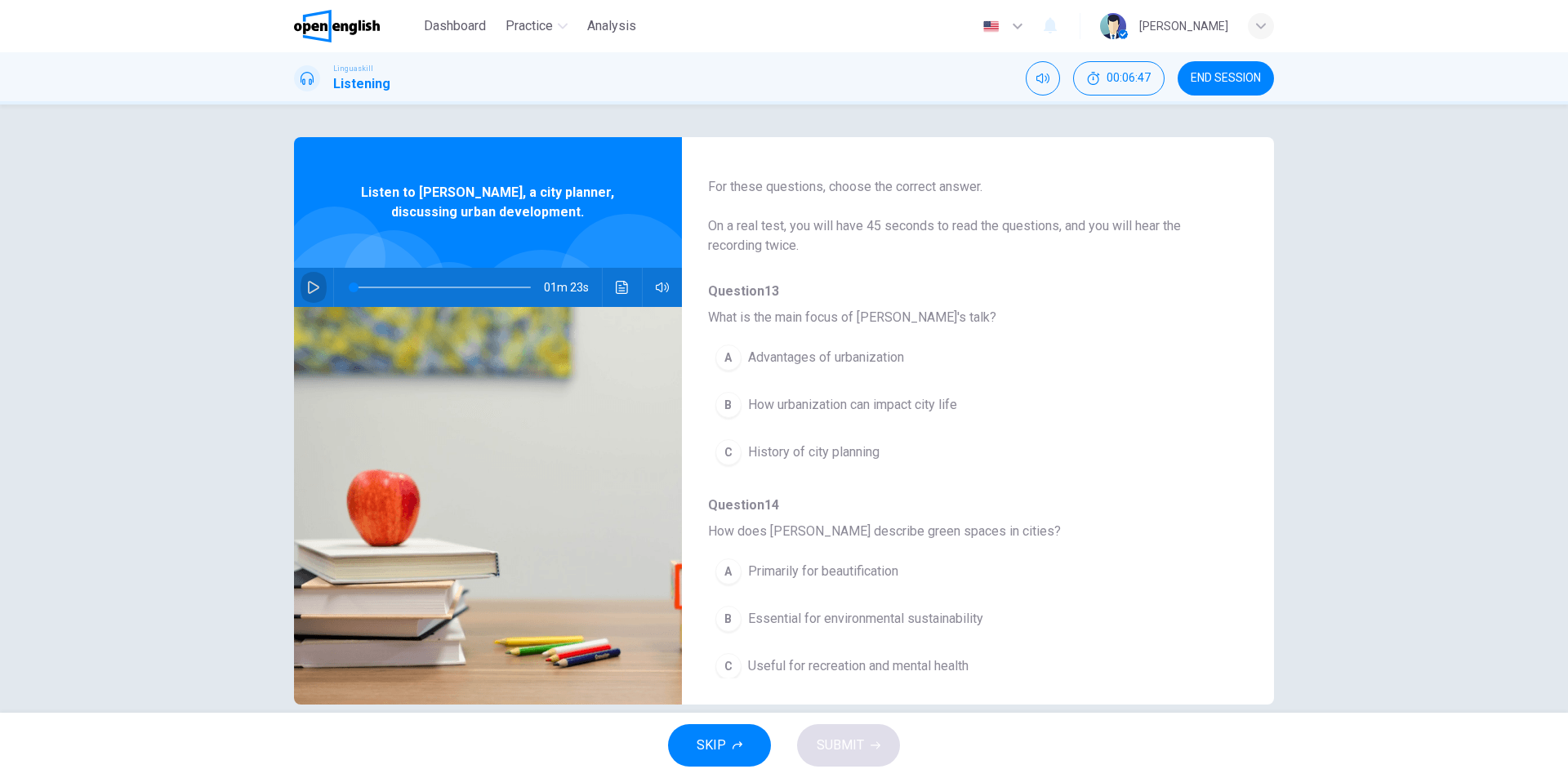
click at [307, 283] on icon "button" at bounding box center [313, 287] width 13 height 13
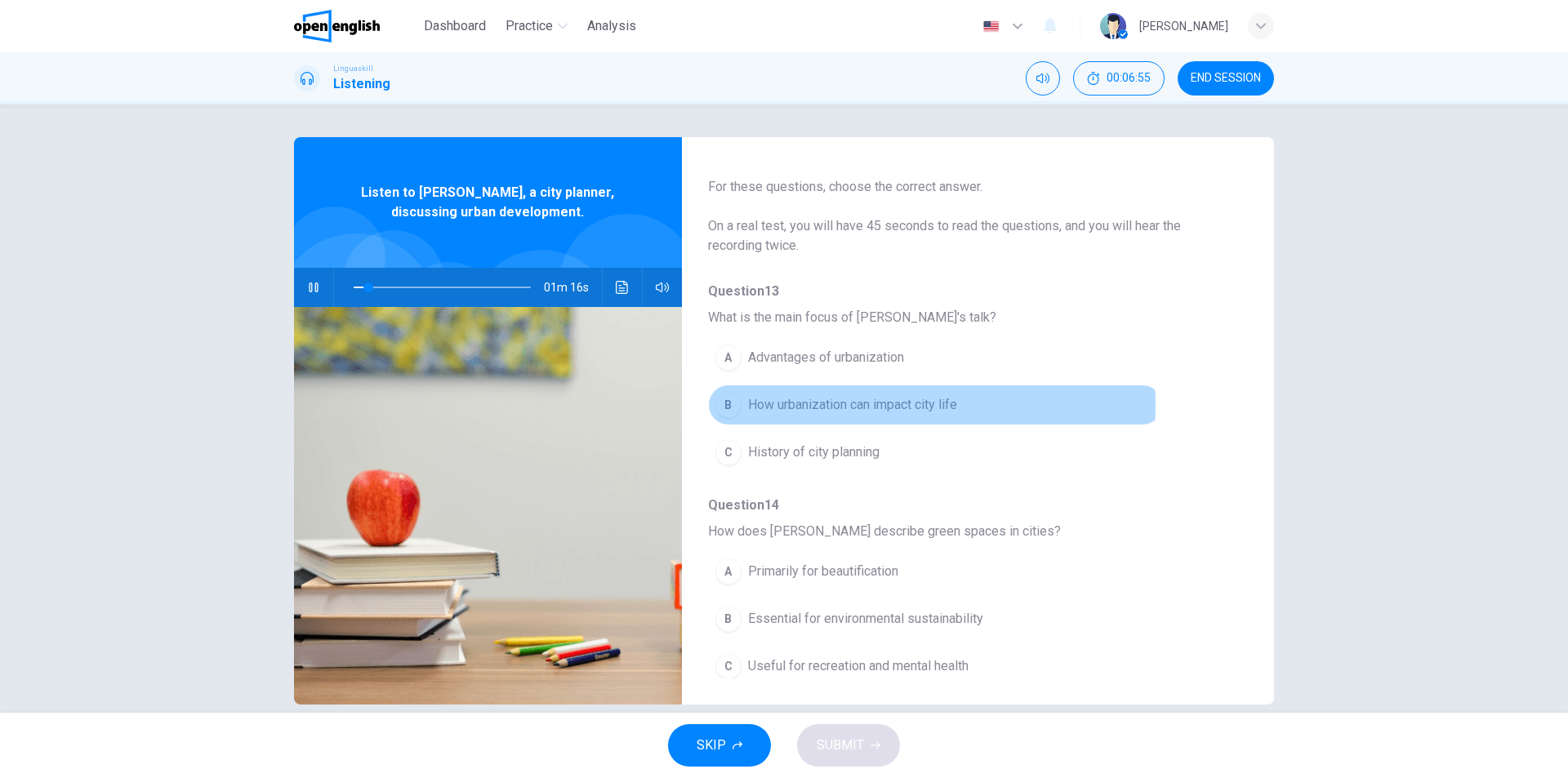
click at [862, 404] on span "How urbanization can impact city life" at bounding box center [852, 404] width 209 height 20
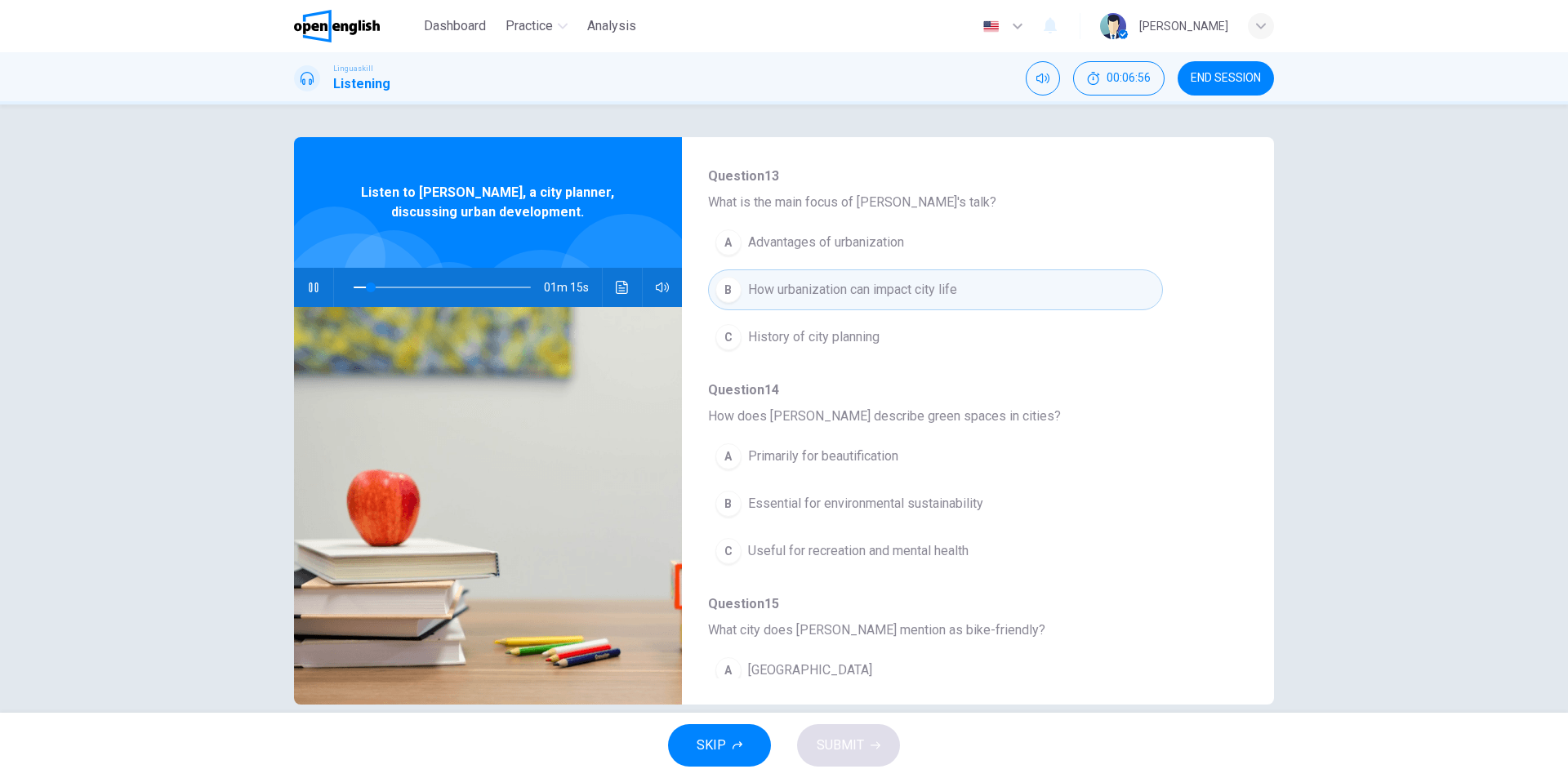
scroll to position [297, 0]
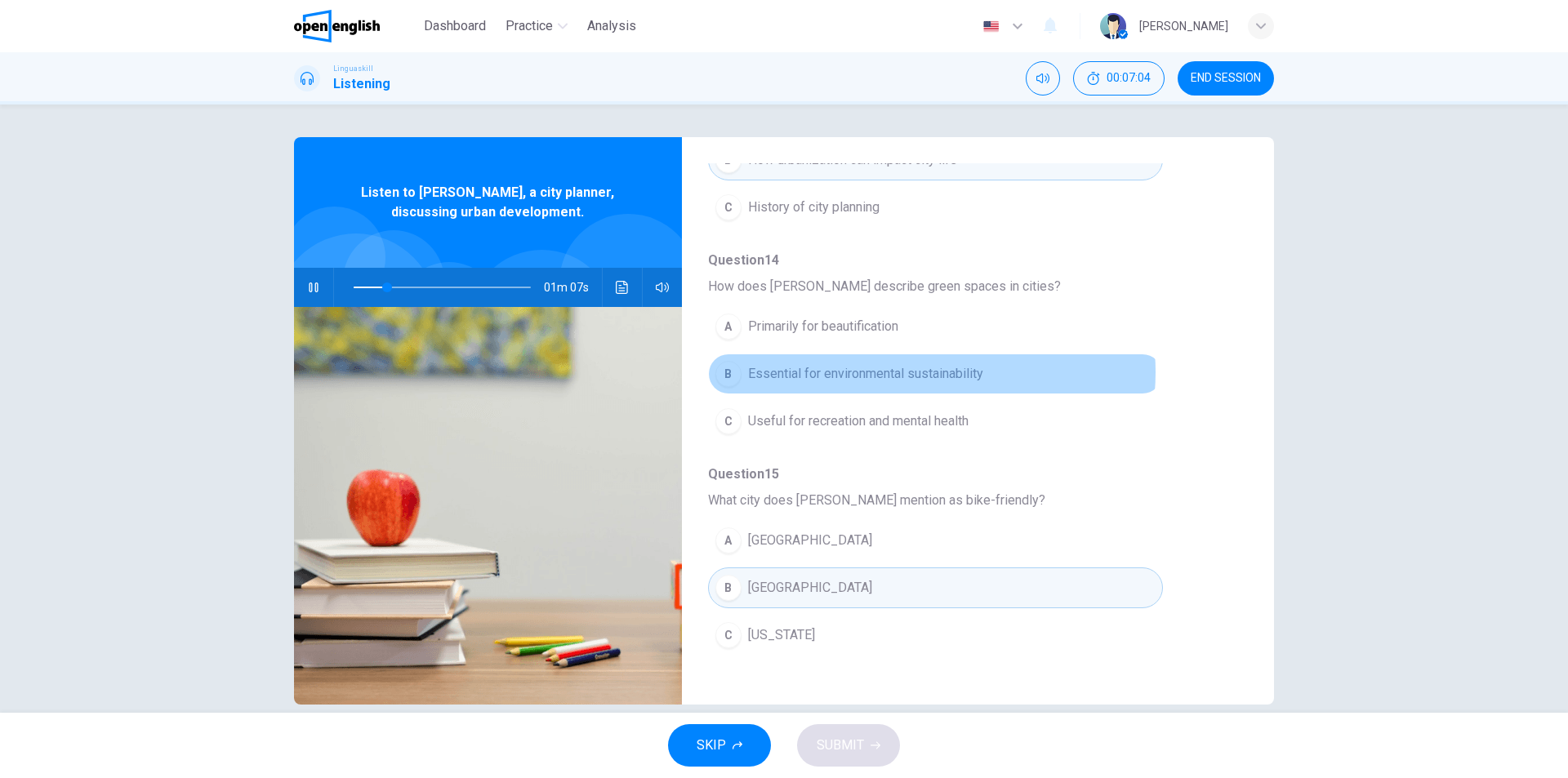
click at [910, 372] on span "Essential for environmental sustainability" at bounding box center [865, 374] width 235 height 20
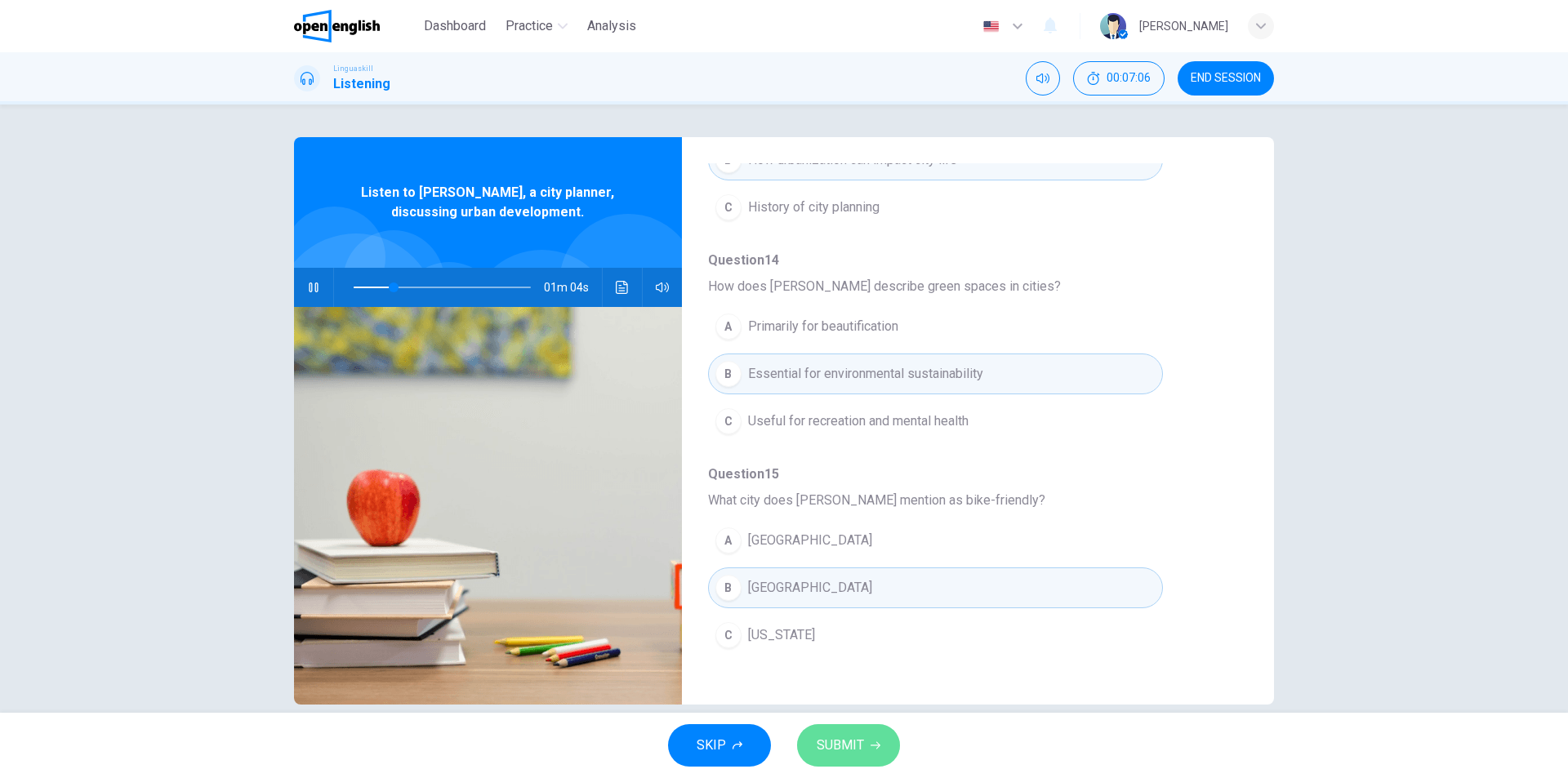
click at [834, 752] on span "SUBMIT" at bounding box center [840, 745] width 47 height 23
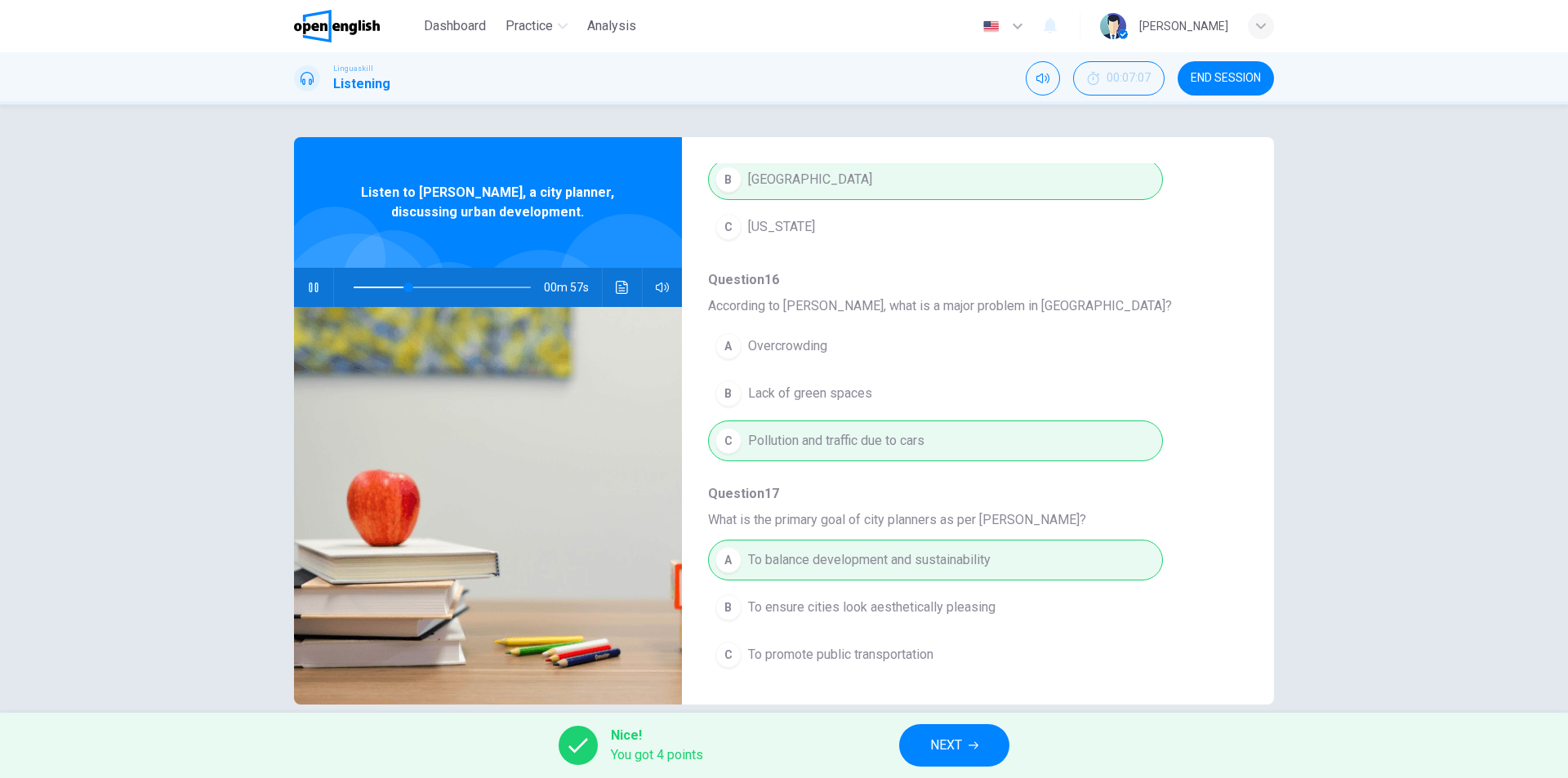
scroll to position [24, 0]
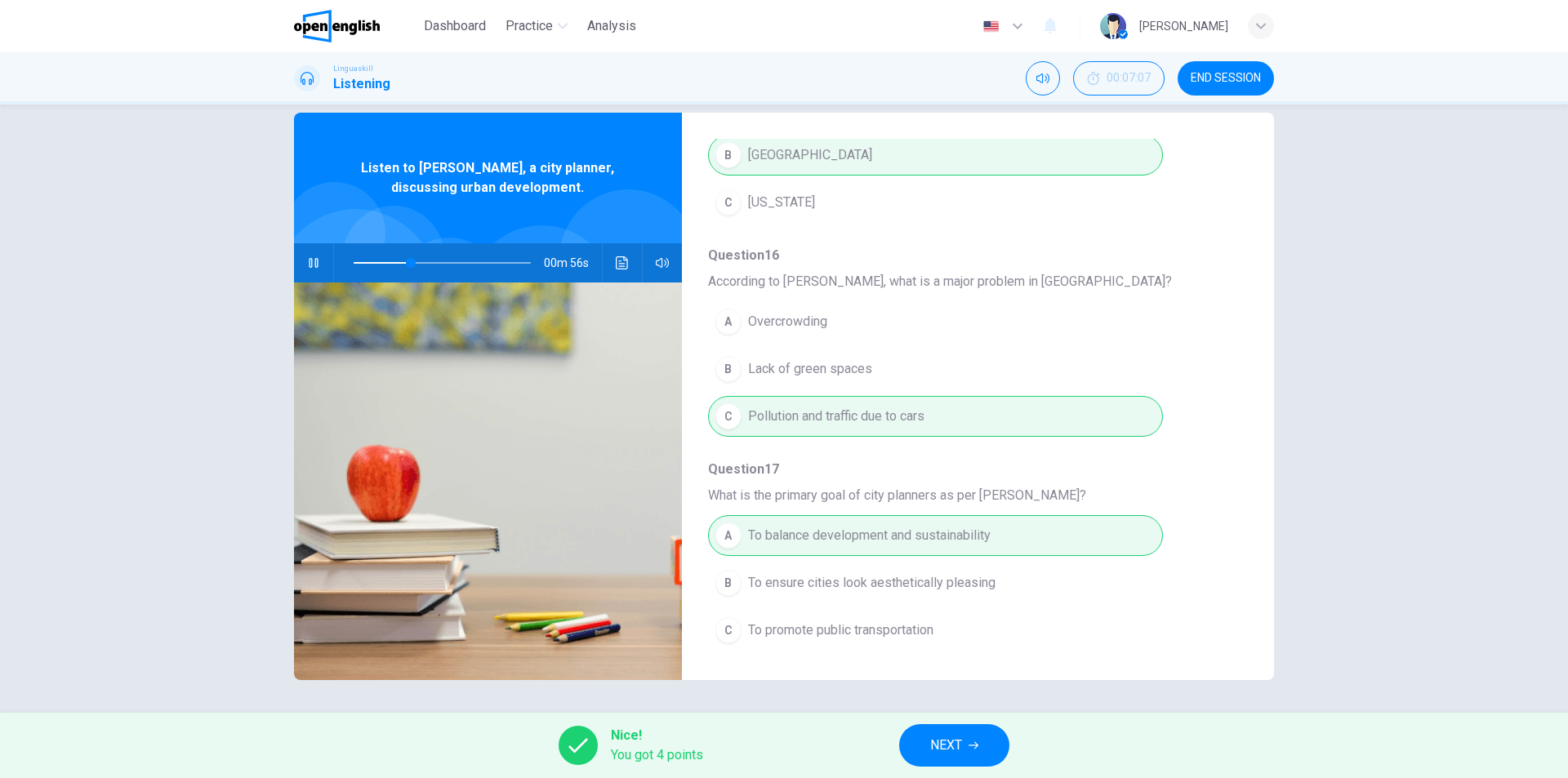
type input "**"
click at [986, 733] on button "NEXT" at bounding box center [954, 745] width 111 height 43
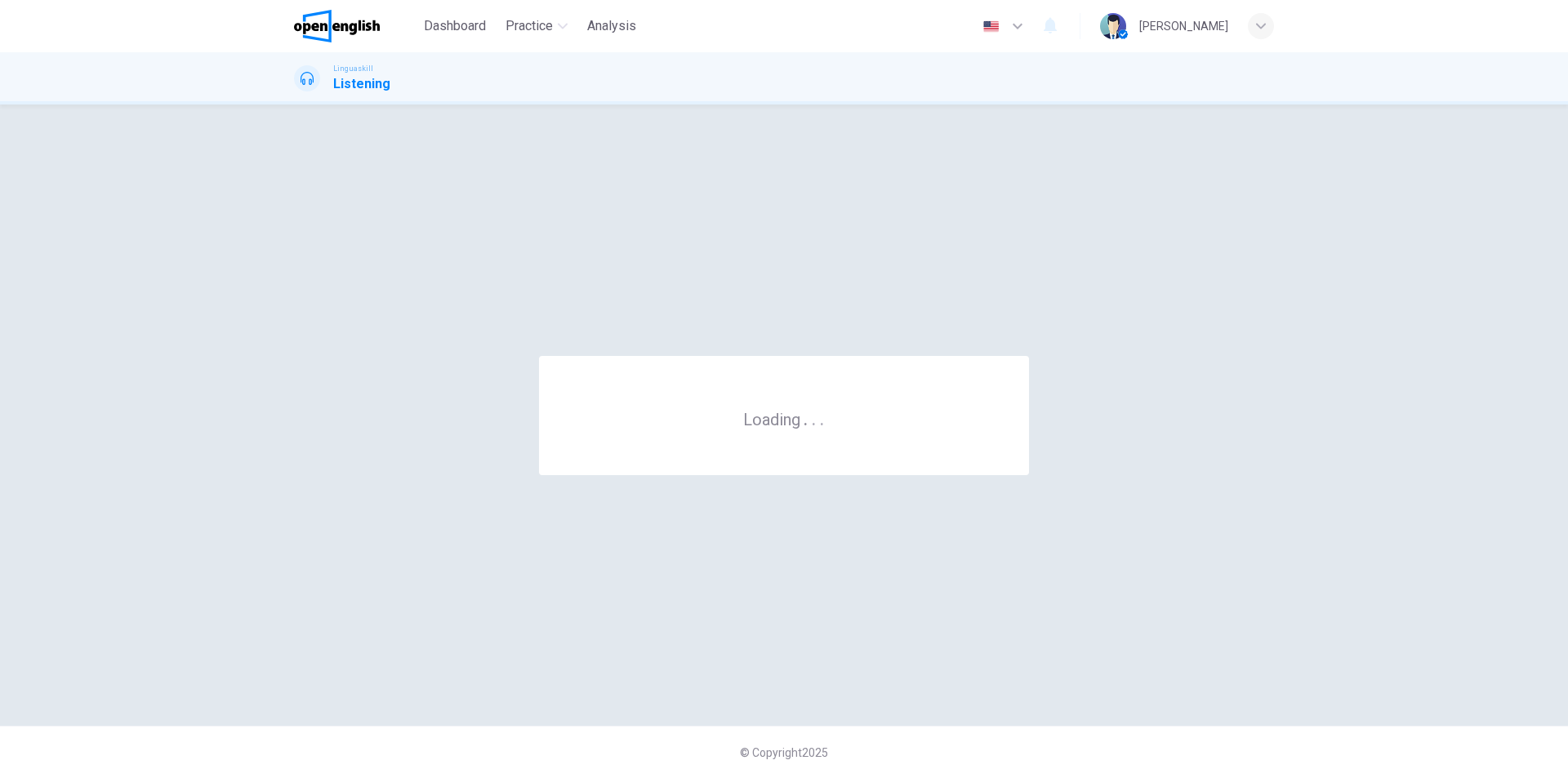
scroll to position [0, 0]
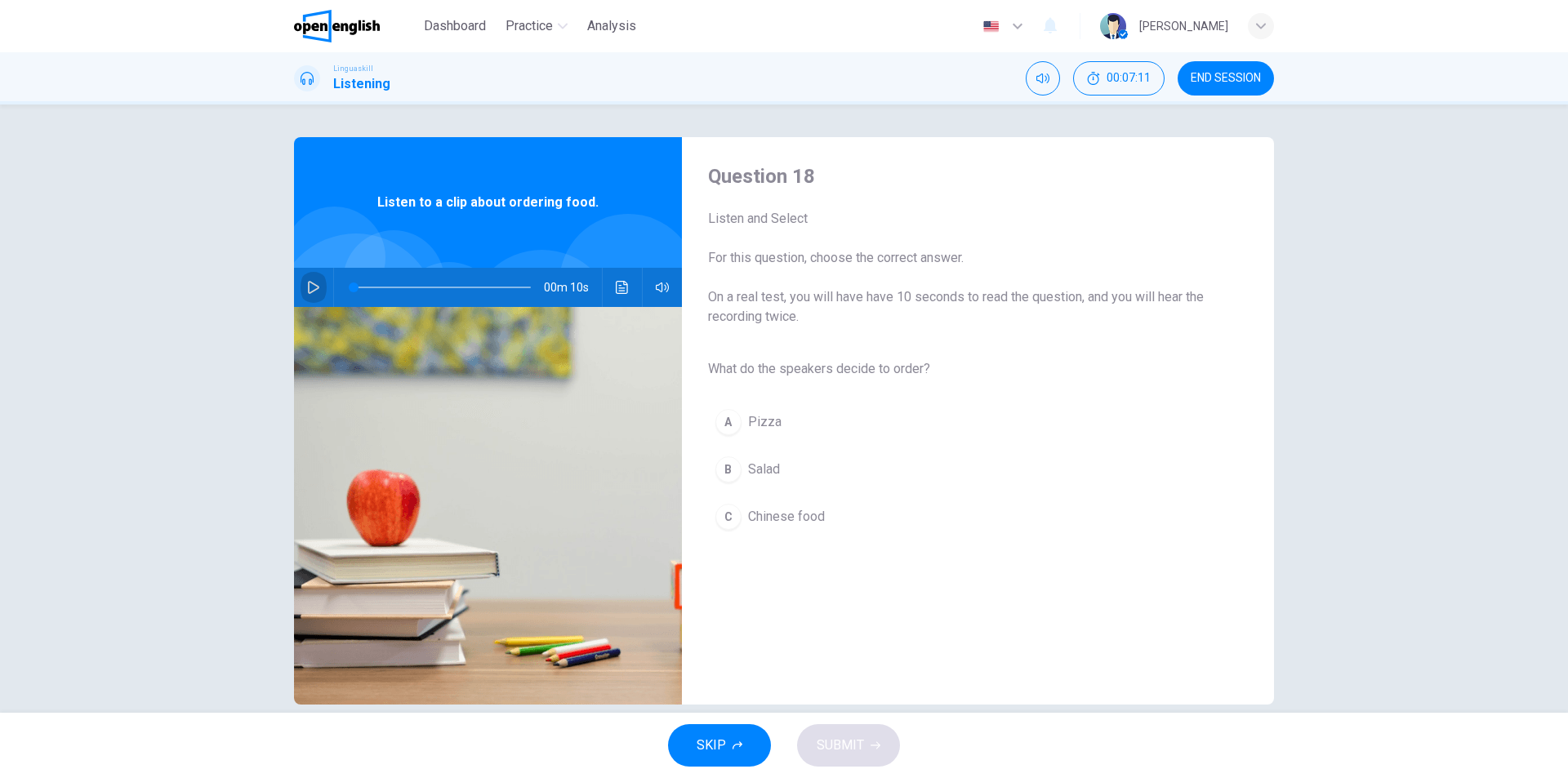
click at [307, 285] on icon "button" at bounding box center [313, 287] width 13 height 13
click at [737, 457] on button "B Salad" at bounding box center [964, 469] width 513 height 41
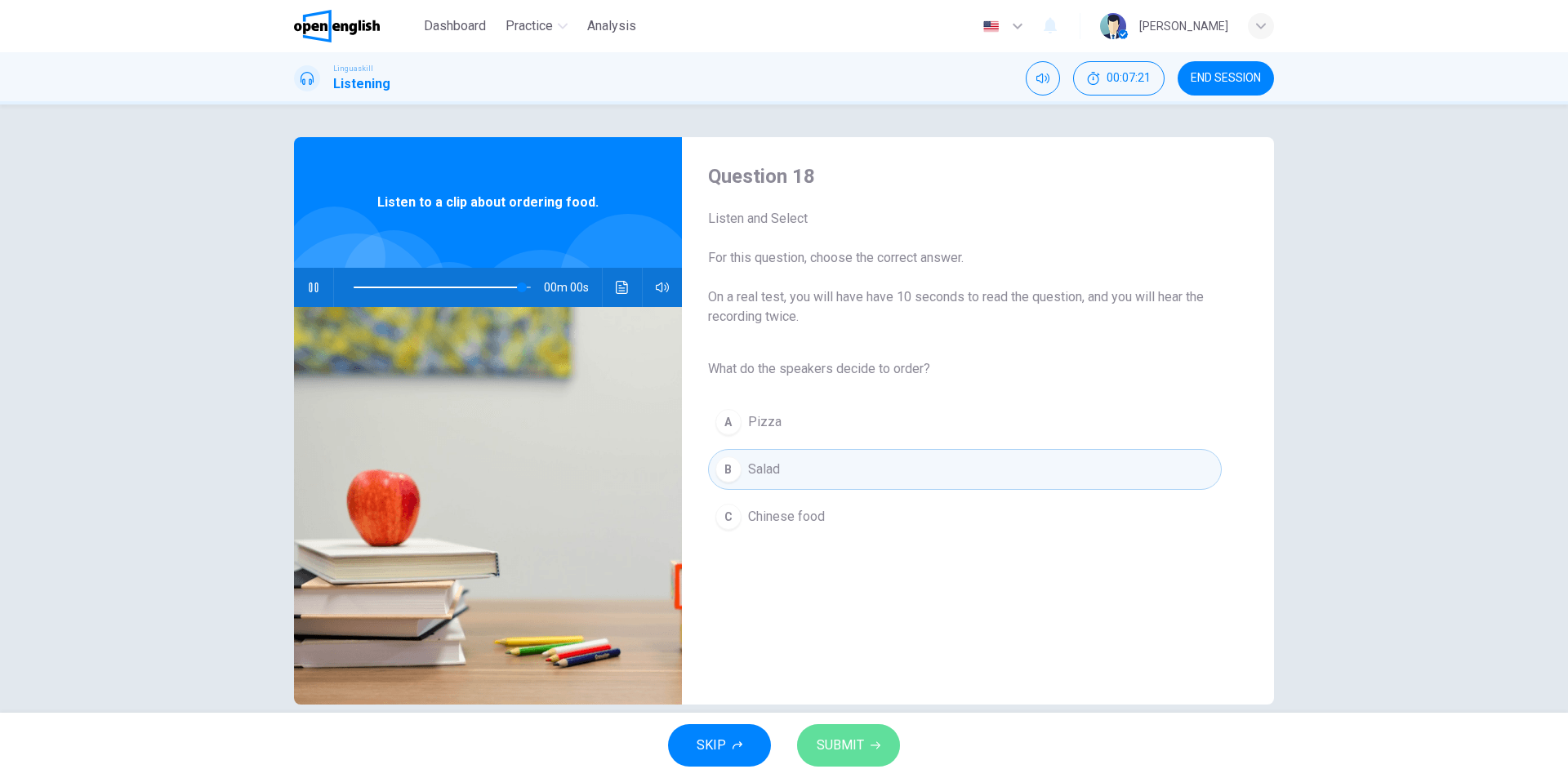
click at [858, 749] on span "SUBMIT" at bounding box center [840, 745] width 47 height 23
type input "*"
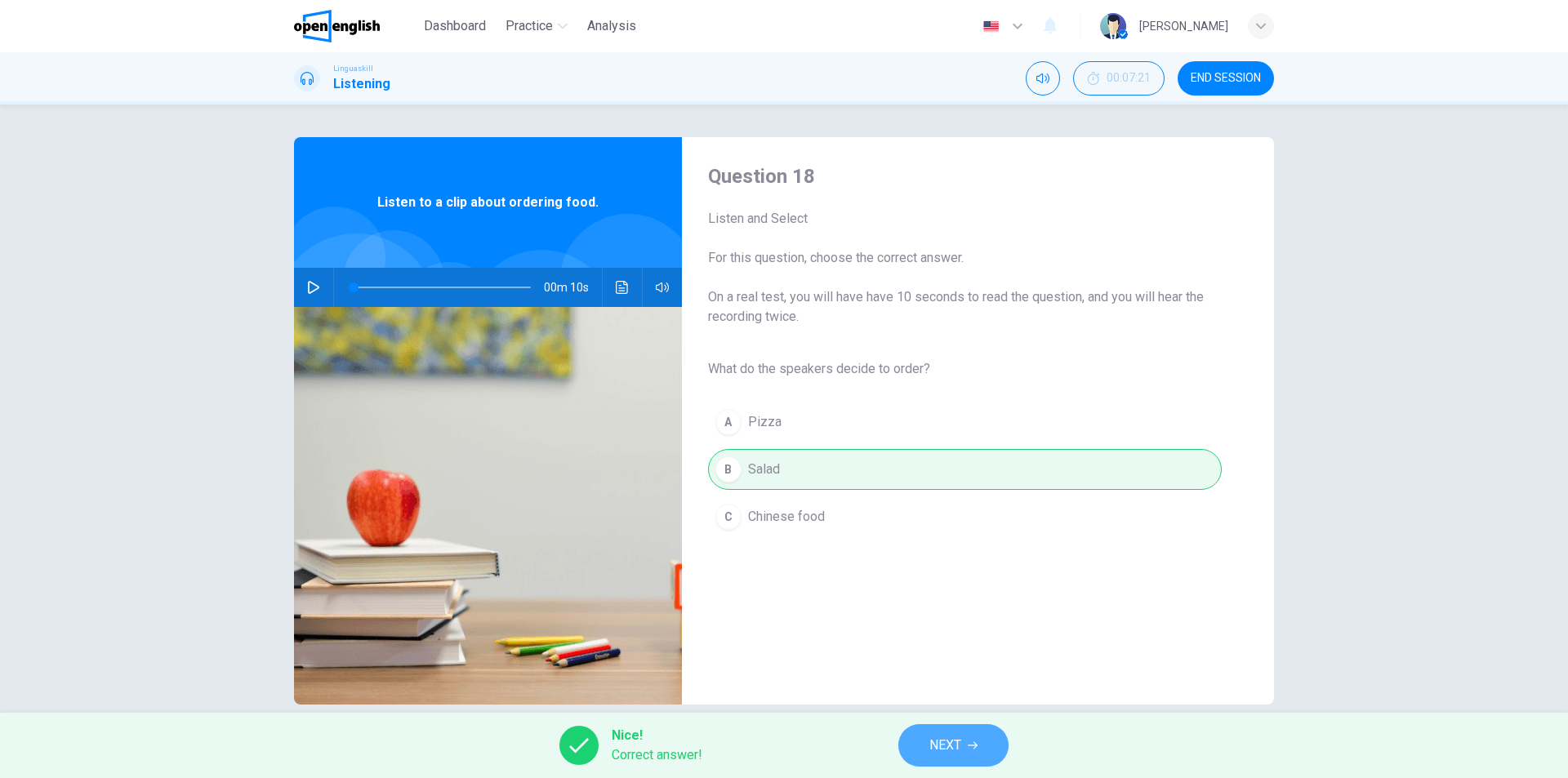
click at [981, 740] on button "NEXT" at bounding box center [953, 745] width 111 height 43
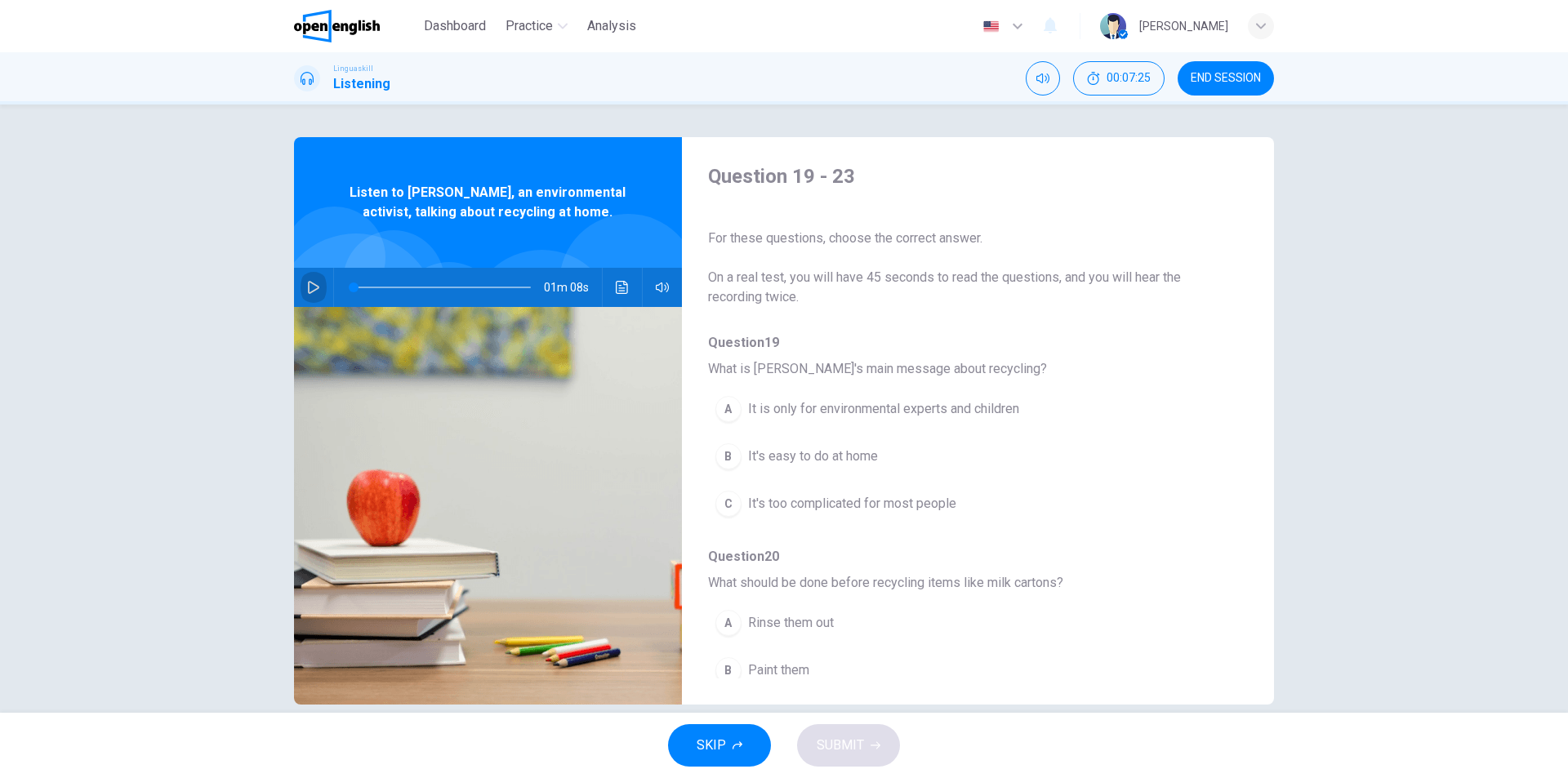
click at [311, 285] on icon "button" at bounding box center [313, 287] width 13 height 13
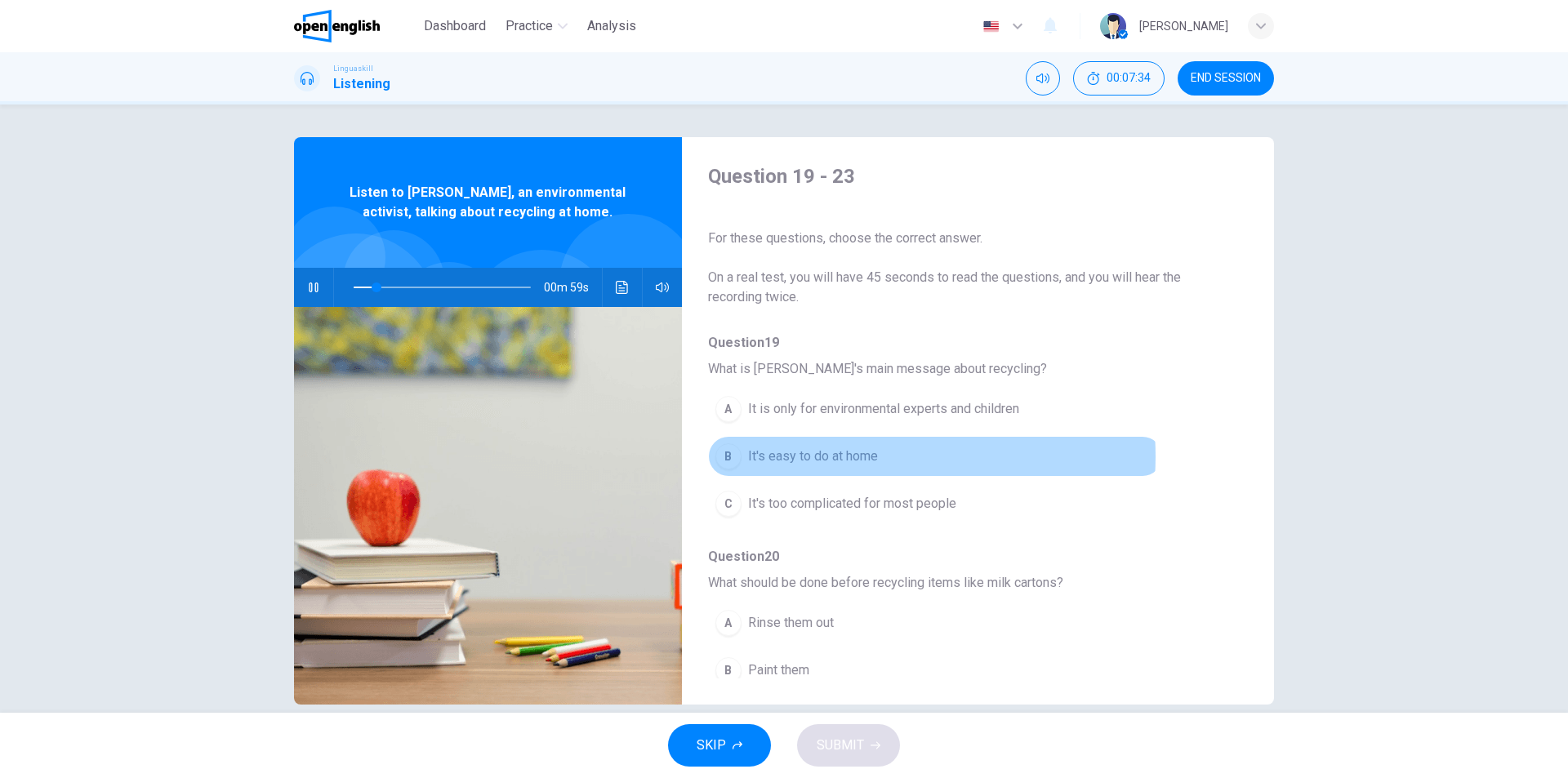
click at [844, 456] on span "It's easy to do at home" at bounding box center [813, 455] width 130 height 20
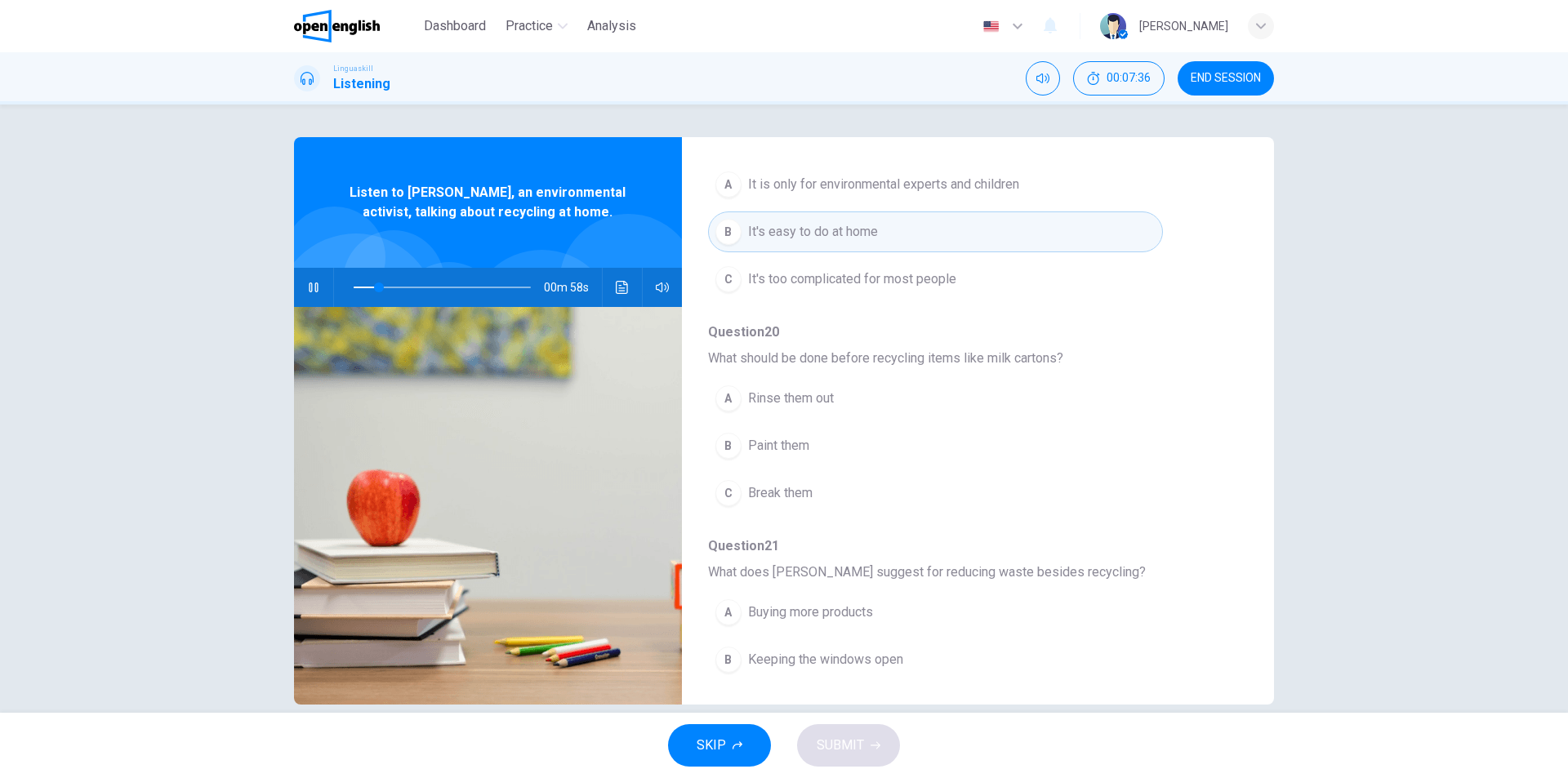
scroll to position [244, 0]
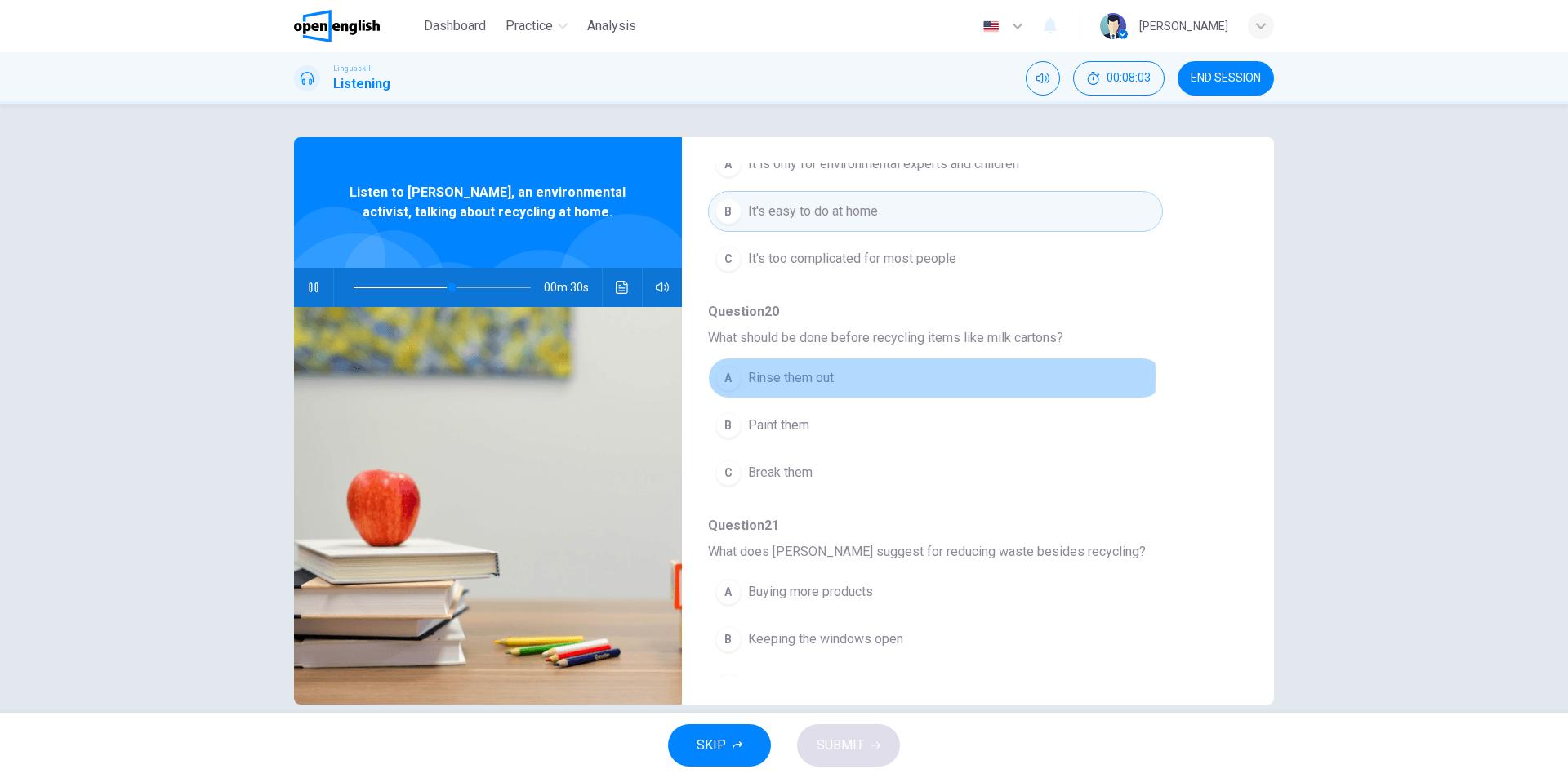
click at [792, 377] on span "Rinse them out" at bounding box center [791, 377] width 86 height 20
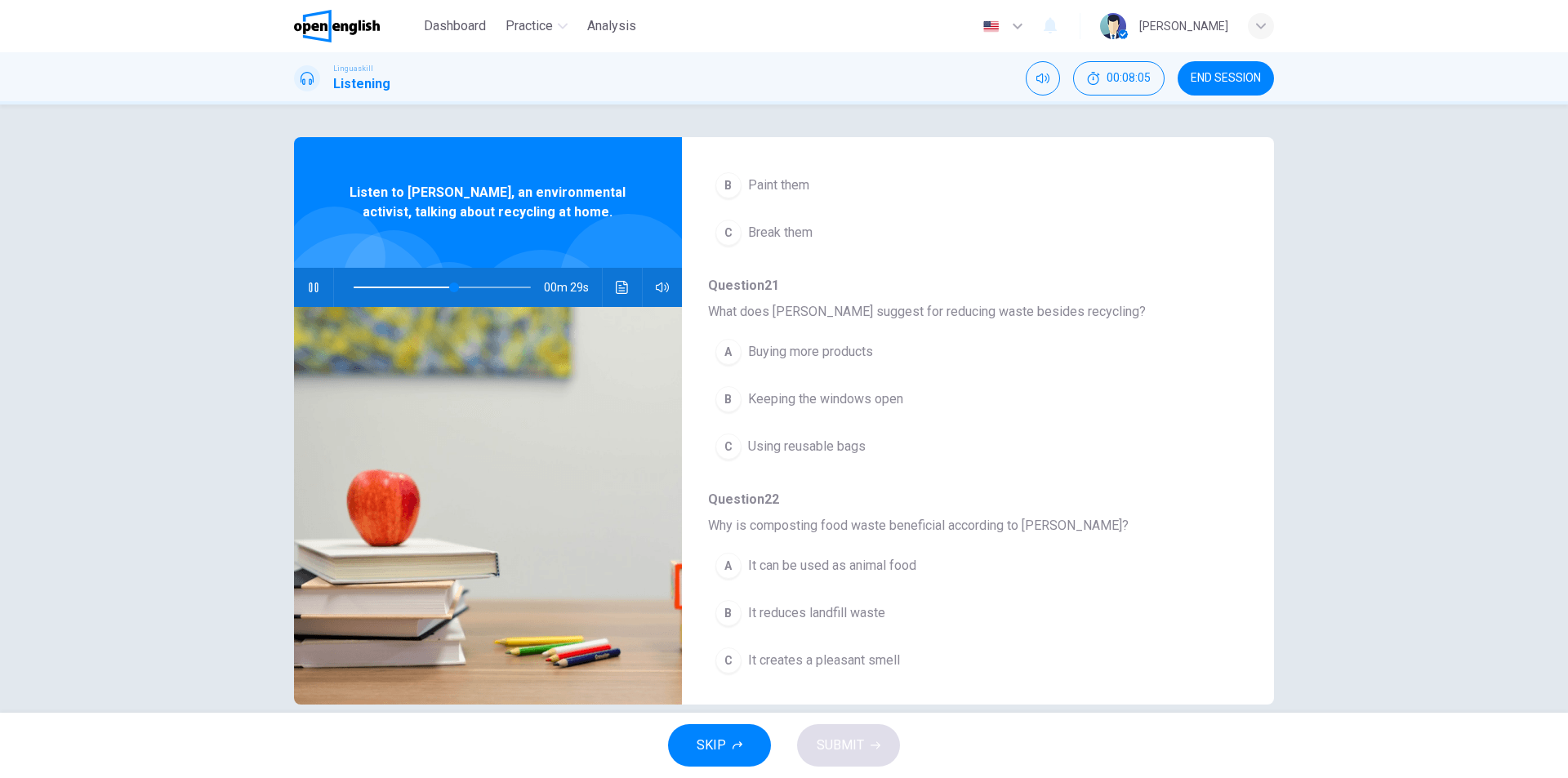
scroll to position [490, 0]
click at [825, 442] on span "Using reusable bags" at bounding box center [806, 441] width 117 height 20
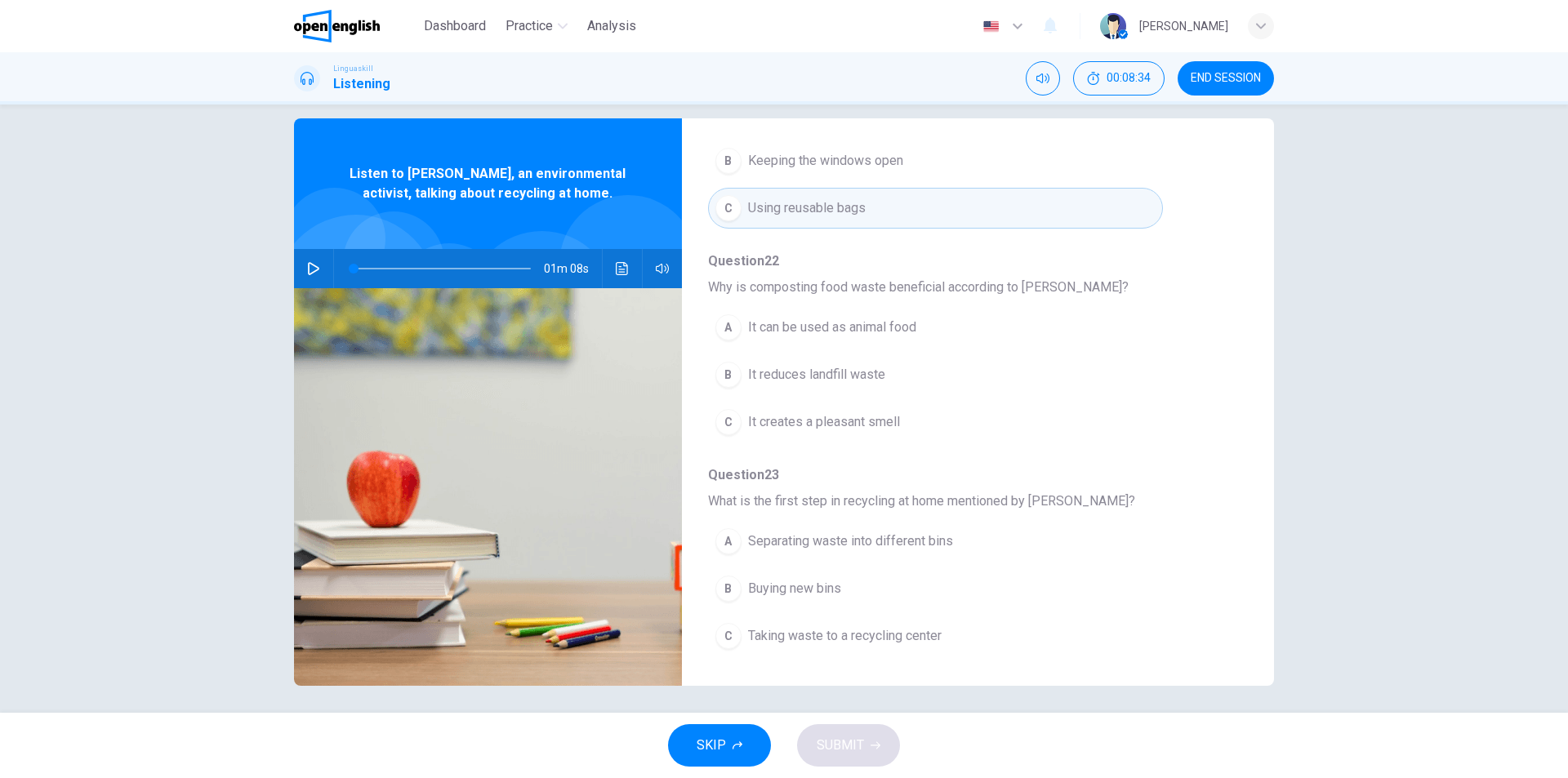
scroll to position [24, 0]
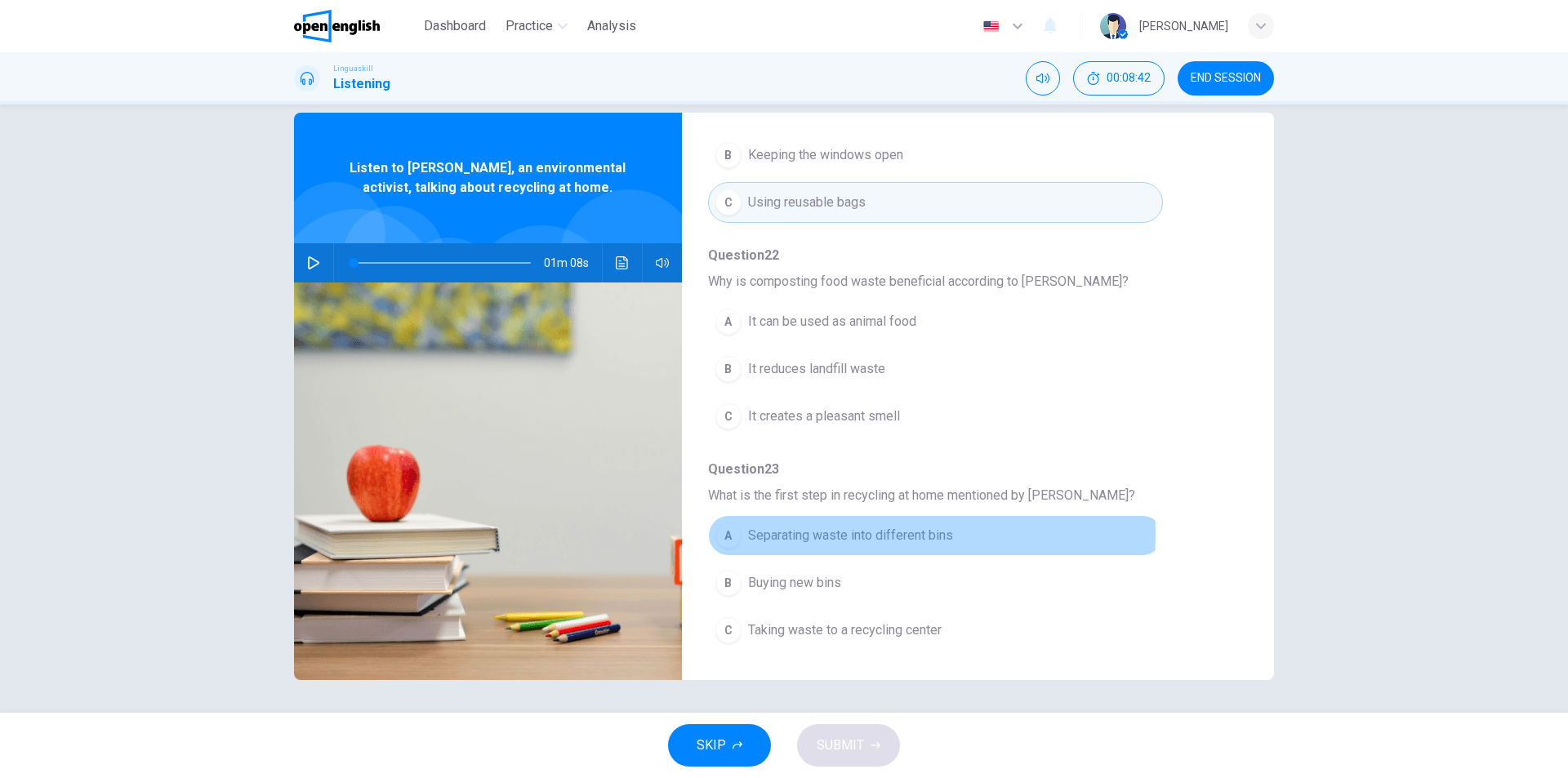
click at [797, 534] on span "Separating waste into different bins" at bounding box center [850, 534] width 205 height 20
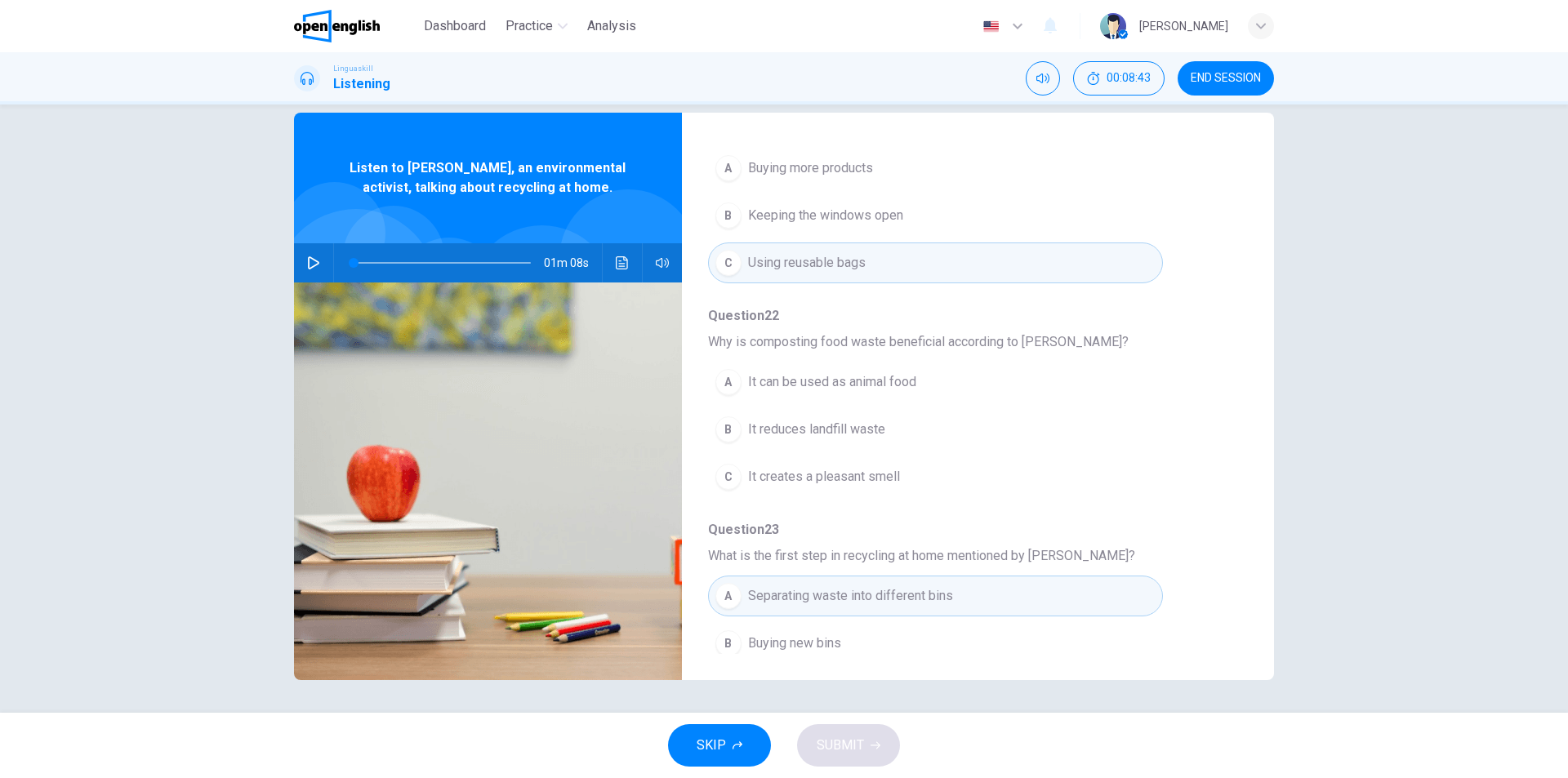
scroll to position [541, 0]
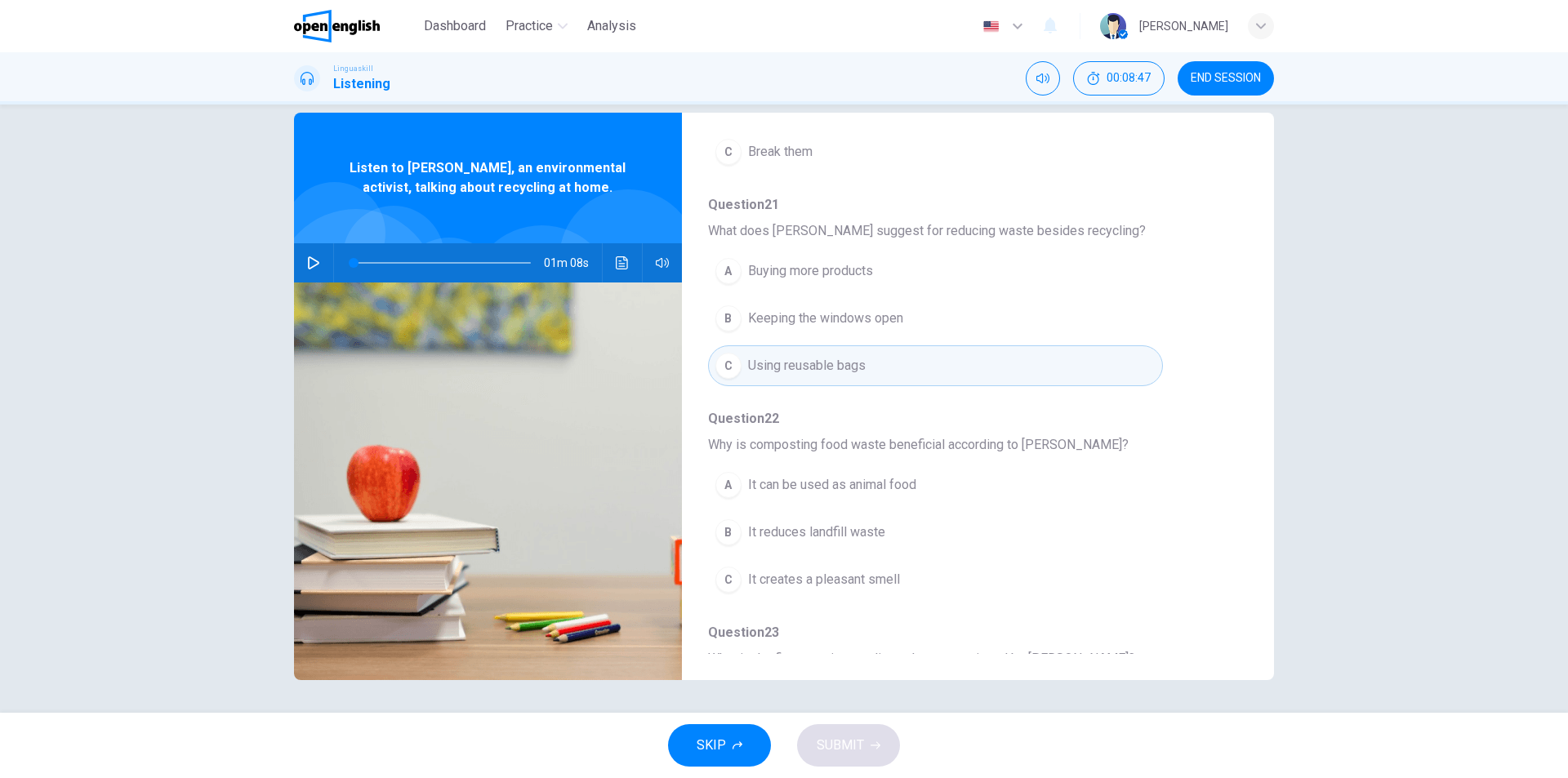
click at [308, 258] on icon "button" at bounding box center [313, 263] width 11 height 13
drag, startPoint x: 352, startPoint y: 259, endPoint x: 458, endPoint y: 259, distance: 106.0
click at [458, 259] on span at bounding box center [457, 262] width 10 height 10
drag, startPoint x: 753, startPoint y: 445, endPoint x: 951, endPoint y: 438, distance: 198.1
click at [950, 437] on span "Why is composting food waste beneficial according to [PERSON_NAME]?" at bounding box center [964, 444] width 513 height 20
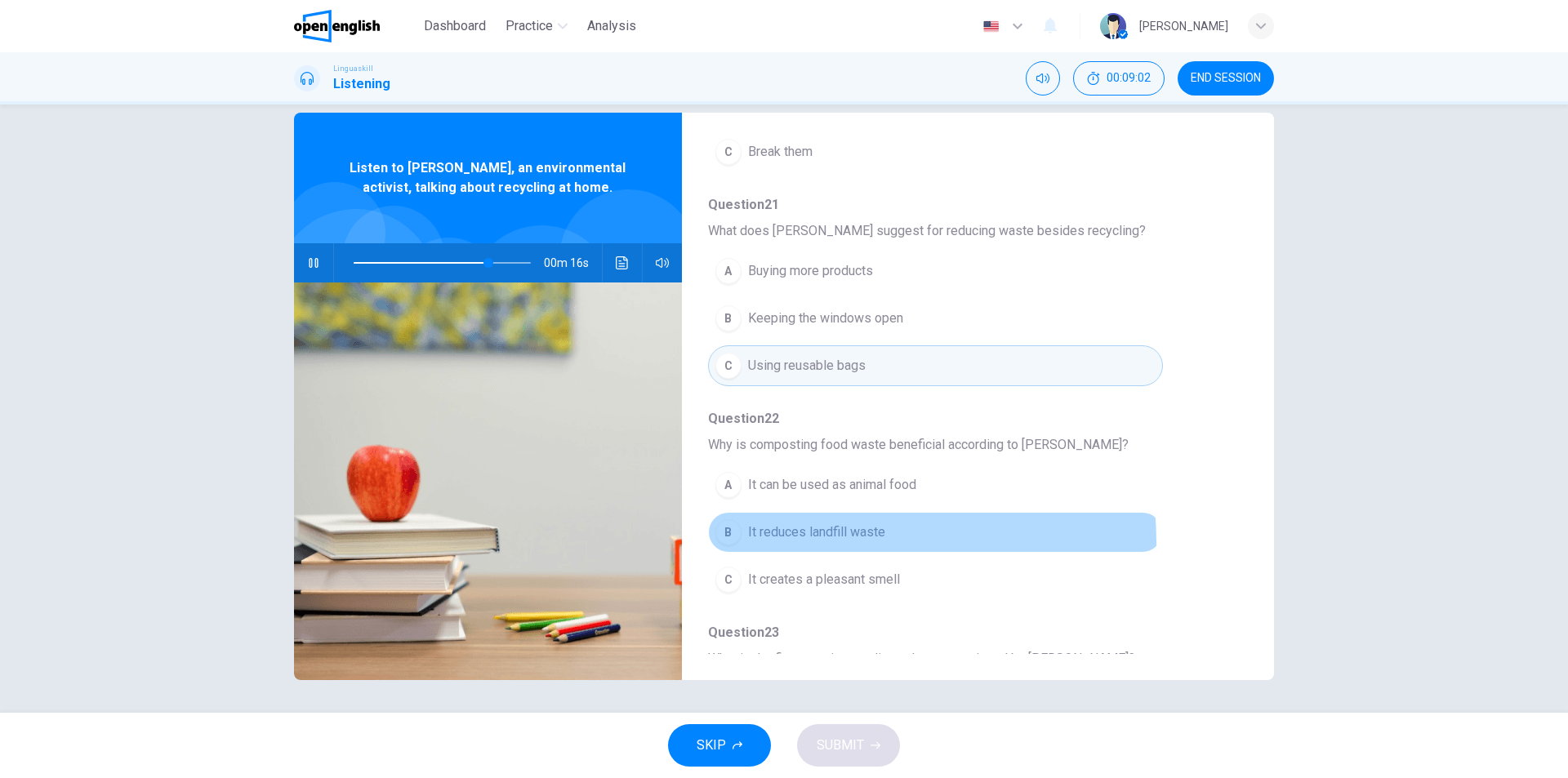
click at [849, 541] on span "It reduces landfill waste" at bounding box center [816, 532] width 137 height 20
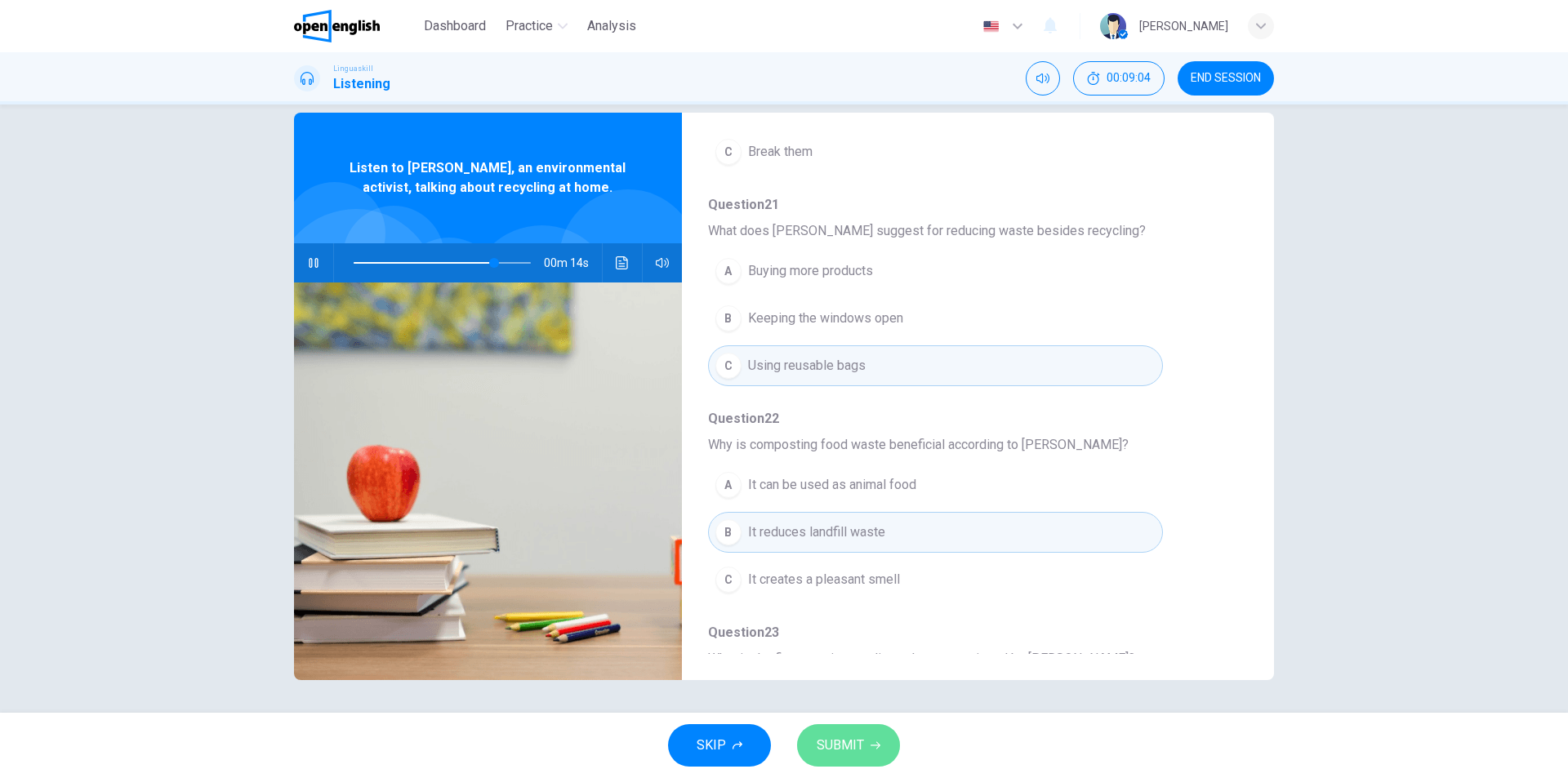
click at [850, 752] on span "SUBMIT" at bounding box center [840, 745] width 47 height 23
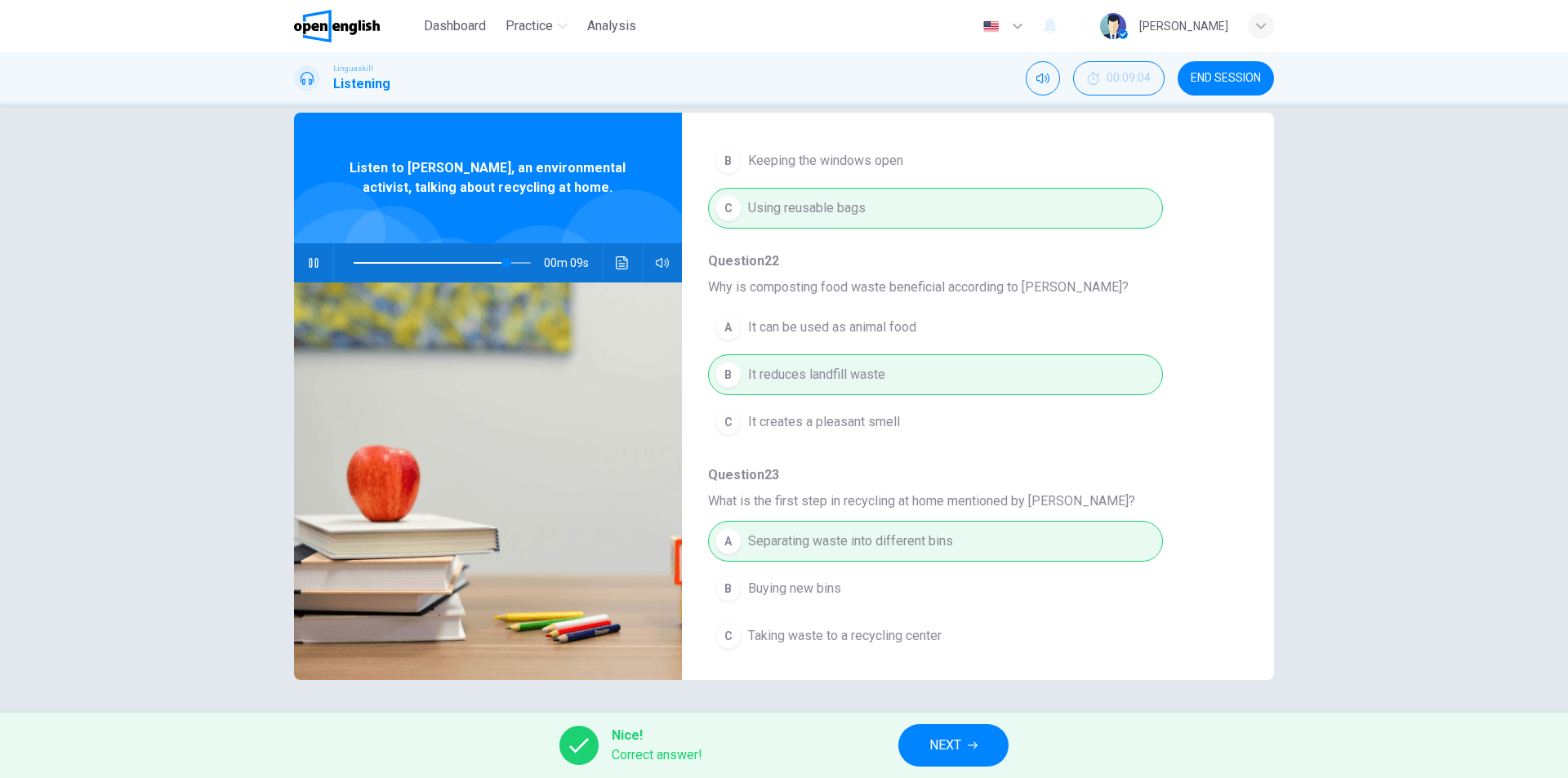
scroll to position [705, 0]
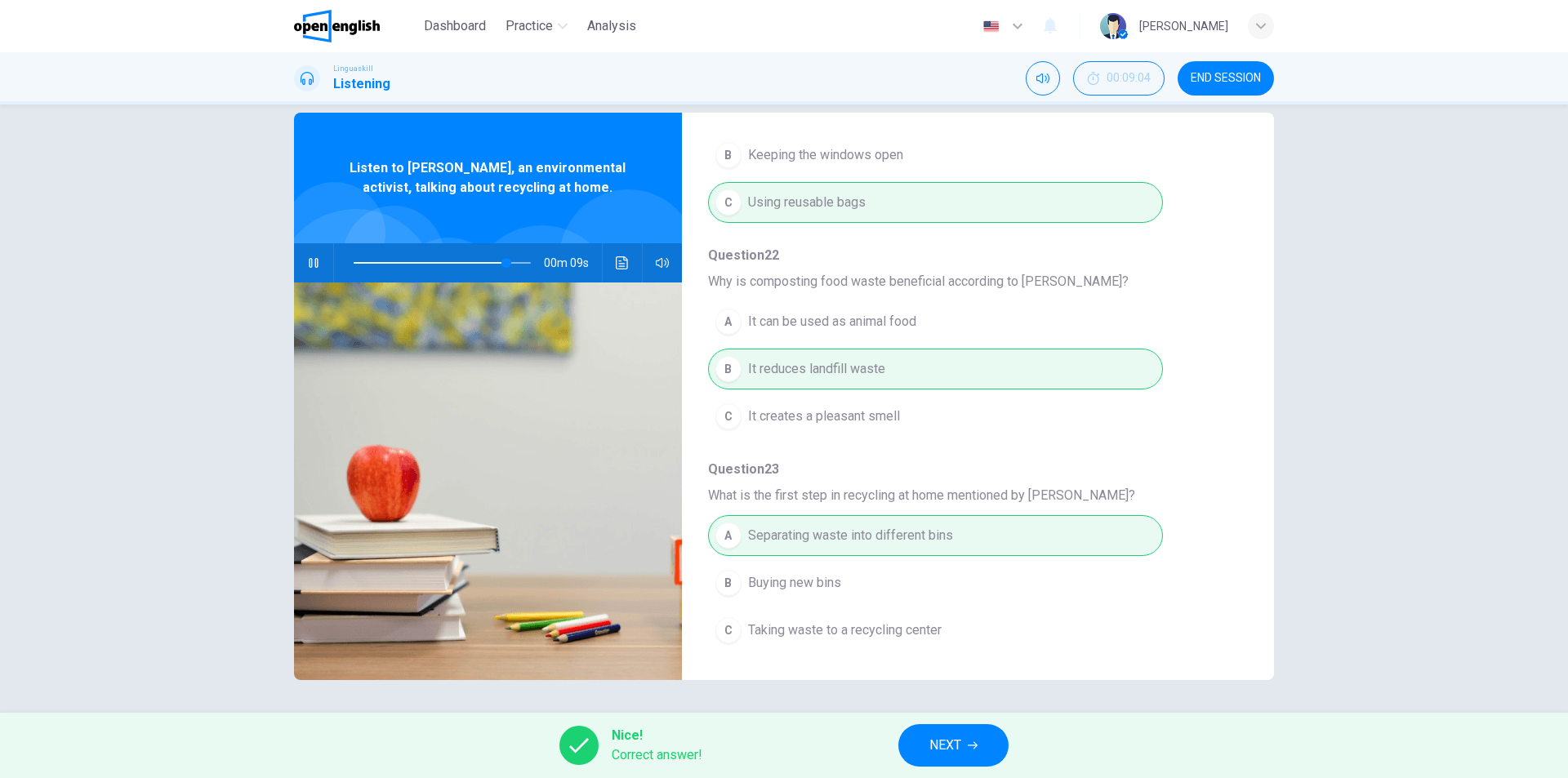
type input "**"
click at [963, 740] on button "NEXT" at bounding box center [953, 745] width 111 height 43
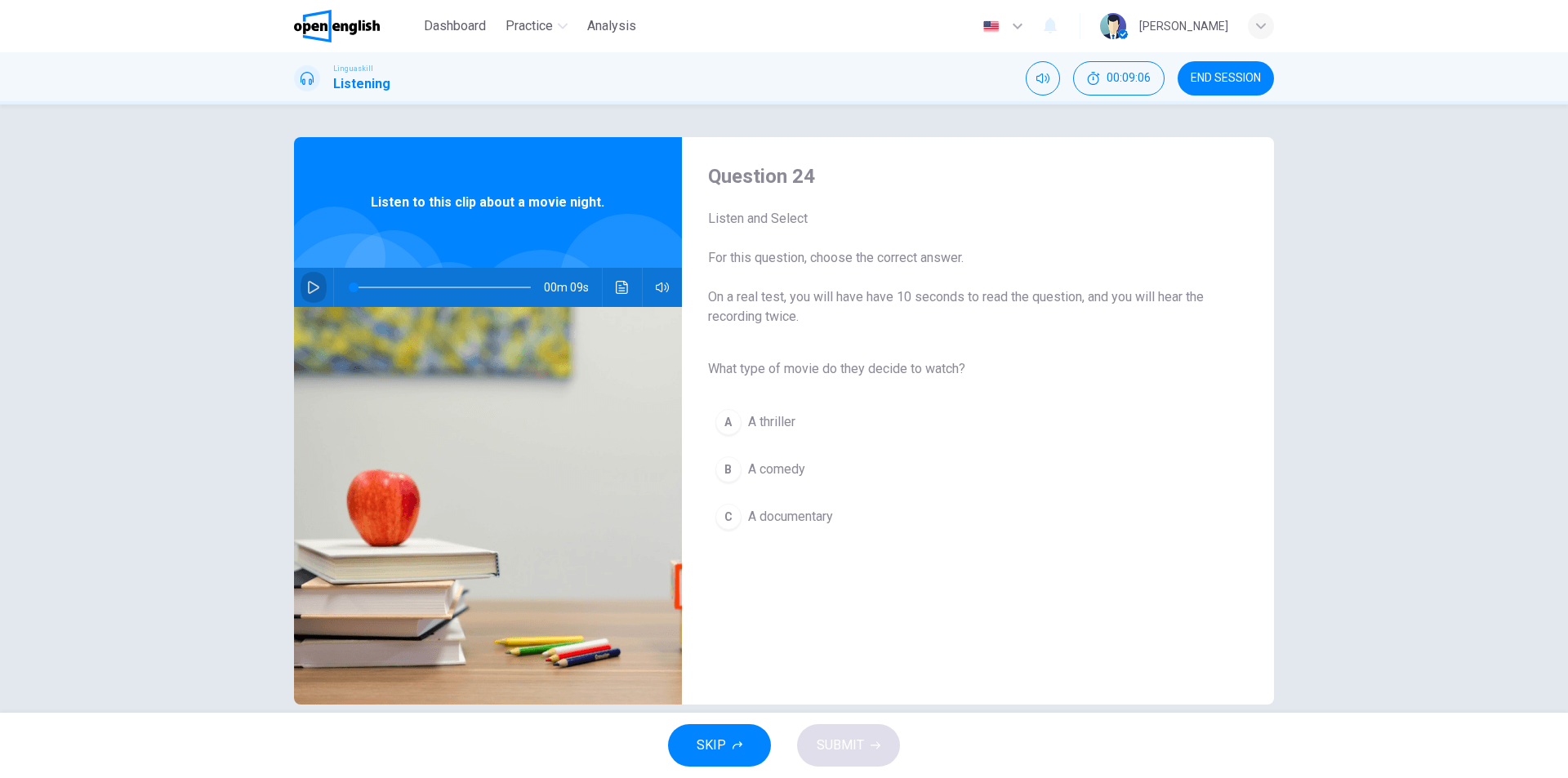
click at [308, 281] on icon "button" at bounding box center [313, 287] width 13 height 13
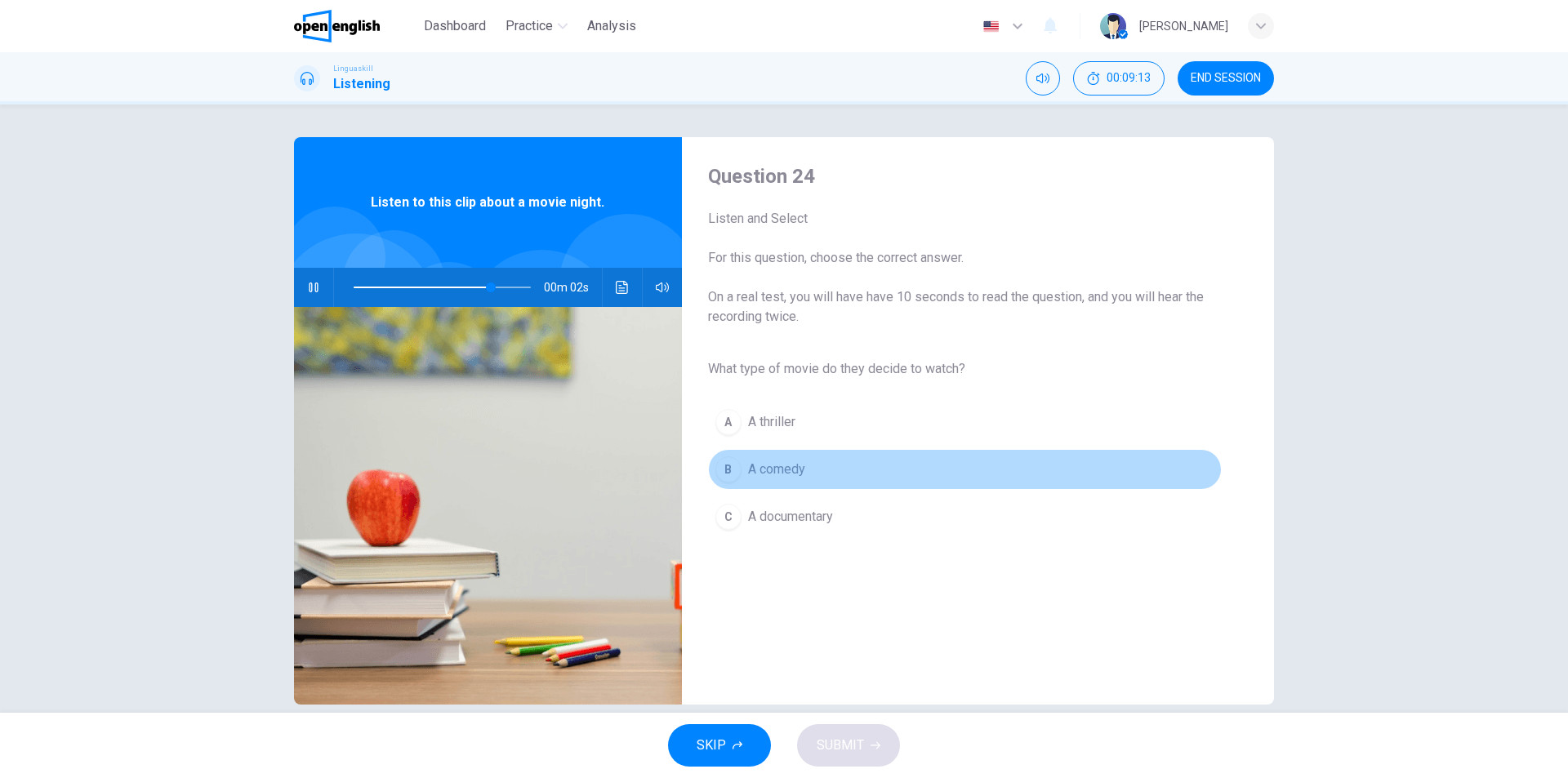
click at [811, 469] on button "B A comedy" at bounding box center [964, 469] width 513 height 41
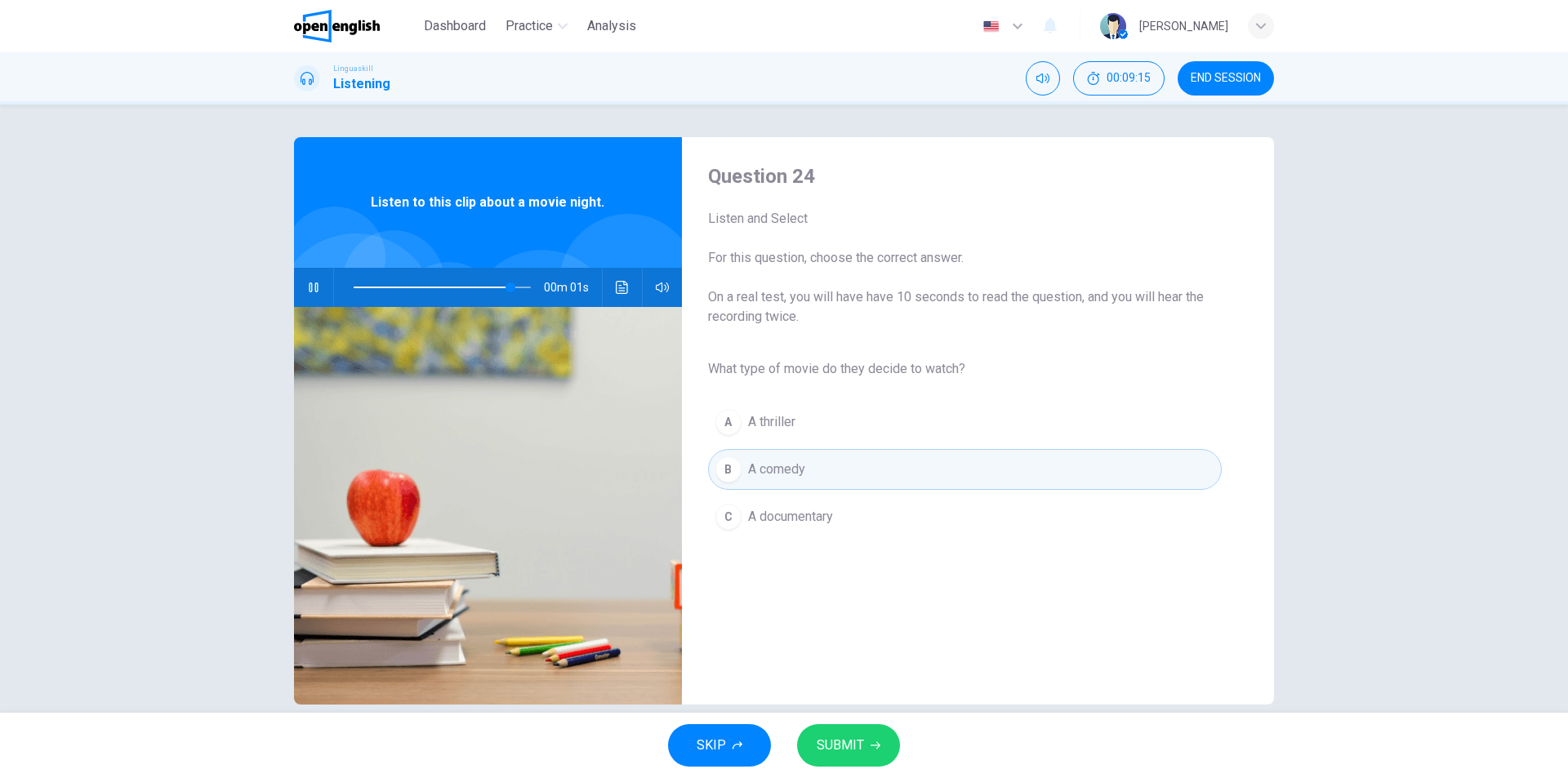
type input "*"
click at [872, 748] on icon "button" at bounding box center [875, 745] width 10 height 10
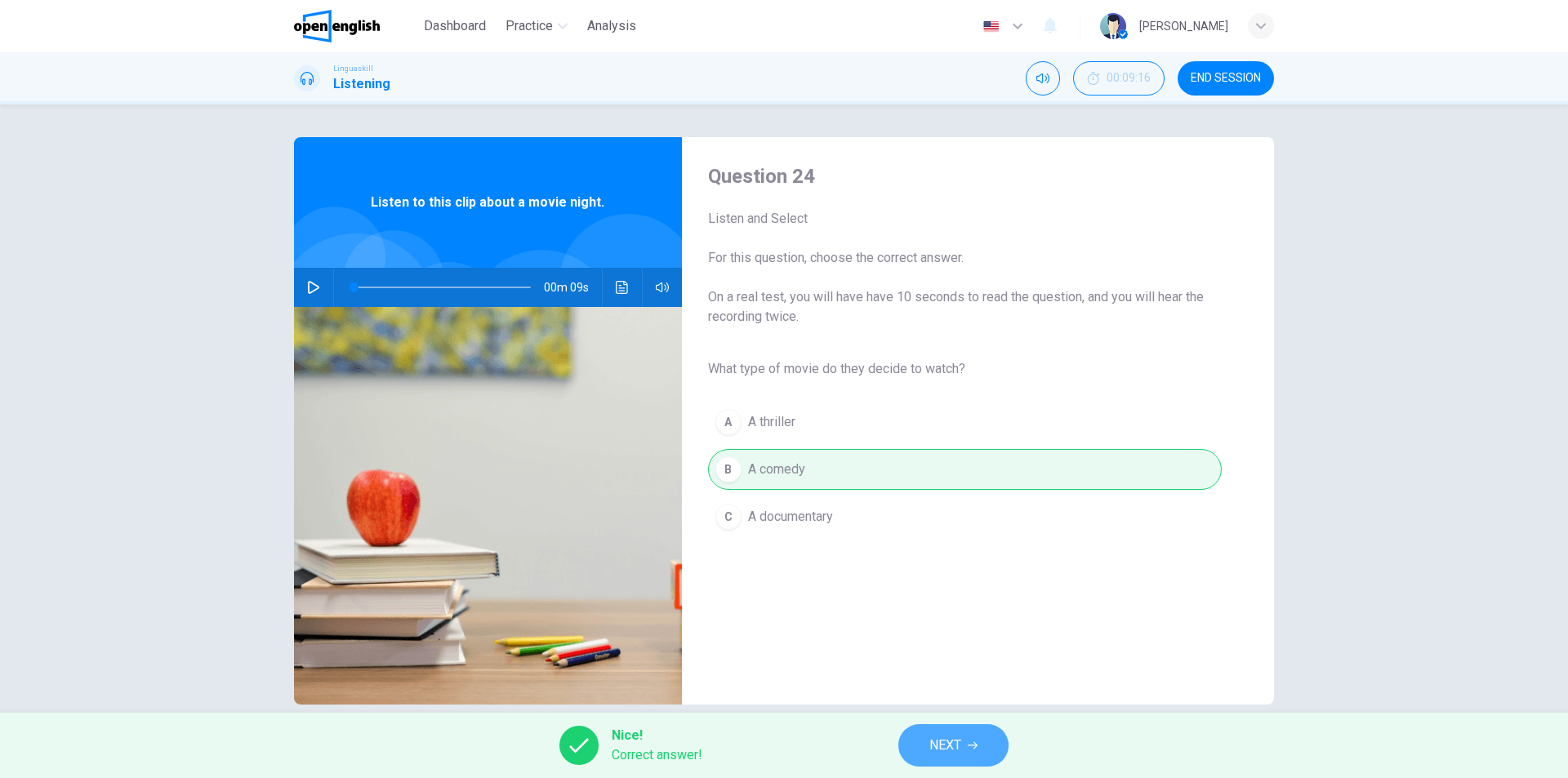
click at [963, 731] on button "NEXT" at bounding box center [953, 745] width 111 height 43
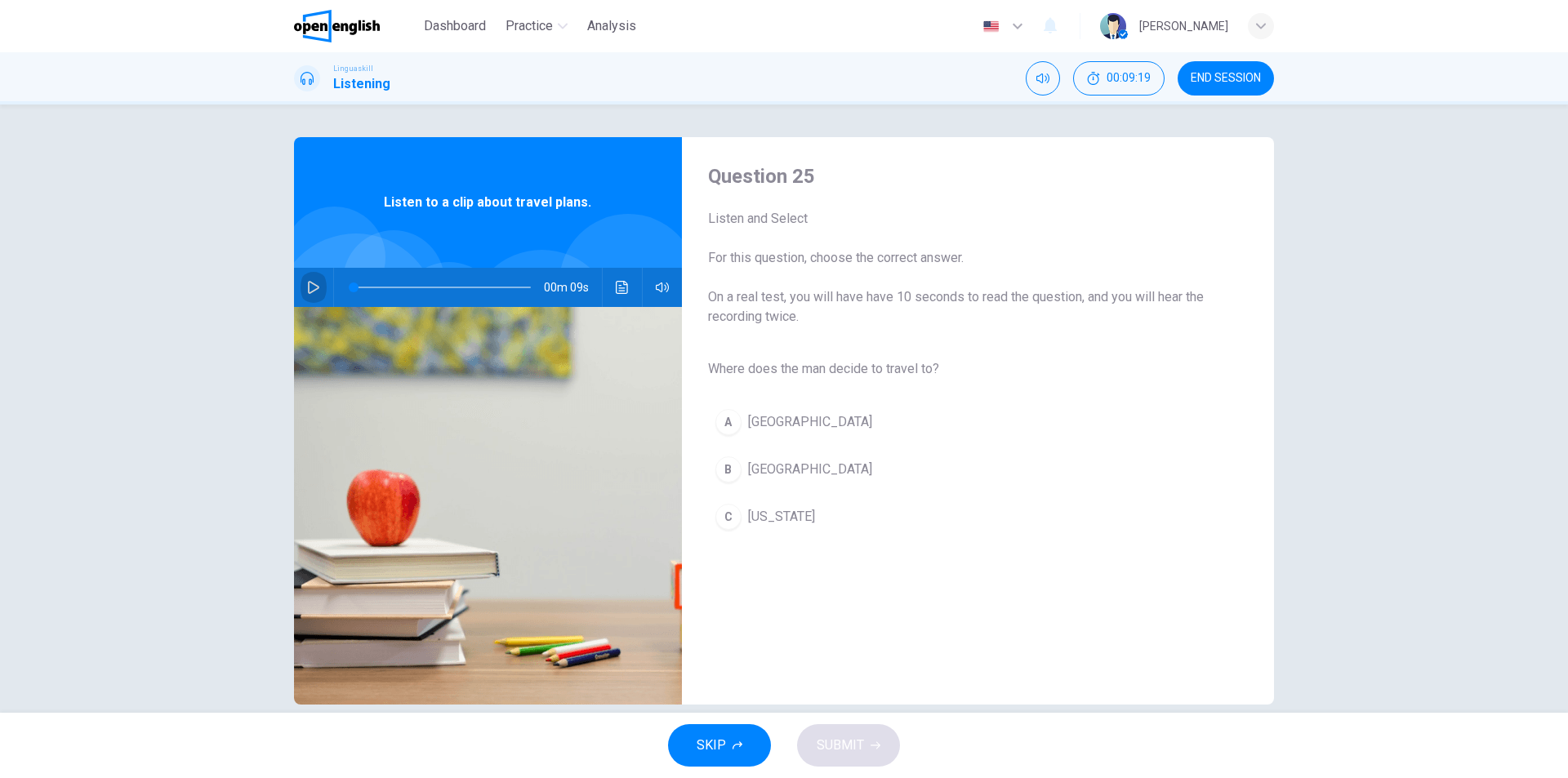
click at [307, 288] on icon "button" at bounding box center [313, 287] width 13 height 13
type input "*"
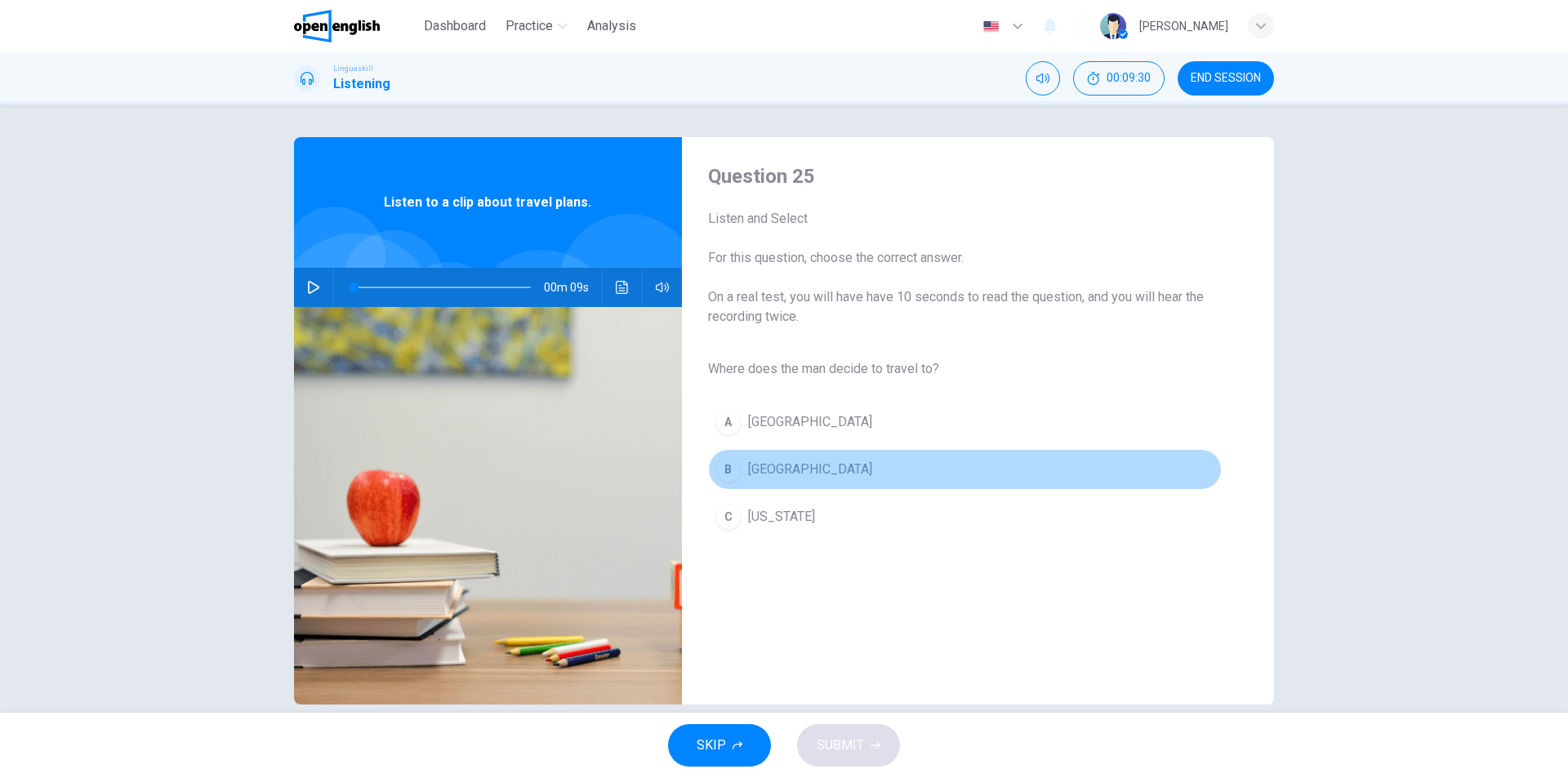
click at [724, 461] on div "B" at bounding box center [728, 469] width 26 height 26
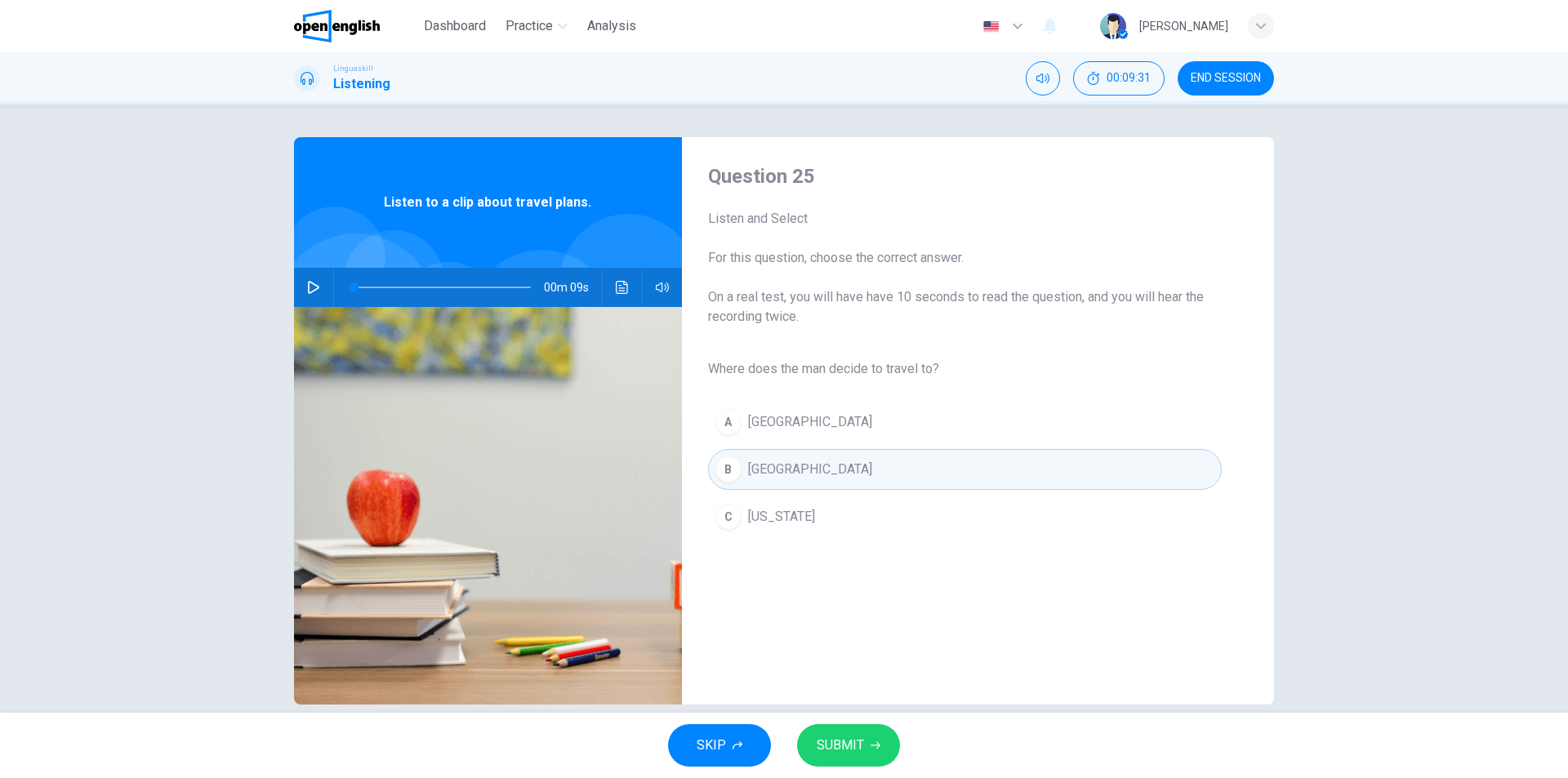
click at [852, 745] on span "SUBMIT" at bounding box center [840, 745] width 47 height 23
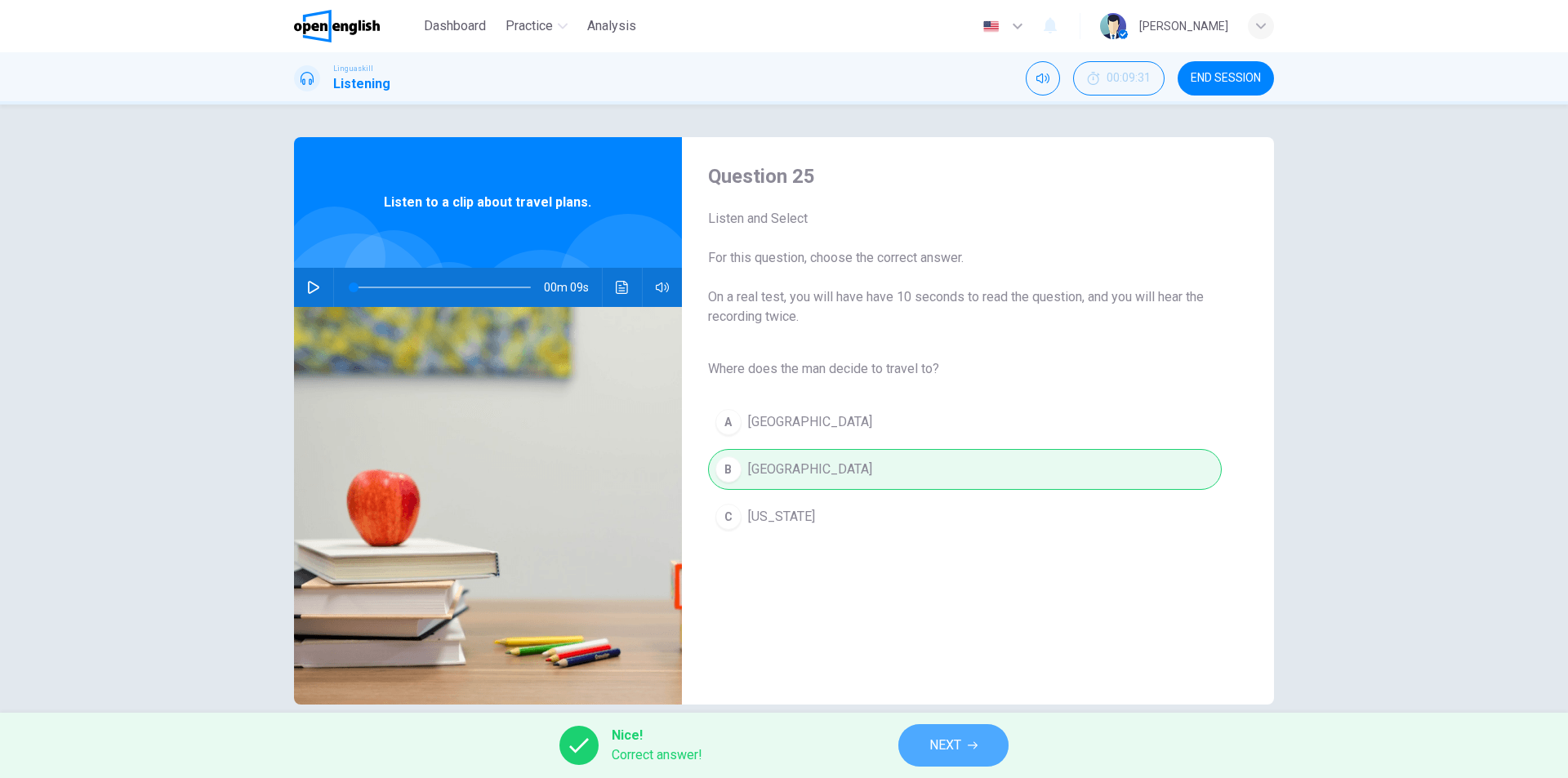
click at [956, 752] on span "NEXT" at bounding box center [945, 745] width 32 height 23
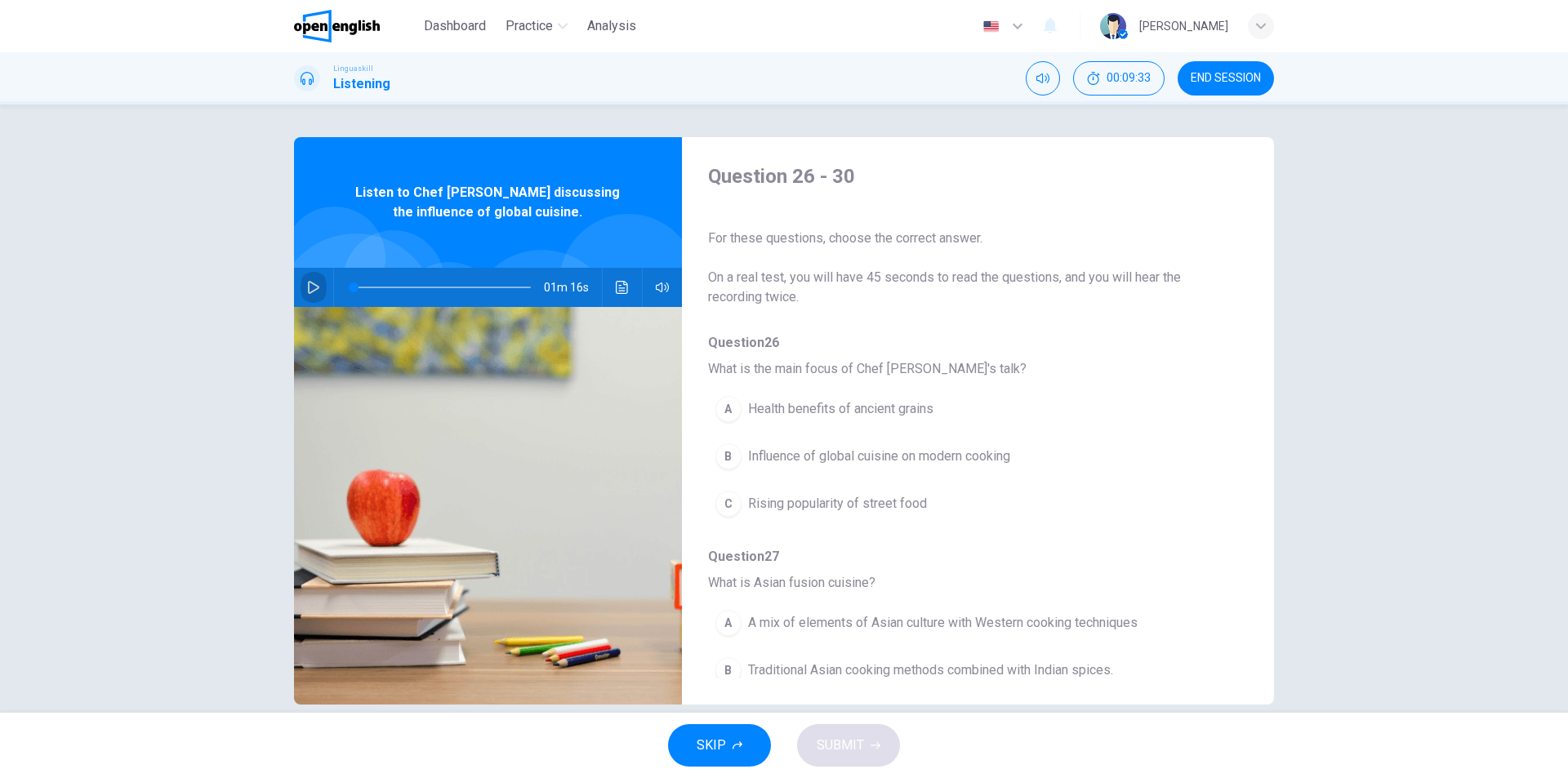
click at [307, 288] on icon "button" at bounding box center [313, 287] width 13 height 13
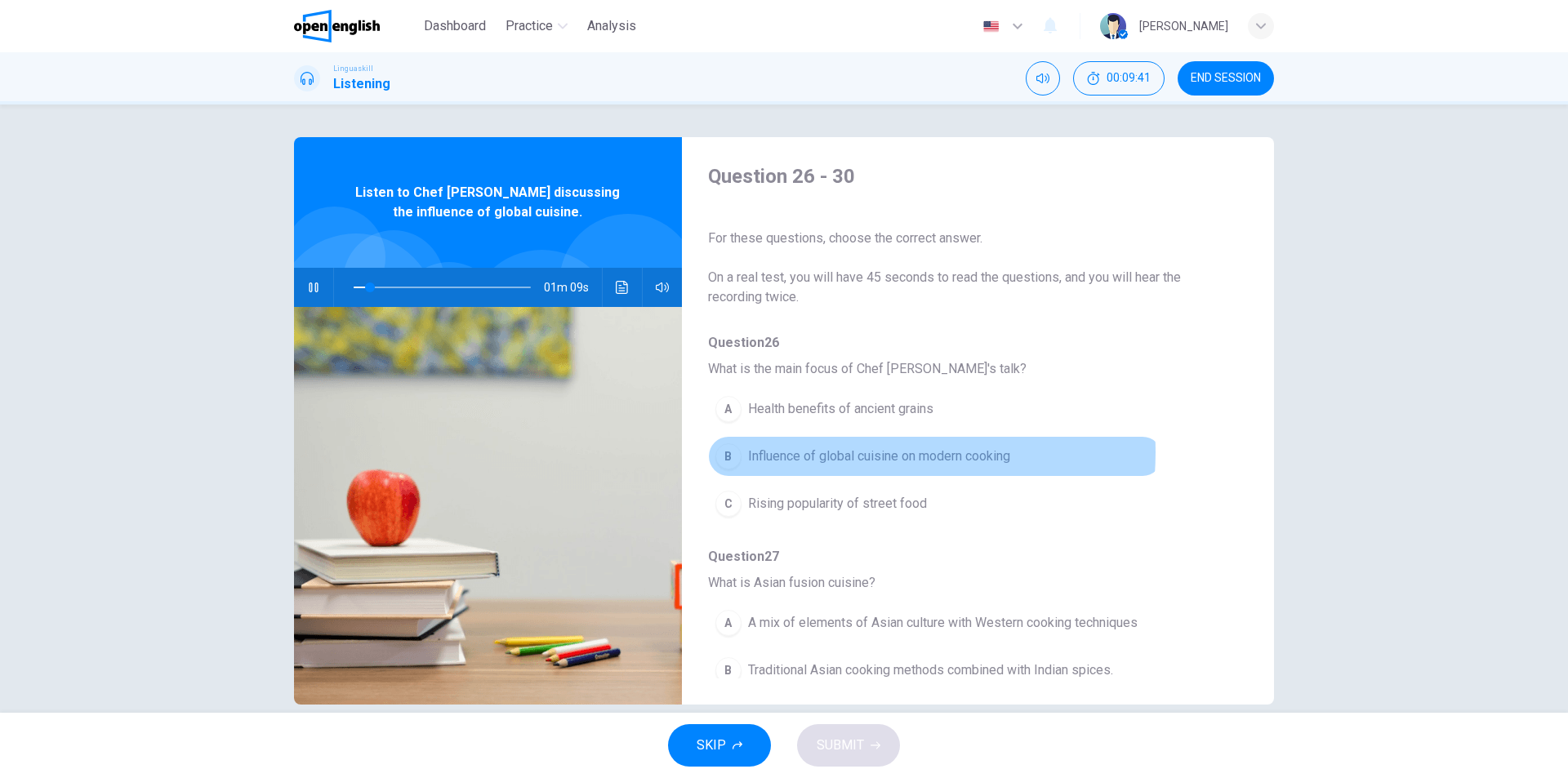
click at [846, 453] on span "Influence of global cuisine on modern cooking" at bounding box center [879, 455] width 262 height 20
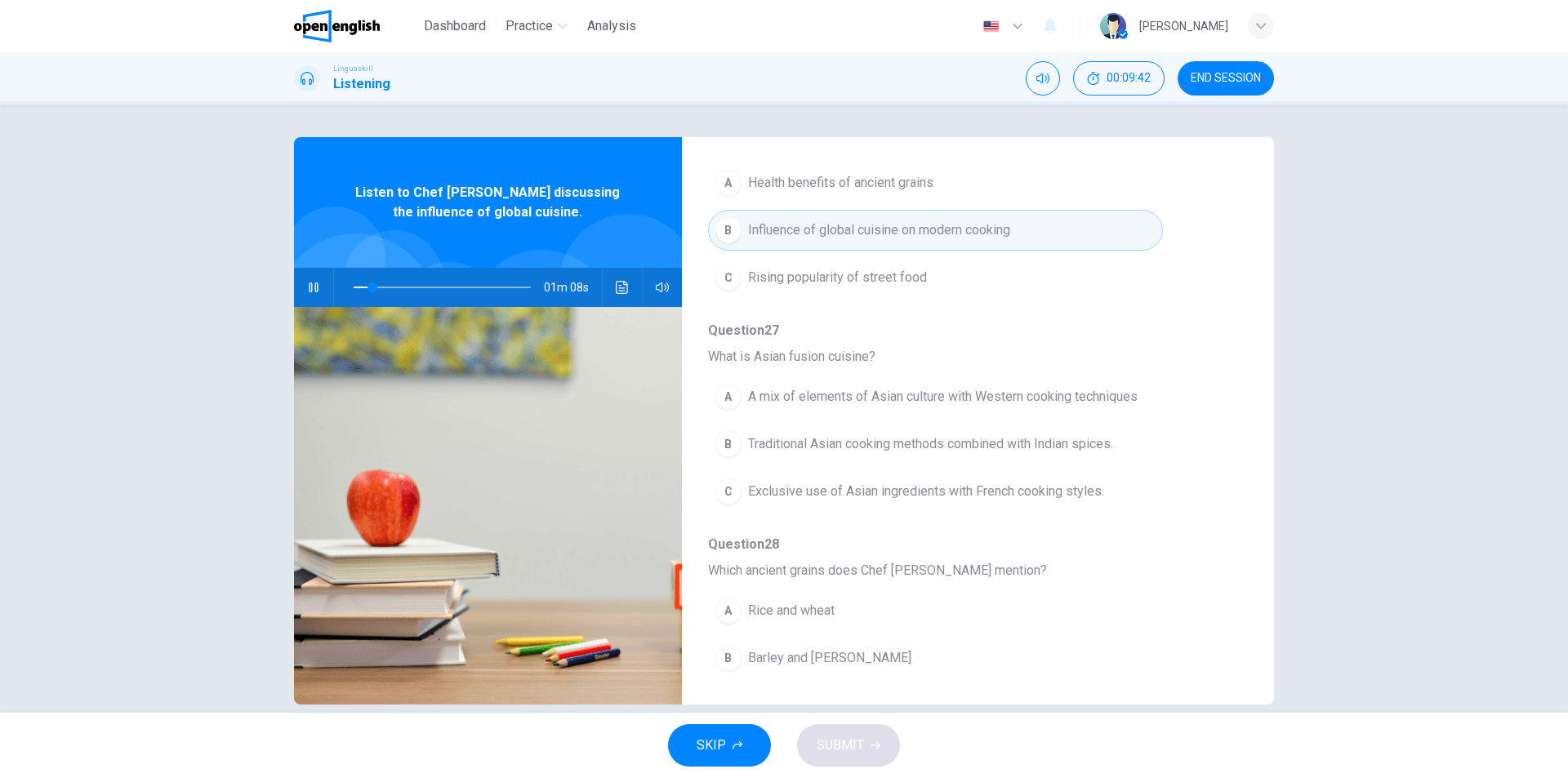
scroll to position [244, 0]
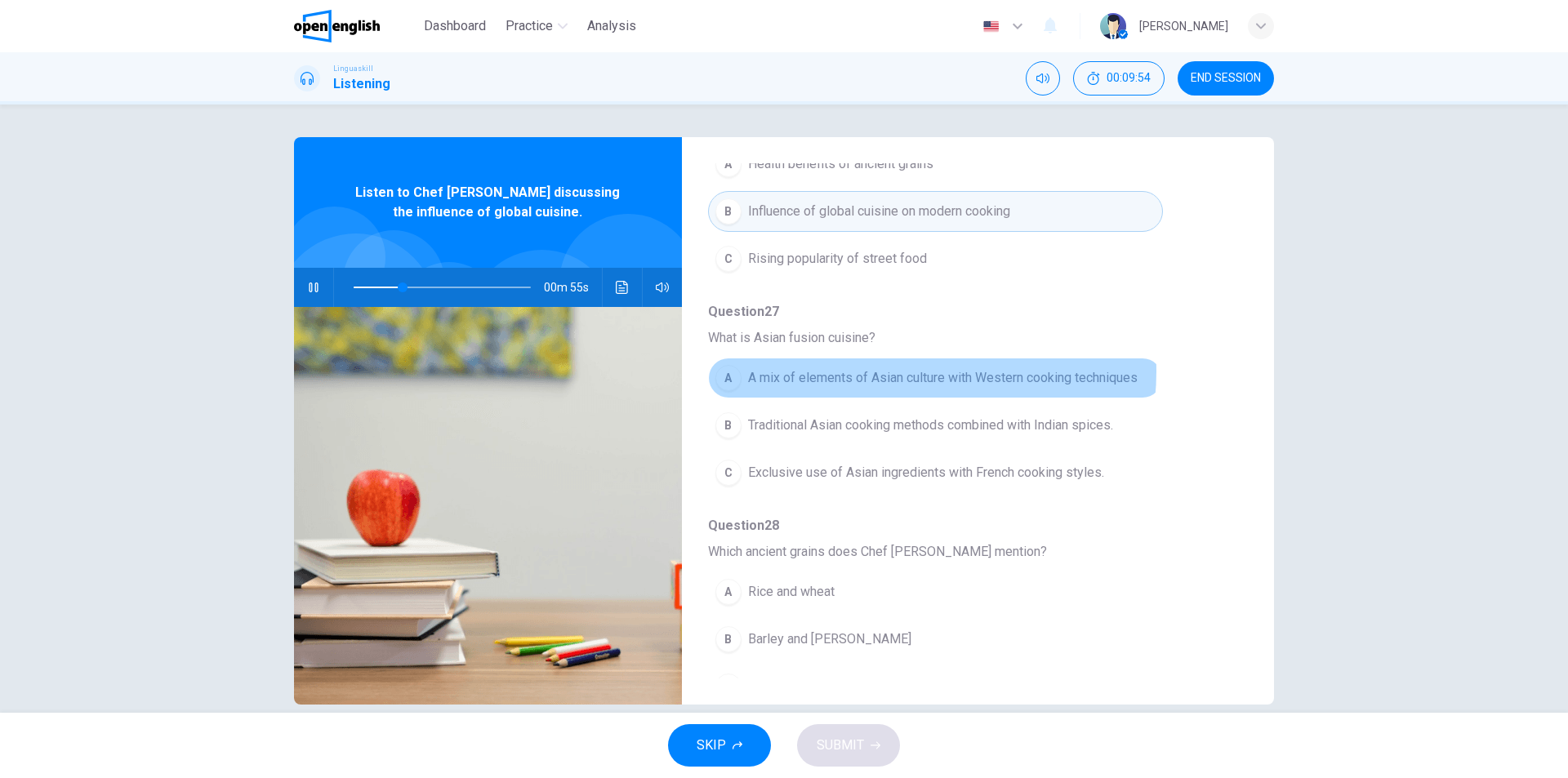
click at [897, 371] on span "A mix of elements of Asian culture with Western cooking techniques" at bounding box center [942, 377] width 390 height 20
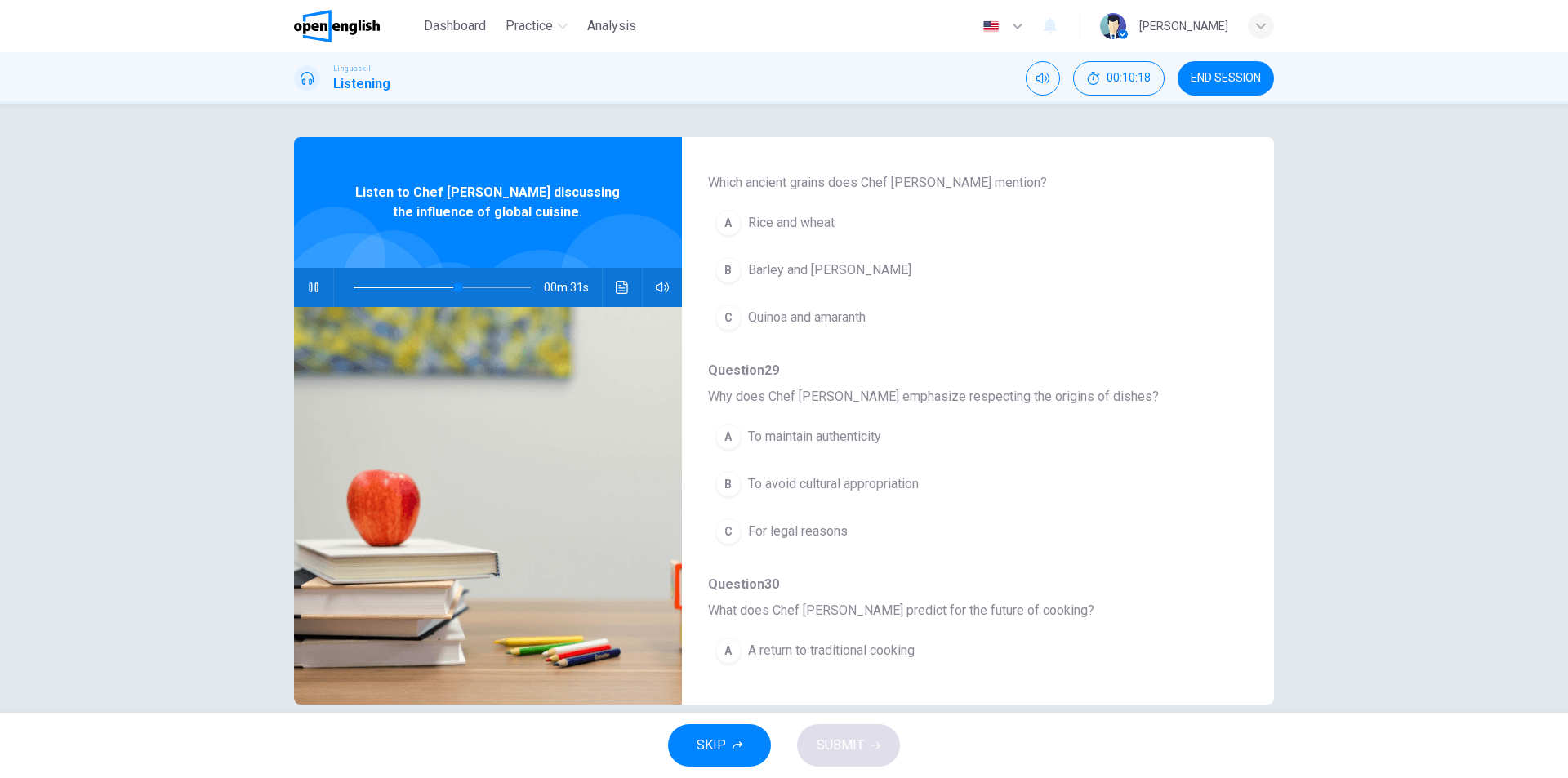
scroll to position [653, 0]
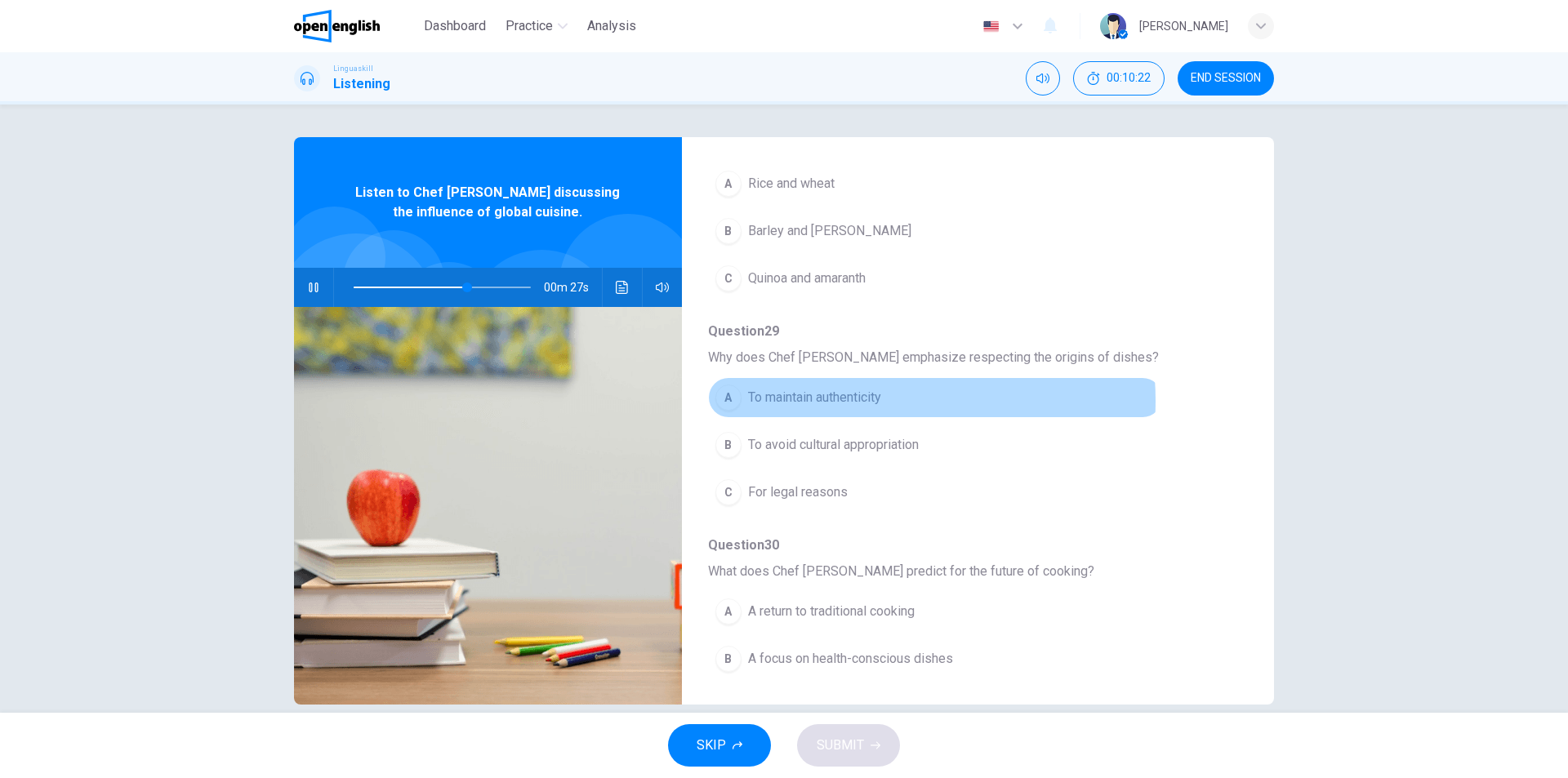
click at [835, 401] on span "To maintain authenticity" at bounding box center [814, 397] width 133 height 20
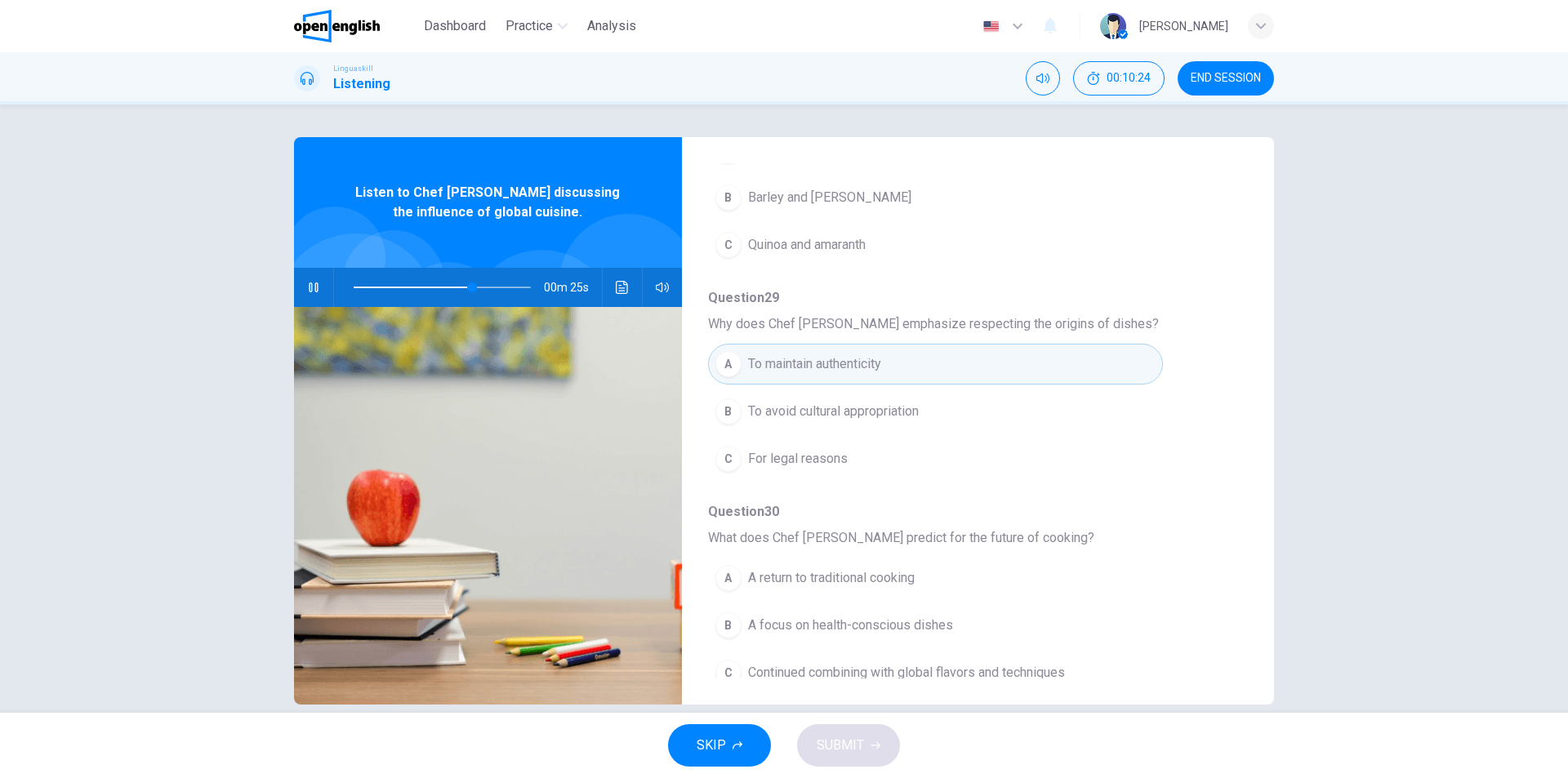
scroll to position [705, 0]
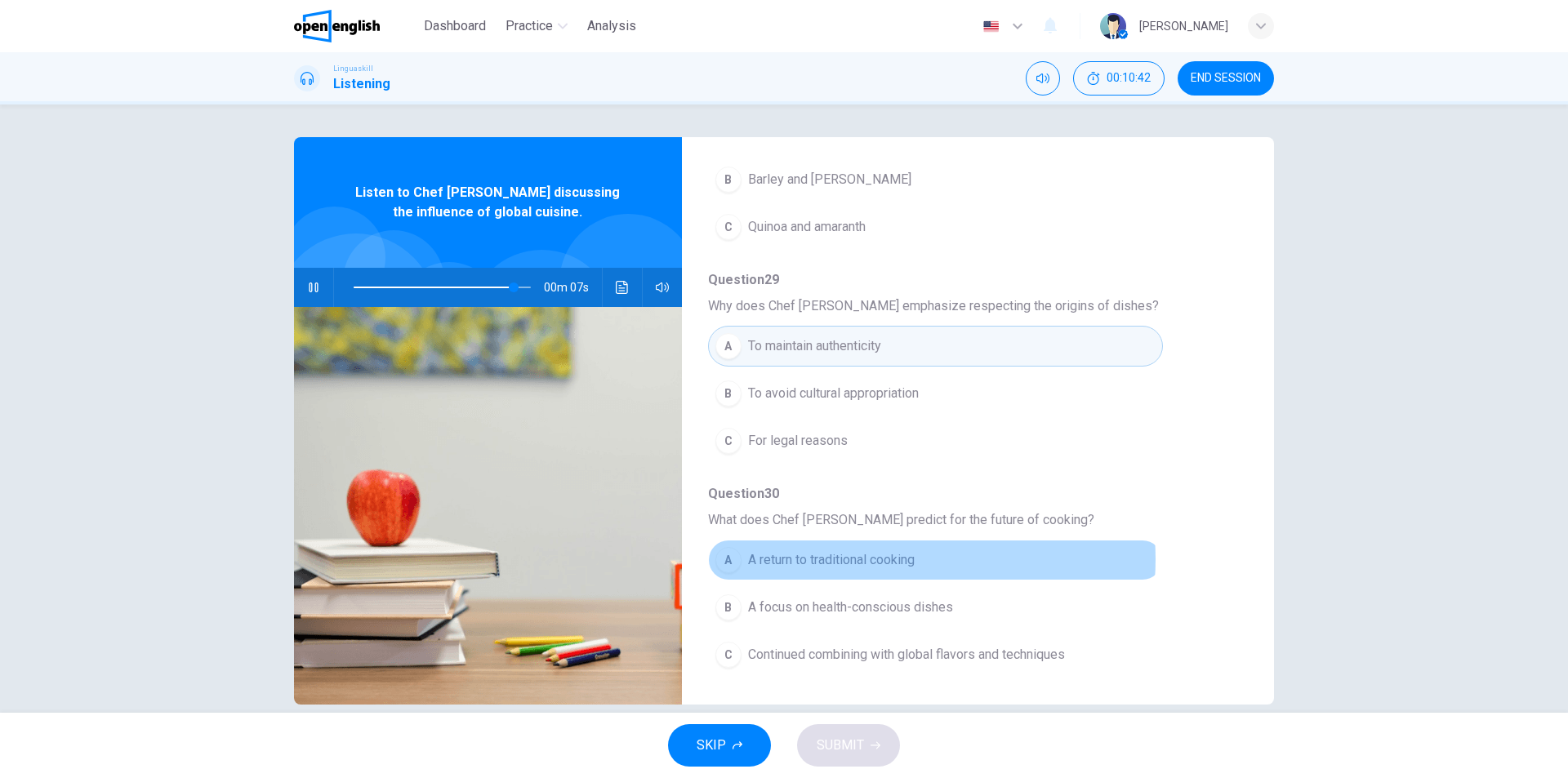
click at [870, 559] on span "A return to traditional cooking" at bounding box center [831, 560] width 166 height 20
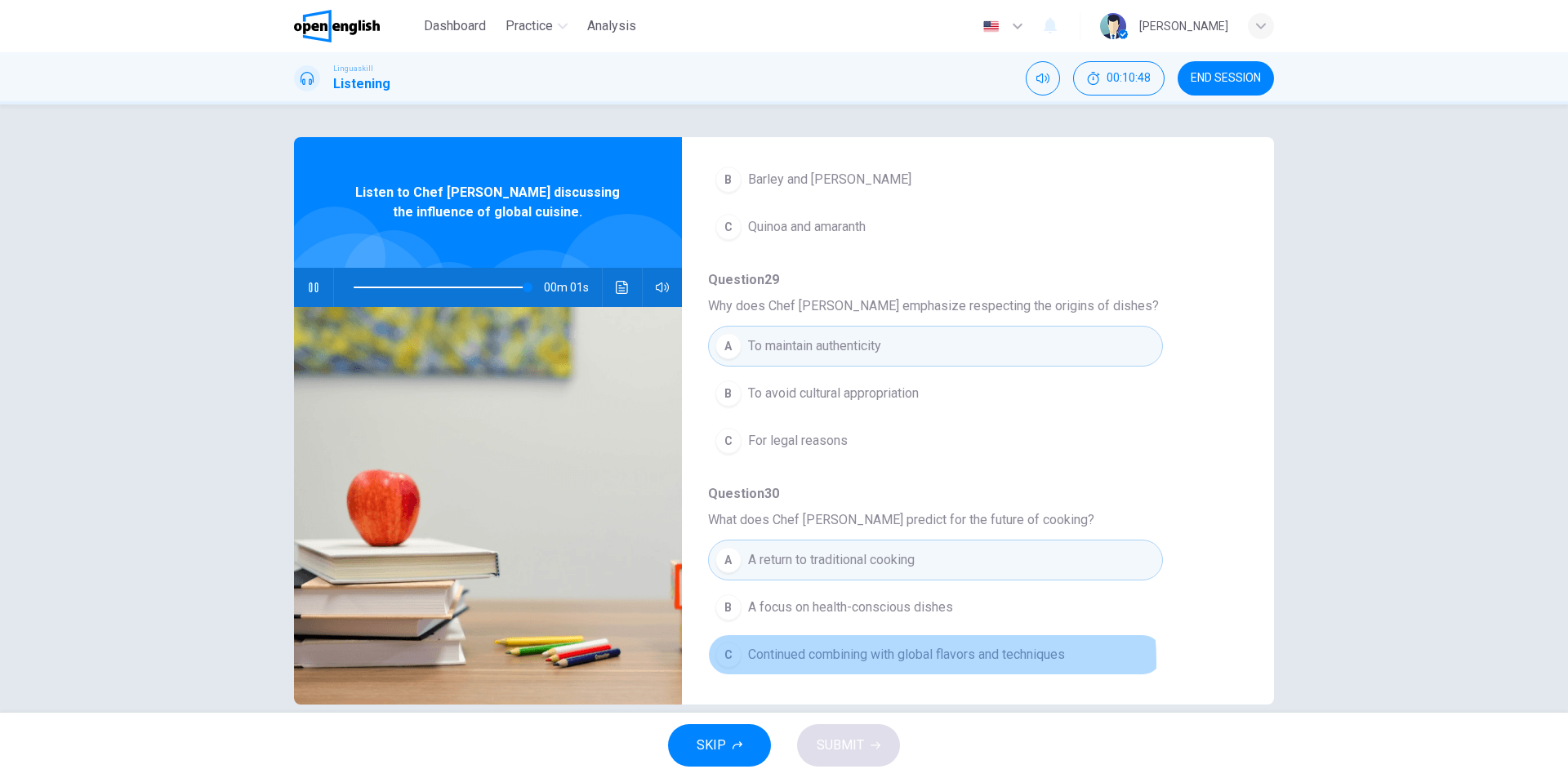
click at [883, 661] on span "Continued combining with global flavors and techniques" at bounding box center [906, 654] width 317 height 20
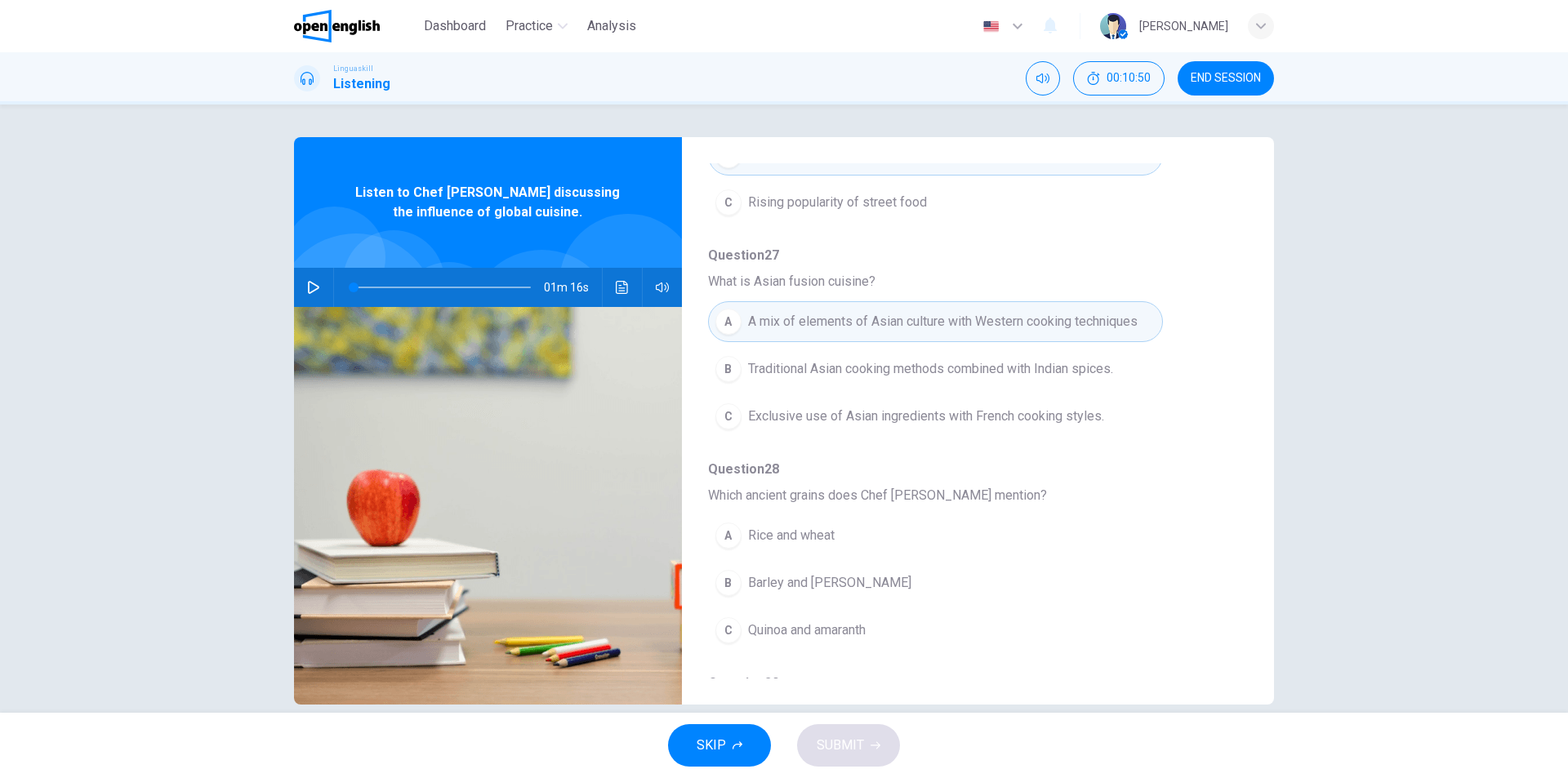
scroll to position [297, 0]
click at [301, 286] on button "button" at bounding box center [313, 287] width 26 height 39
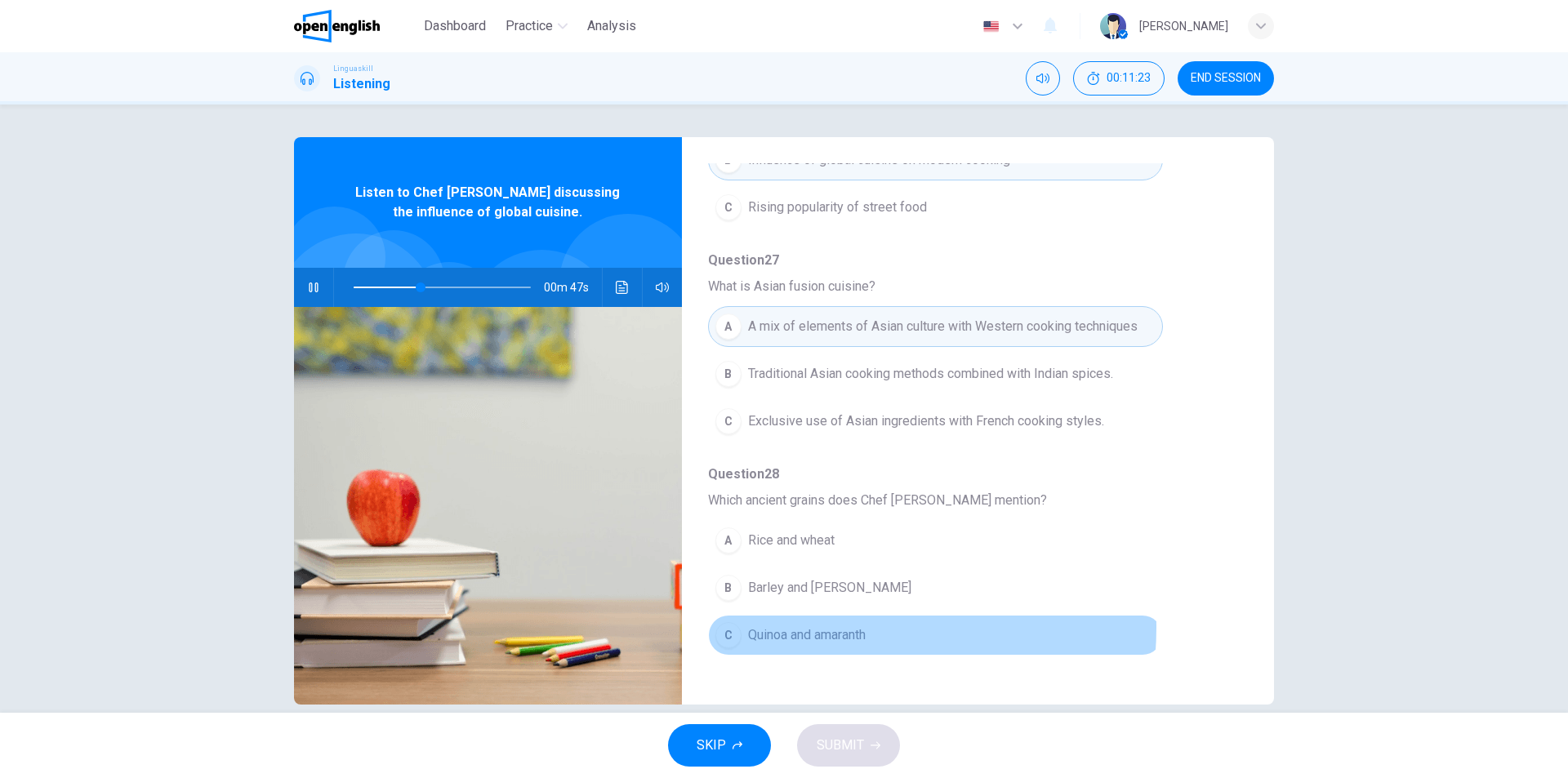
click at [842, 631] on span "Quinoa and amaranth" at bounding box center [806, 634] width 117 height 20
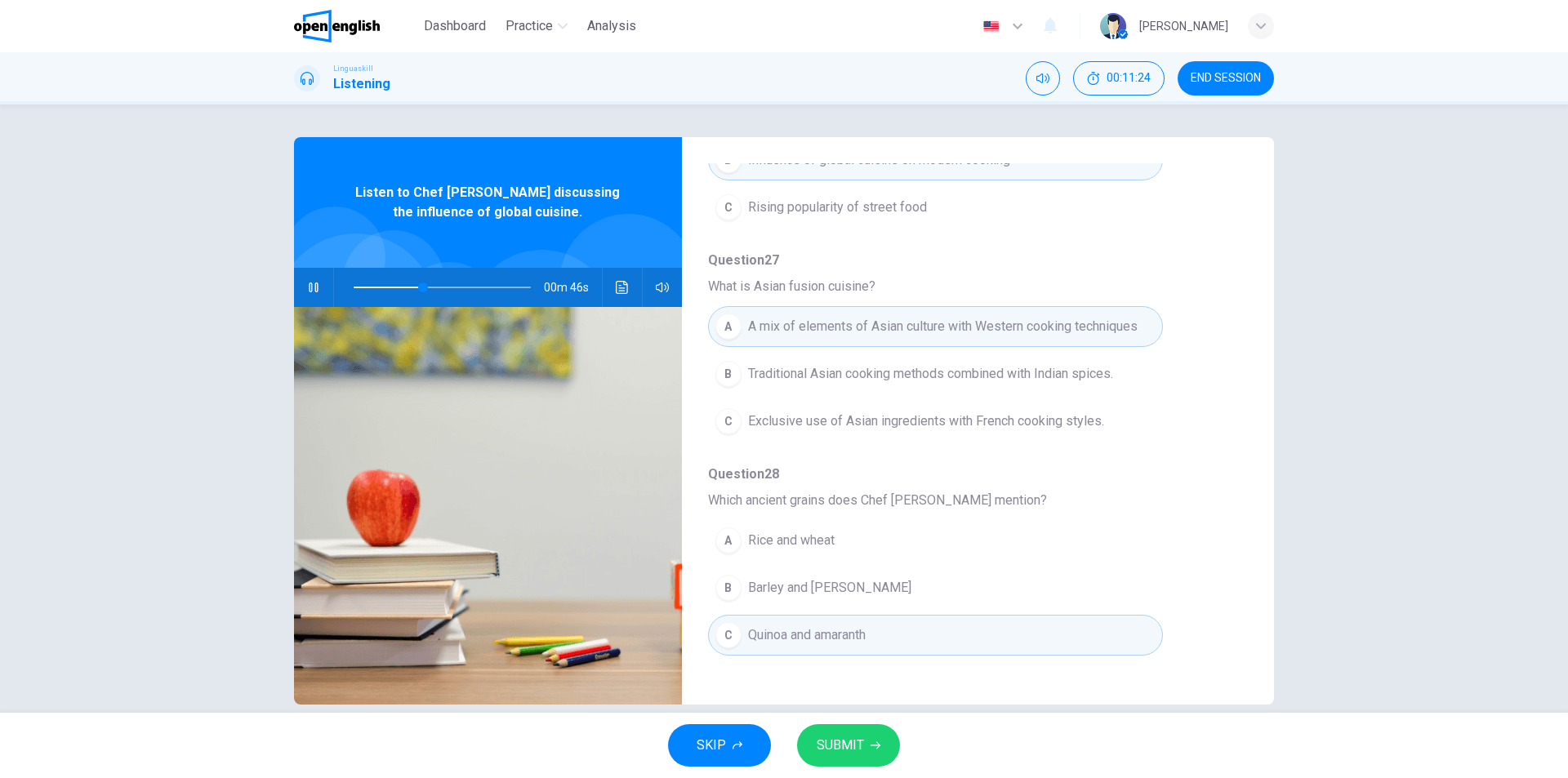
click at [869, 740] on button "SUBMIT" at bounding box center [848, 745] width 103 height 43
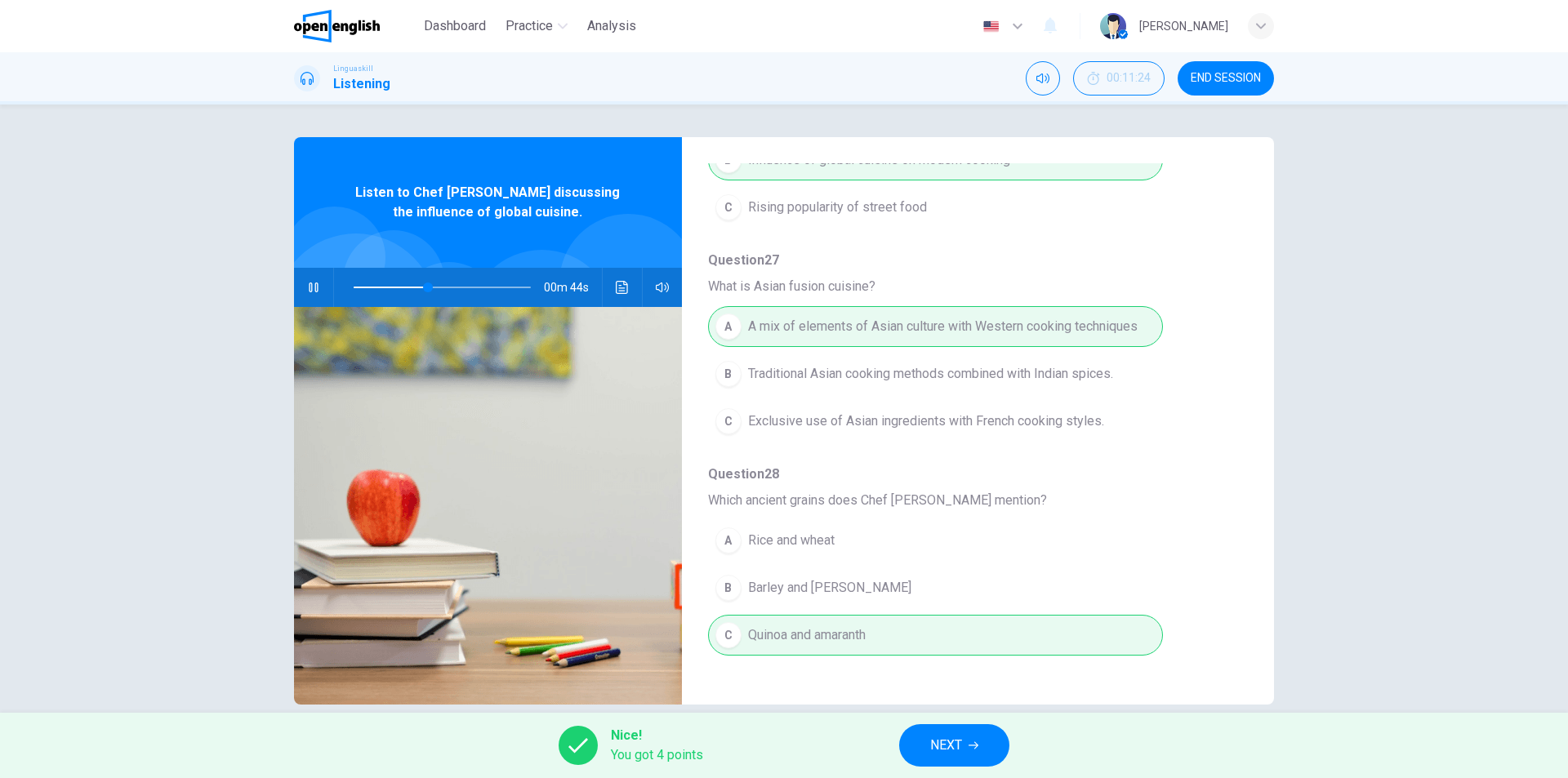
type input "**"
click at [959, 736] on span "NEXT" at bounding box center [946, 745] width 32 height 23
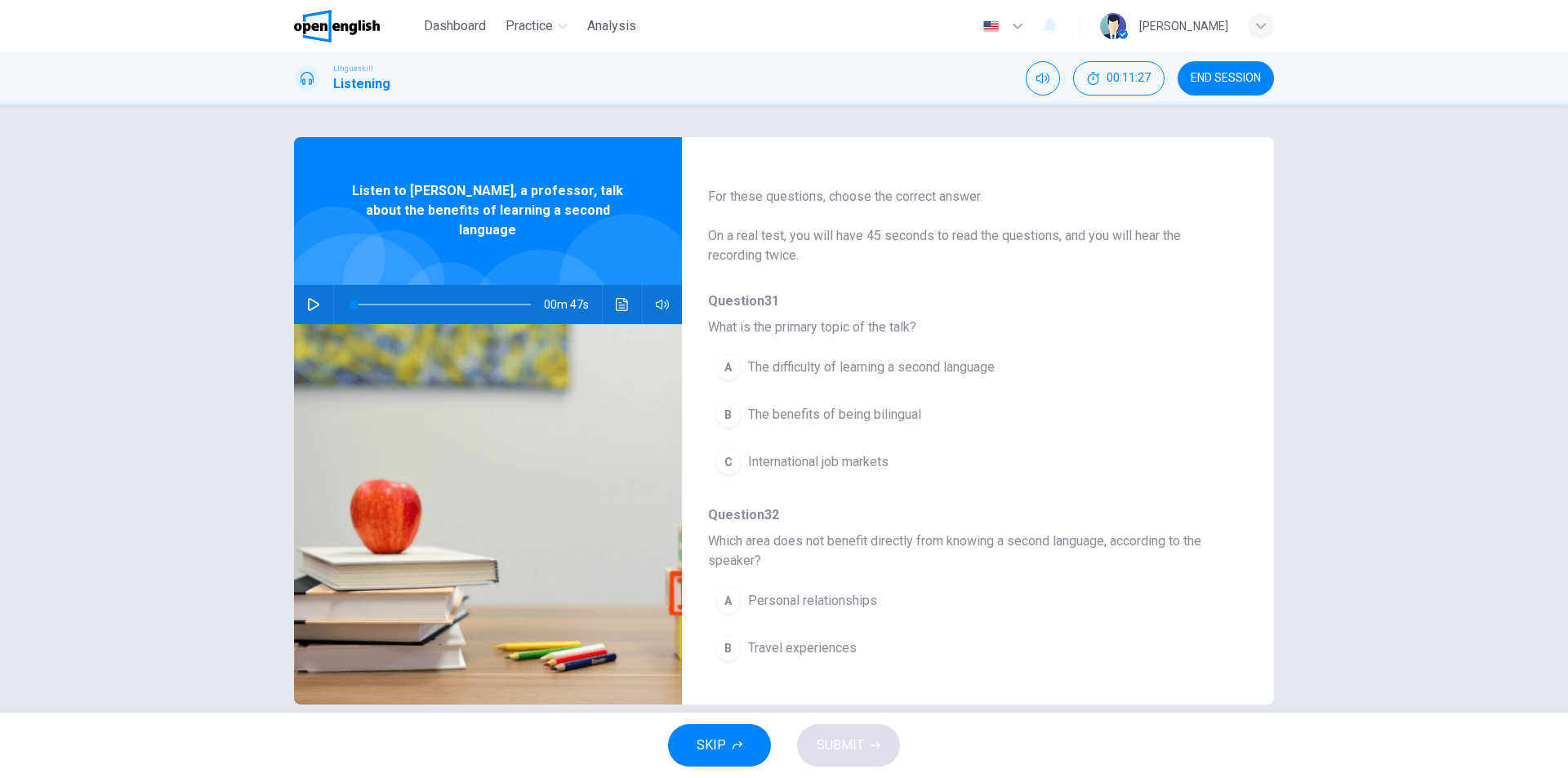
scroll to position [0, 0]
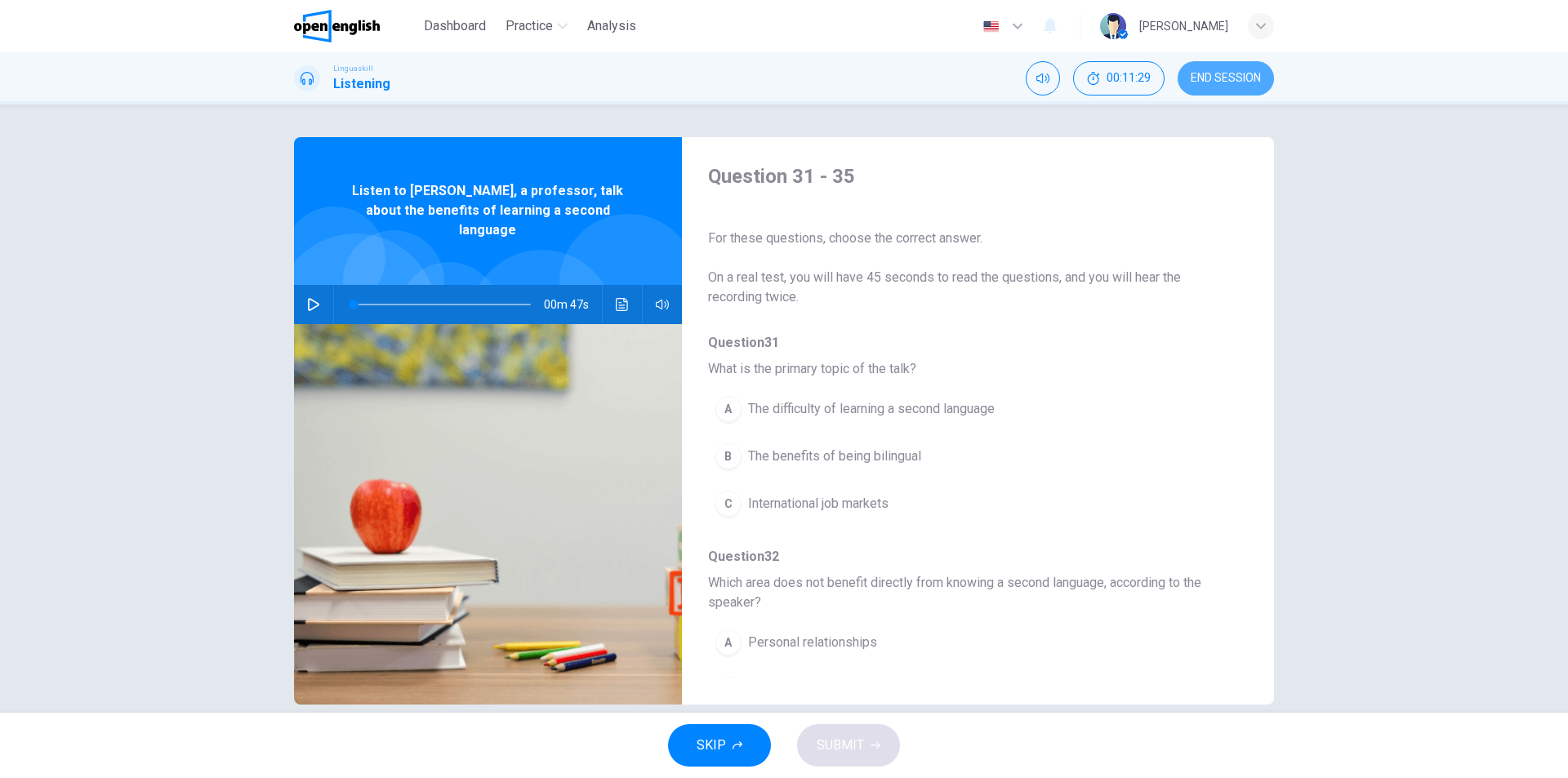
click at [1241, 81] on span "END SESSION" at bounding box center [1226, 78] width 71 height 13
